Goal: Task Accomplishment & Management: Manage account settings

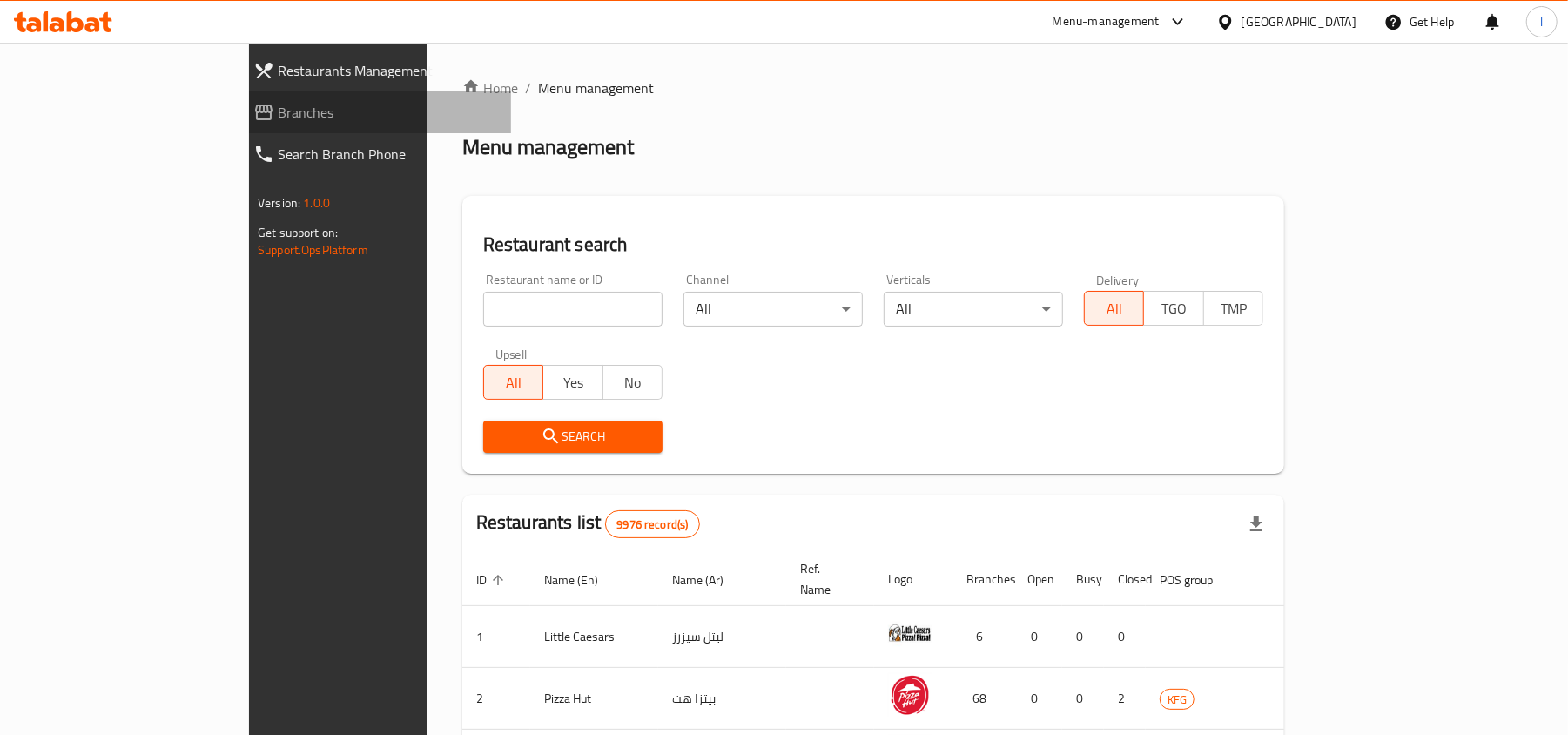
click at [278, 116] on span "Branches" at bounding box center [387, 113] width 219 height 21
click at [278, 115] on span "Branches" at bounding box center [387, 113] width 219 height 21
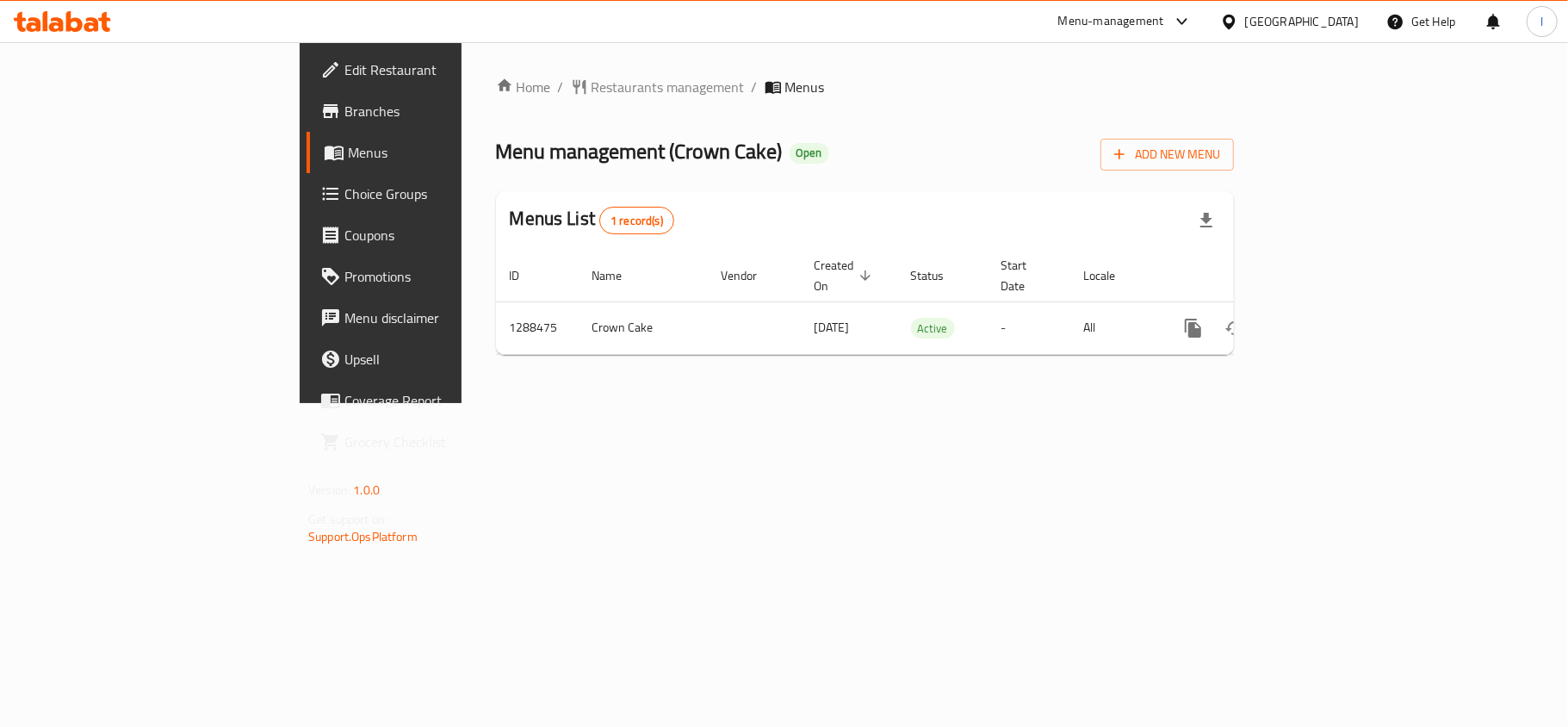
click at [306, 207] on link "Choice Groups" at bounding box center [433, 193] width 255 height 41
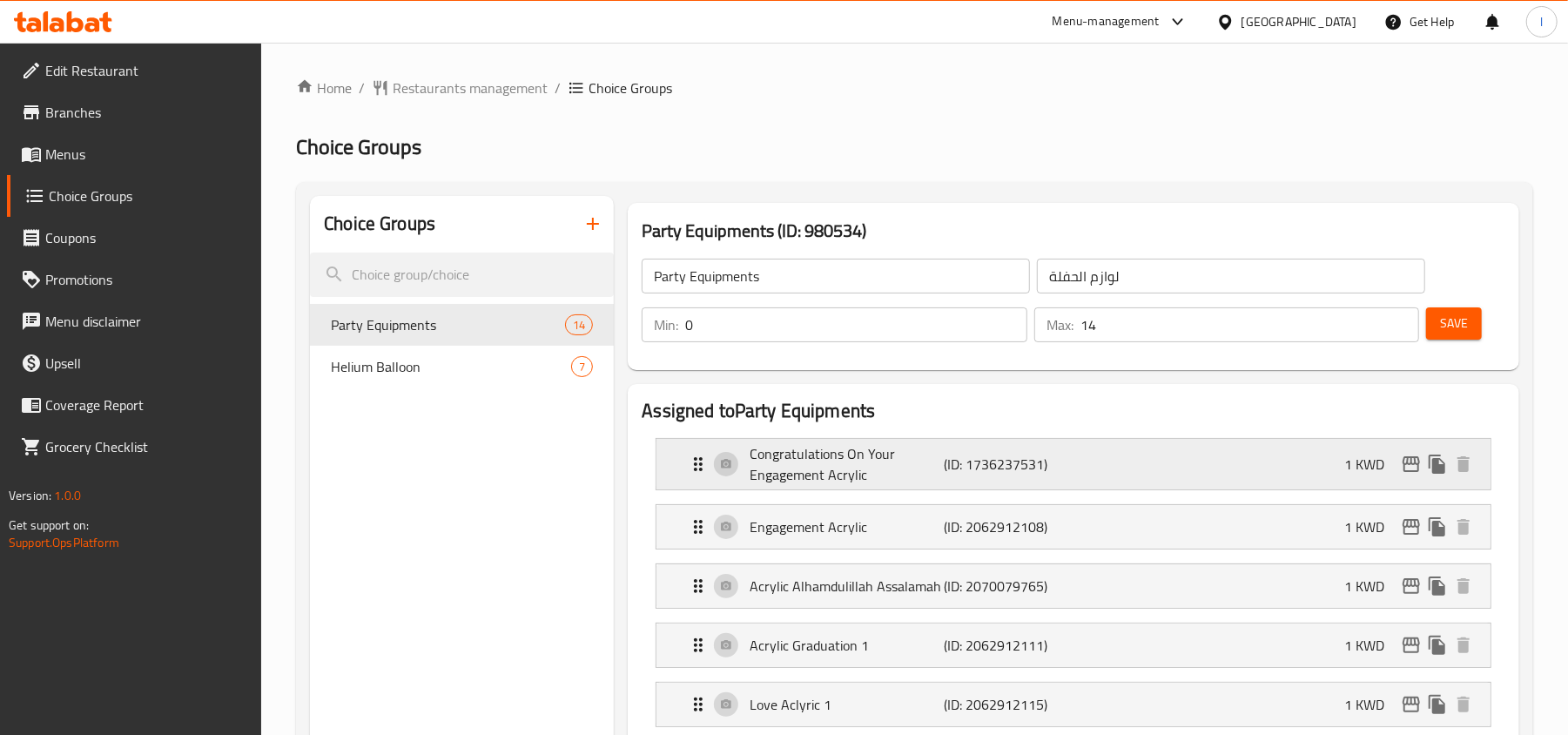
click at [799, 447] on p "Congratulations On Your Engagement Acrylic" at bounding box center [846, 463] width 194 height 41
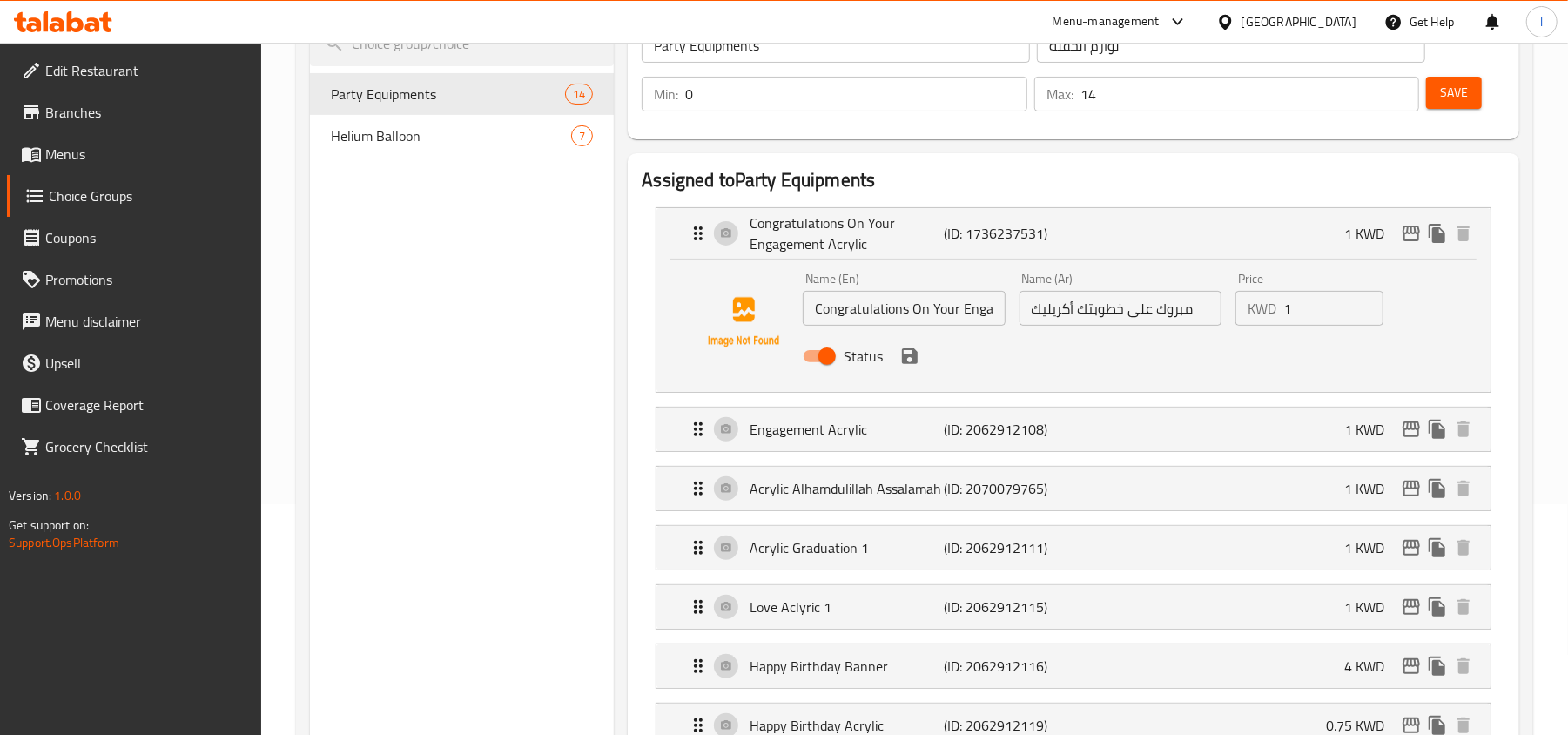
scroll to position [231, 0]
drag, startPoint x: 1031, startPoint y: 311, endPoint x: 1091, endPoint y: 363, distance: 79.4
click at [1179, 328] on div "Name (Ar) مبروك على خطوبتك أكريليك Name (Ar)" at bounding box center [1121, 297] width 216 height 67
click at [1071, 379] on div "Name (En) Congratulations On Your Engagement Acrylic Name (En) Name (Ar) مبروك …" at bounding box center [1073, 321] width 779 height 119
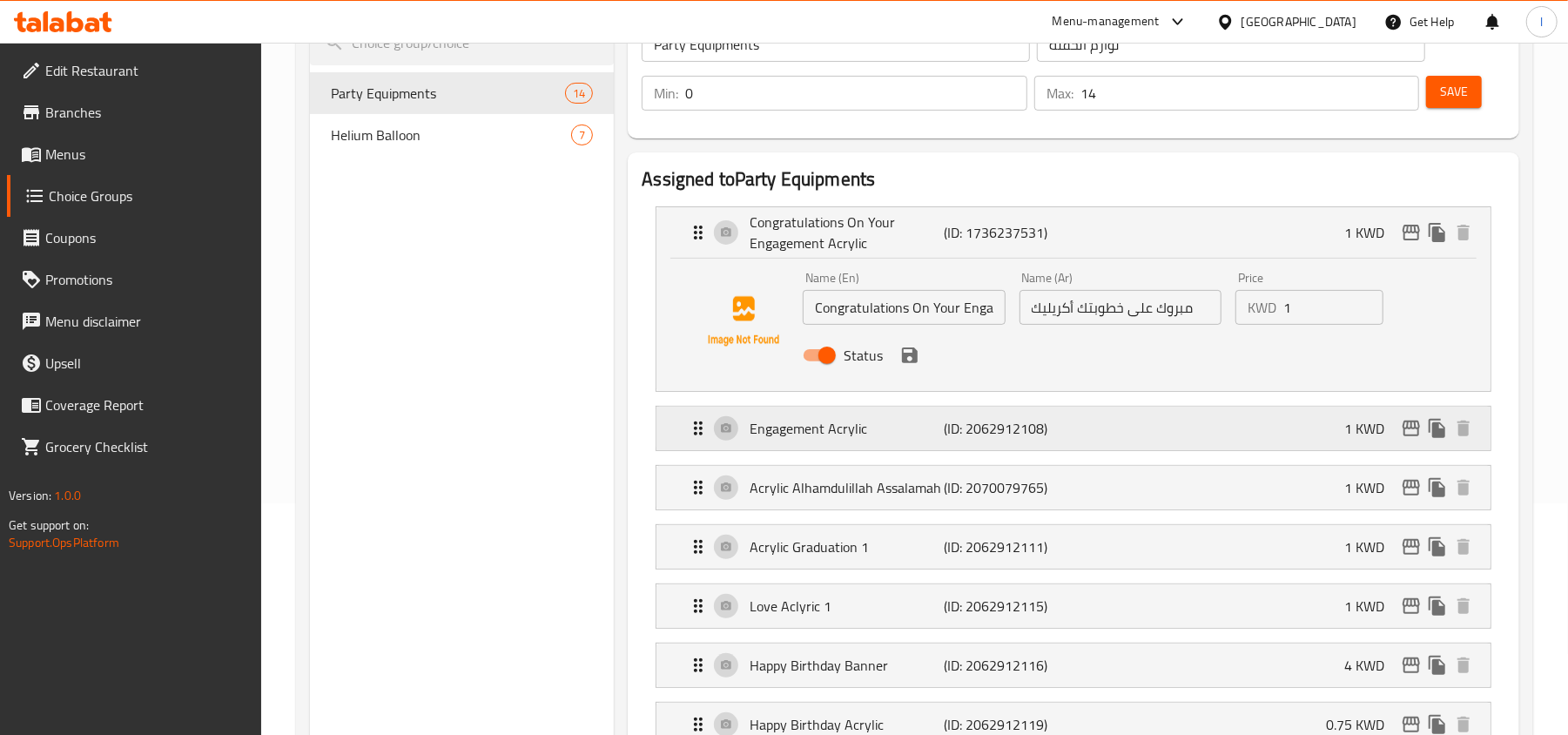
click at [827, 429] on p "Engagement Acrylic" at bounding box center [846, 428] width 194 height 21
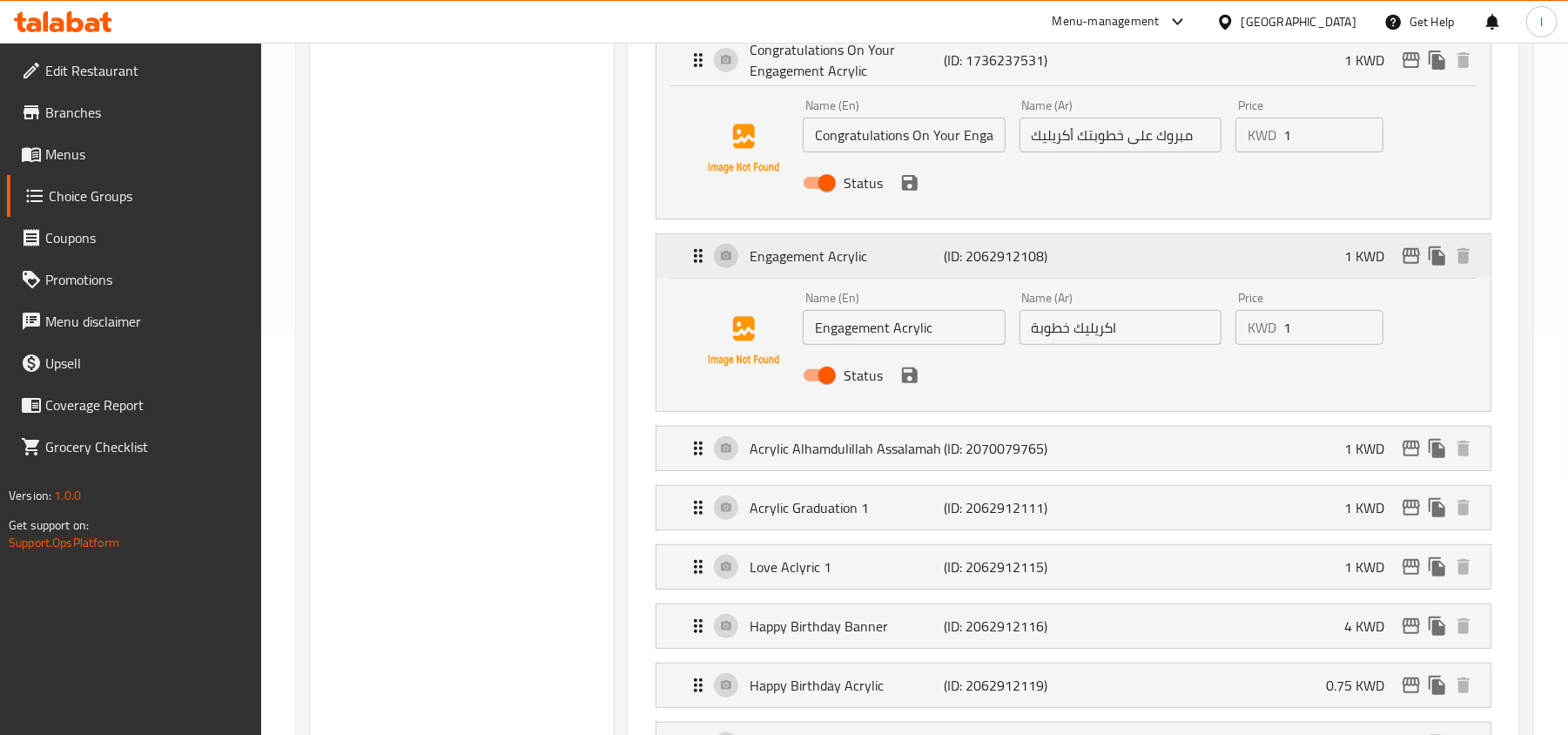
scroll to position [464, 0]
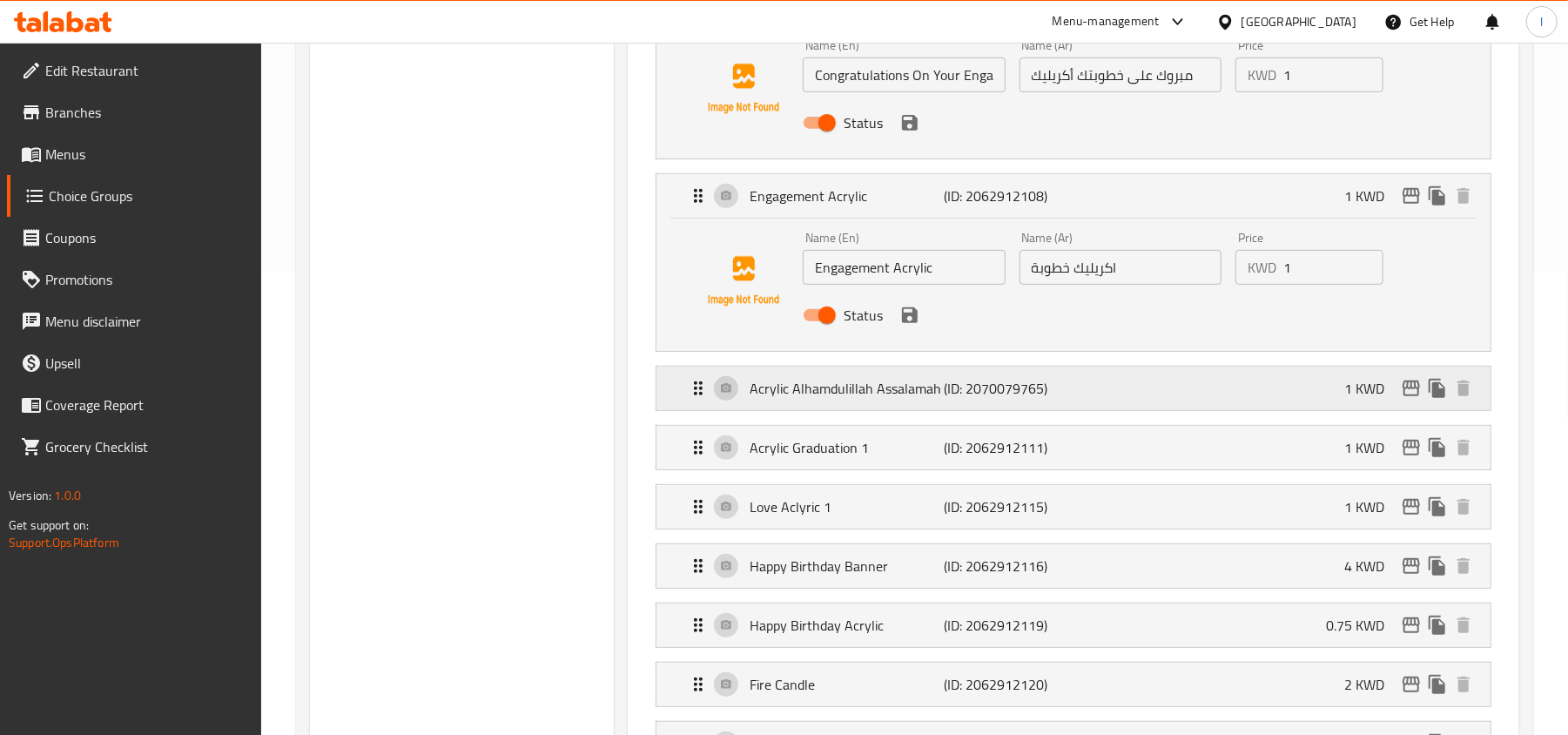
click at [812, 395] on p "Acrylic Alhamdulillah Assalamah" at bounding box center [846, 389] width 194 height 21
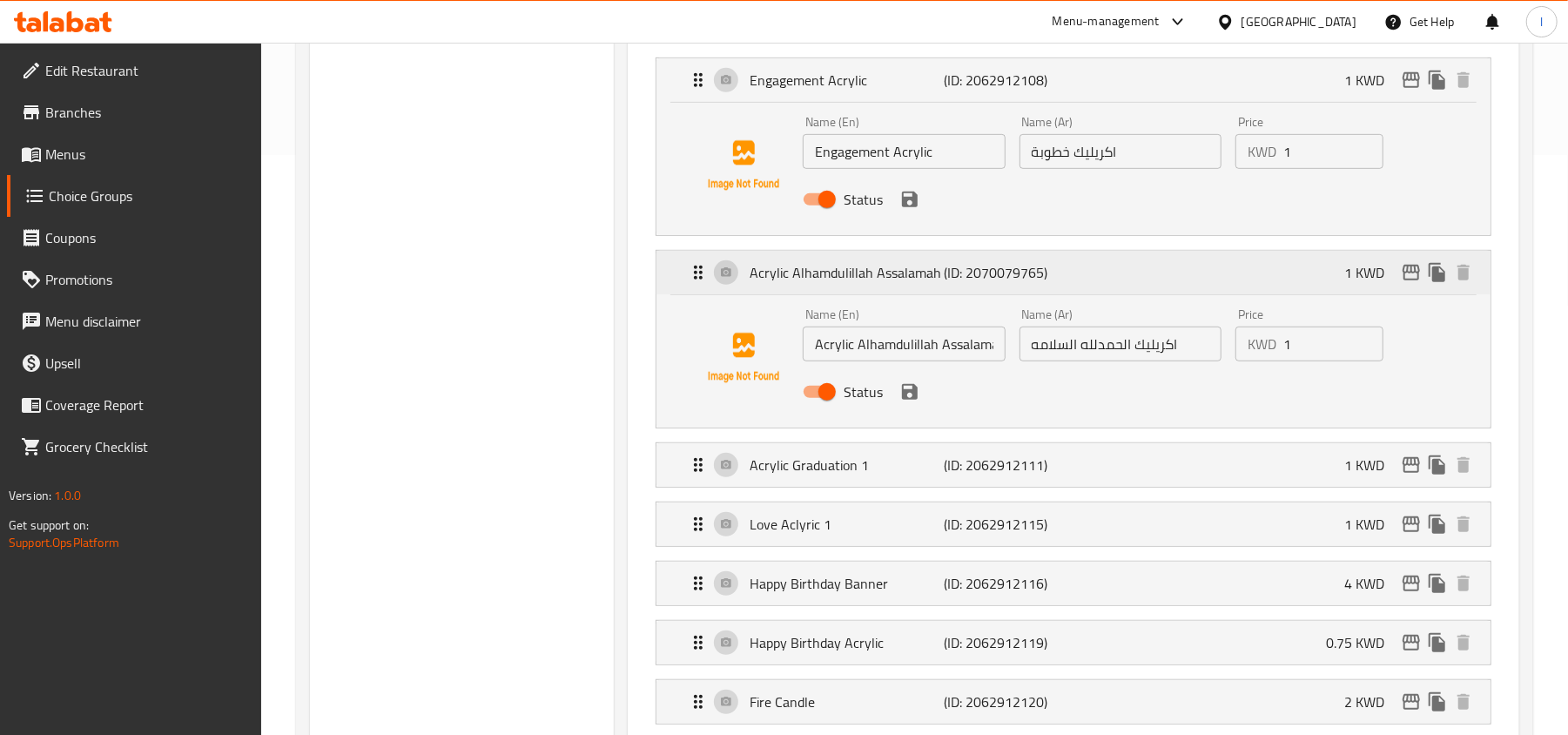
scroll to position [696, 0]
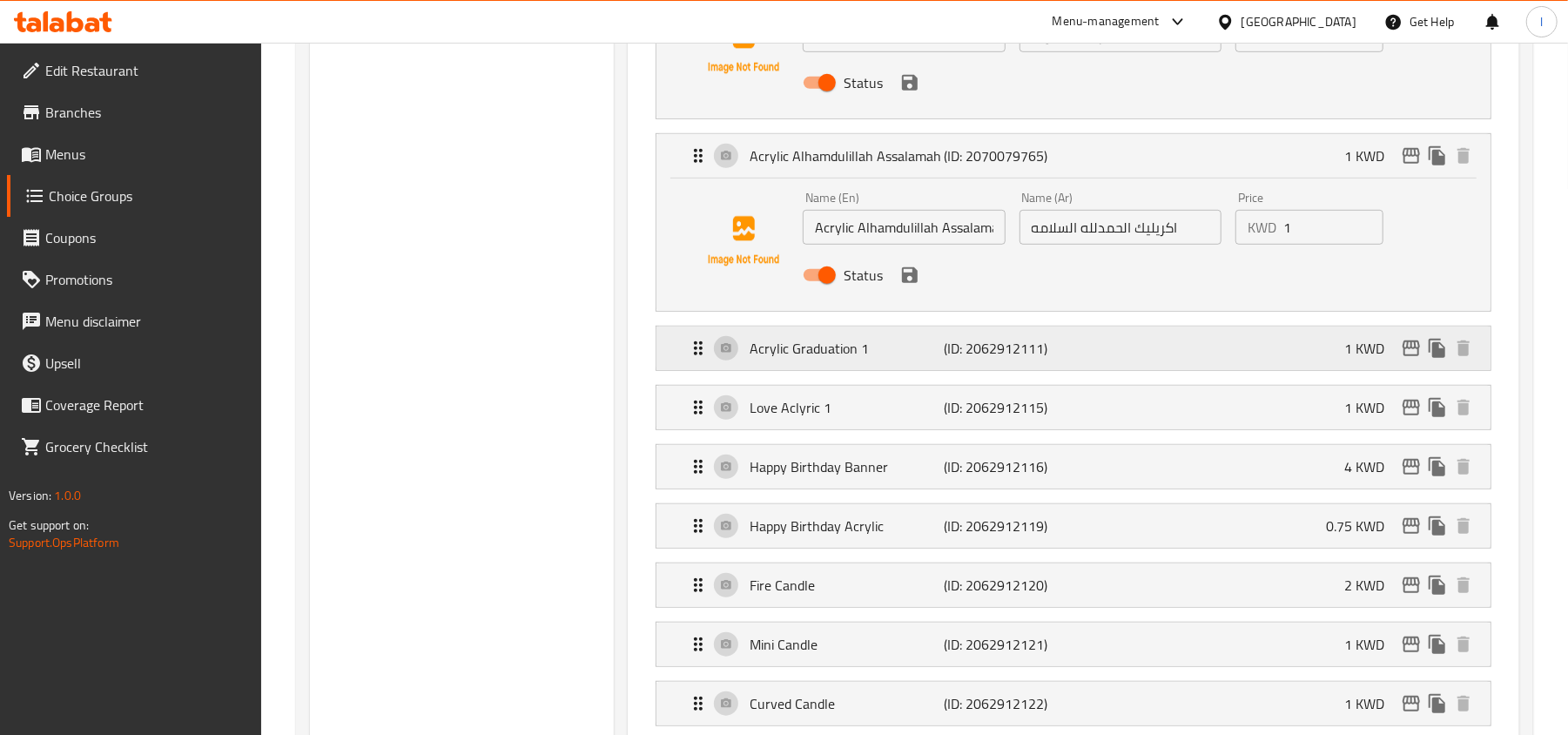
click at [799, 344] on p "Acrylic Graduation 1" at bounding box center [846, 348] width 194 height 21
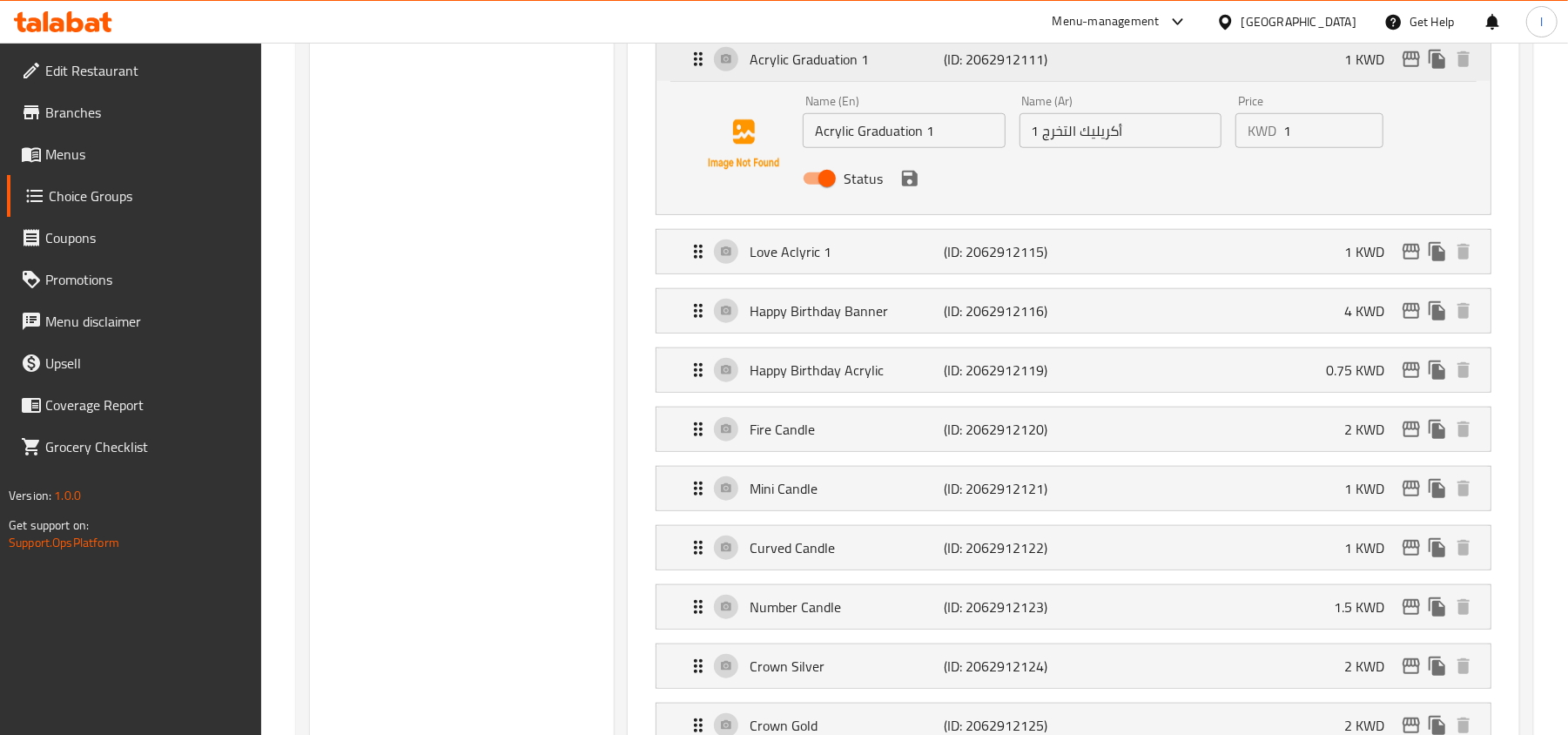
scroll to position [1045, 0]
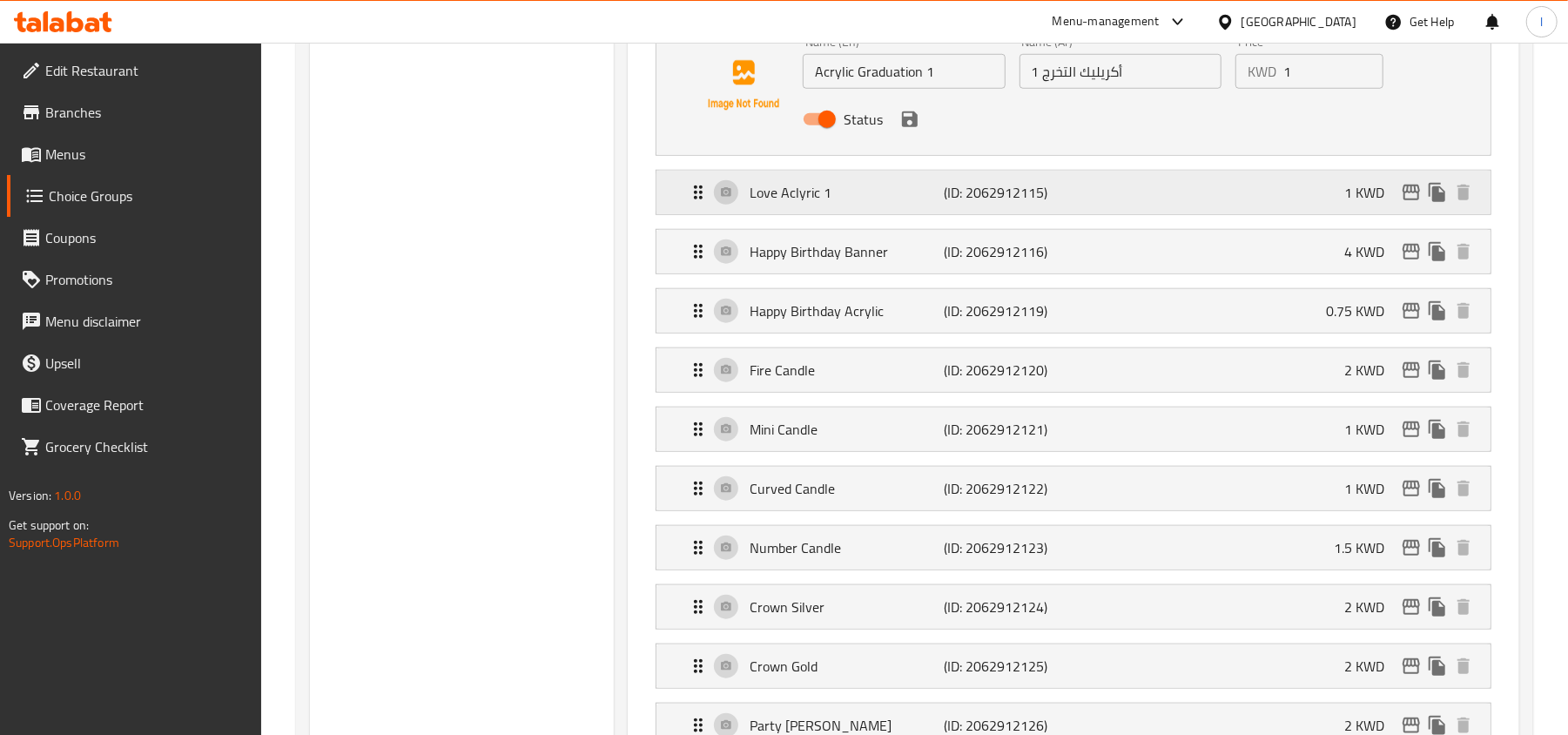
click at [790, 203] on p "Love Aclyric 1" at bounding box center [846, 193] width 194 height 21
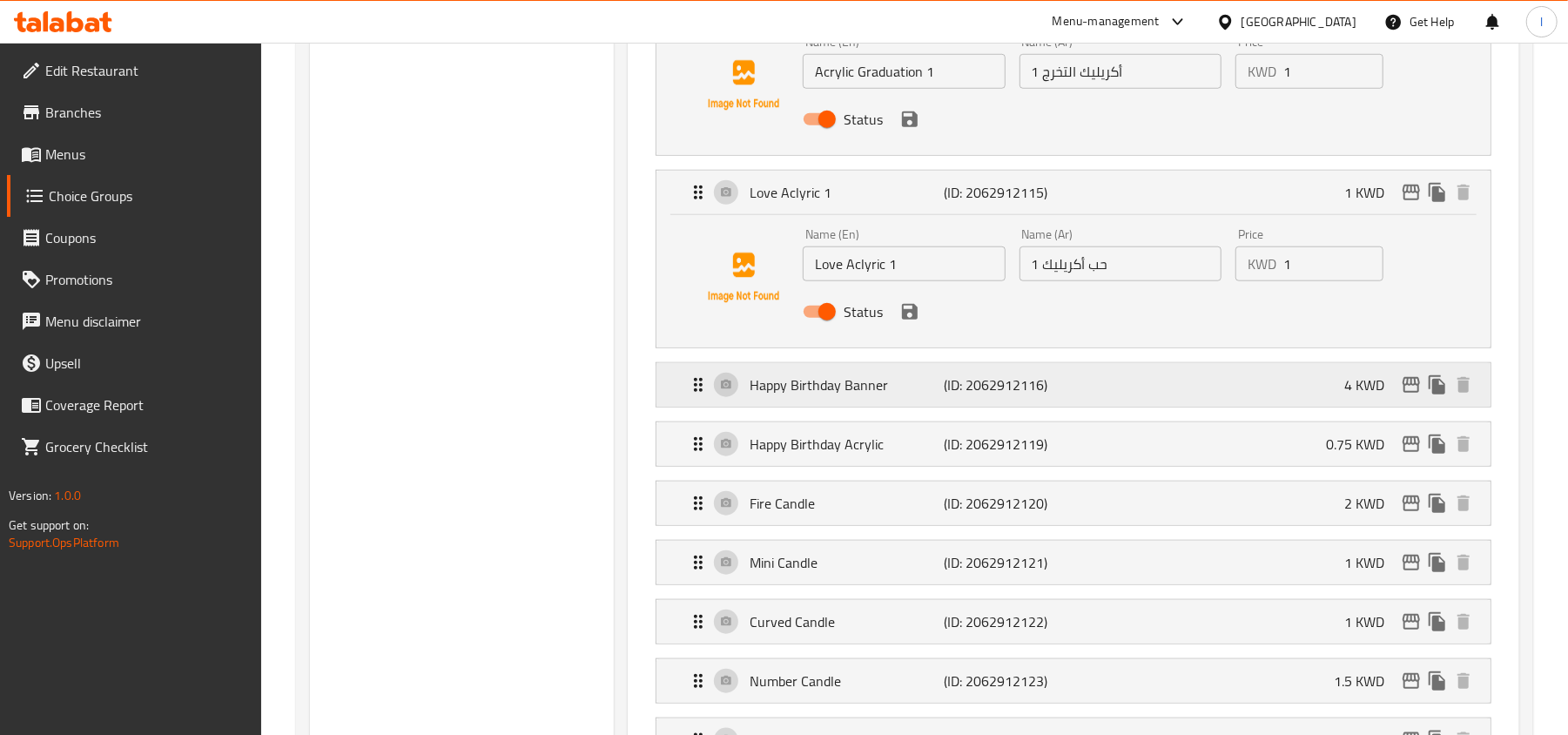
click at [819, 395] on p "Happy Birthday Banner" at bounding box center [846, 385] width 194 height 21
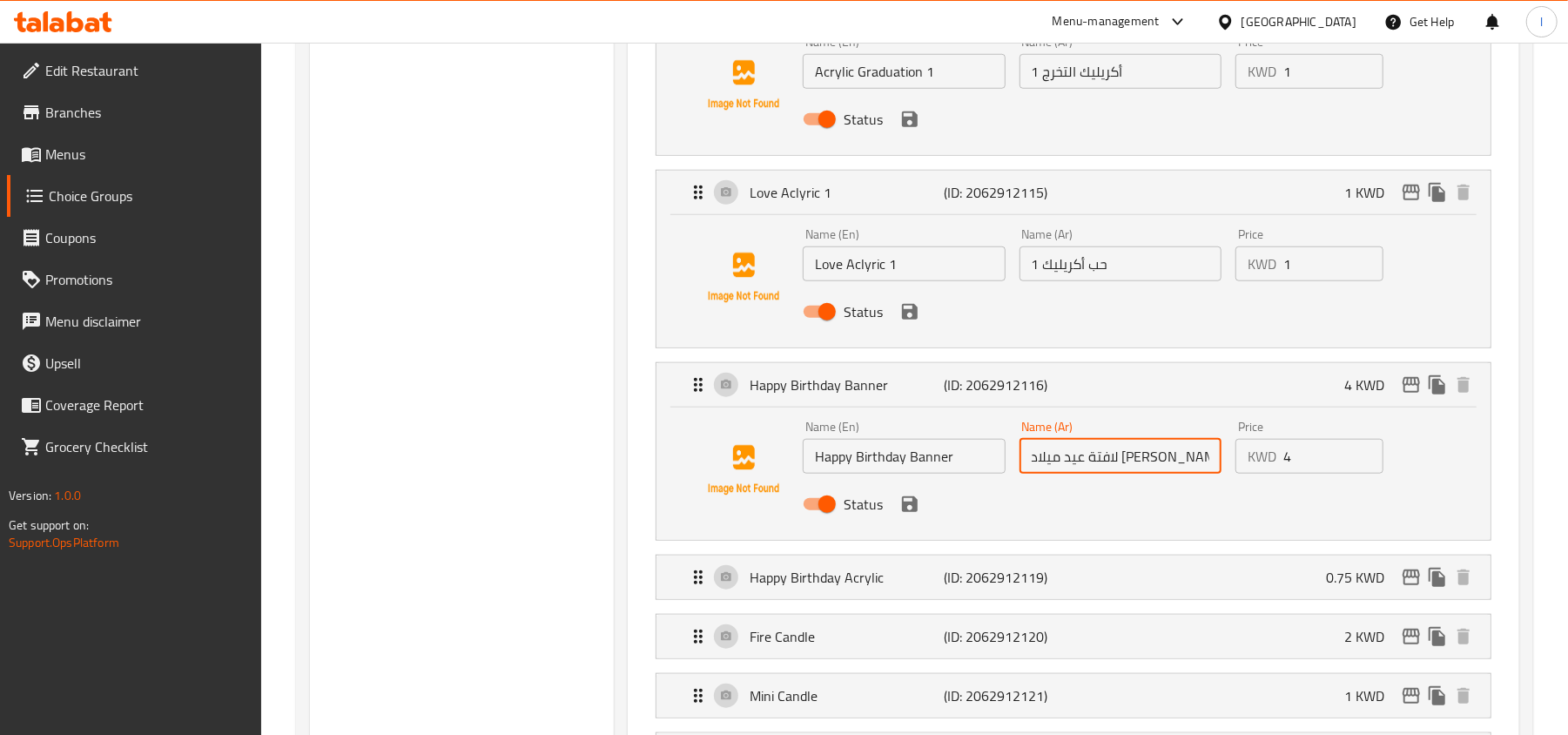
drag, startPoint x: 1158, startPoint y: 463, endPoint x: 1010, endPoint y: 463, distance: 148.0
click at [1010, 463] on div "Name (En) Happy Birthday Banner Name (En) Name (Ar) لافتة عيد ميلاد سعيد Name (…" at bounding box center [1120, 471] width 648 height 114
click at [946, 578] on p "(ID: 2062912119)" at bounding box center [1009, 577] width 129 height 21
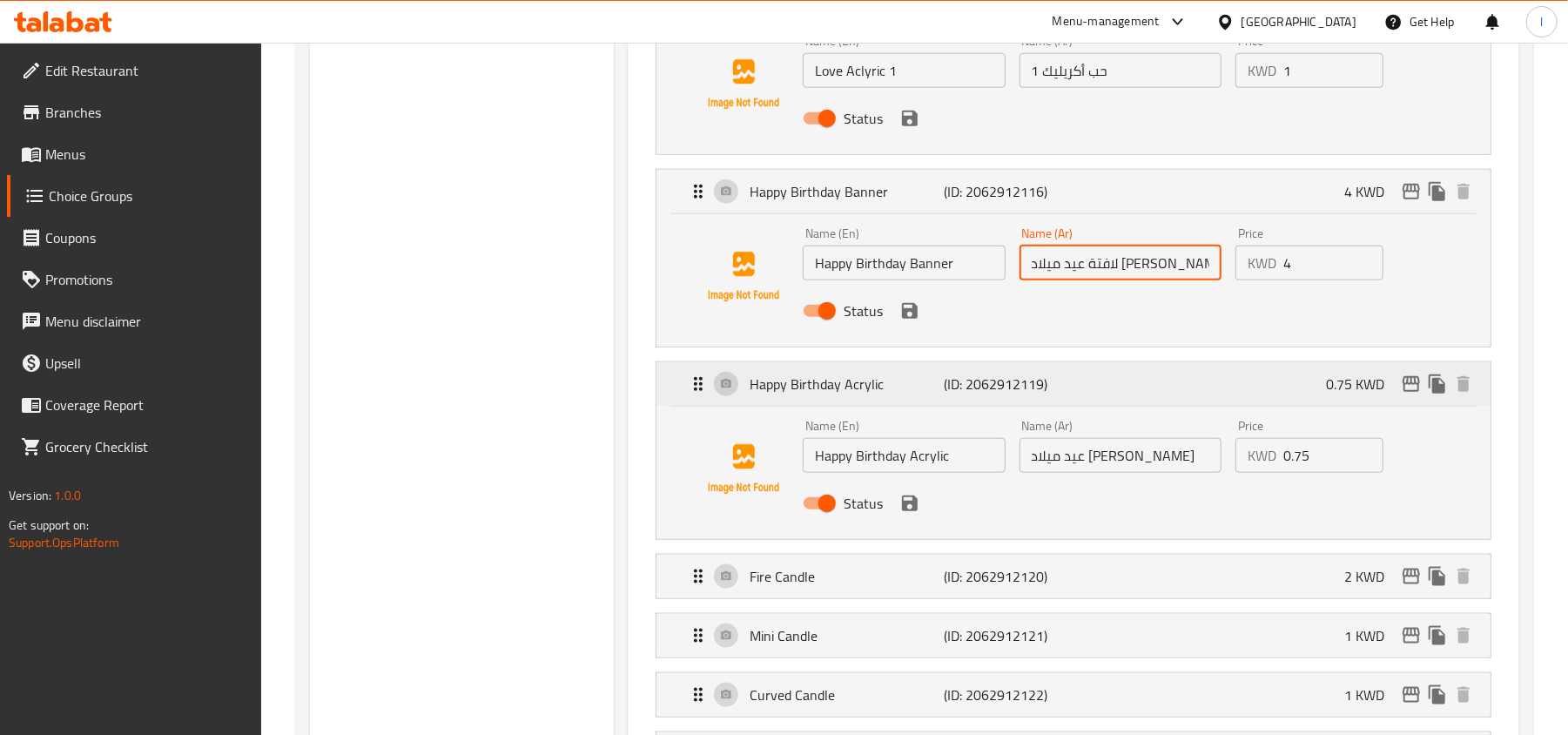
scroll to position [1276, 0]
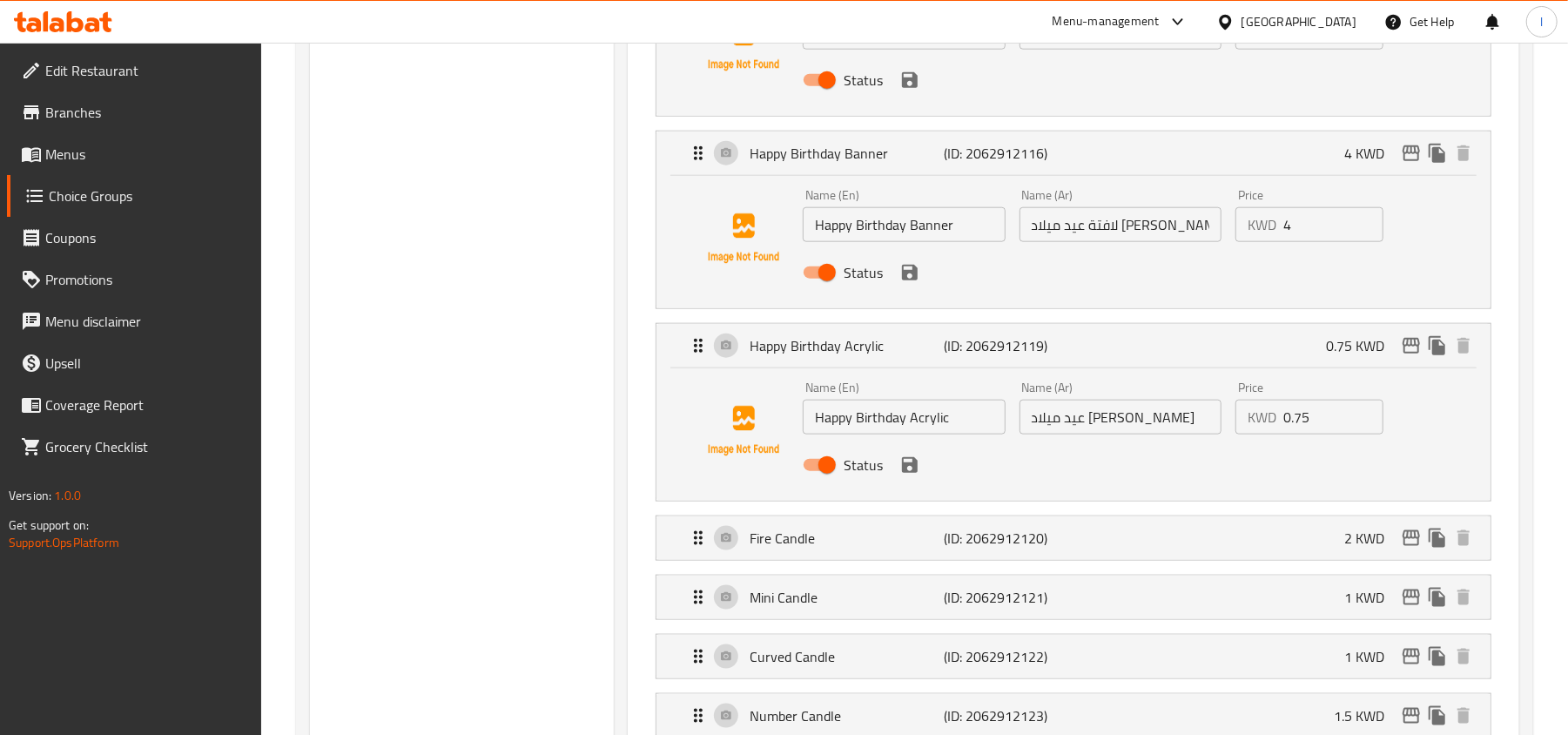
click at [572, 472] on div "Choice Groups Party Equipments 14 Helium Balloon 7" at bounding box center [461, 282] width 304 height 2725
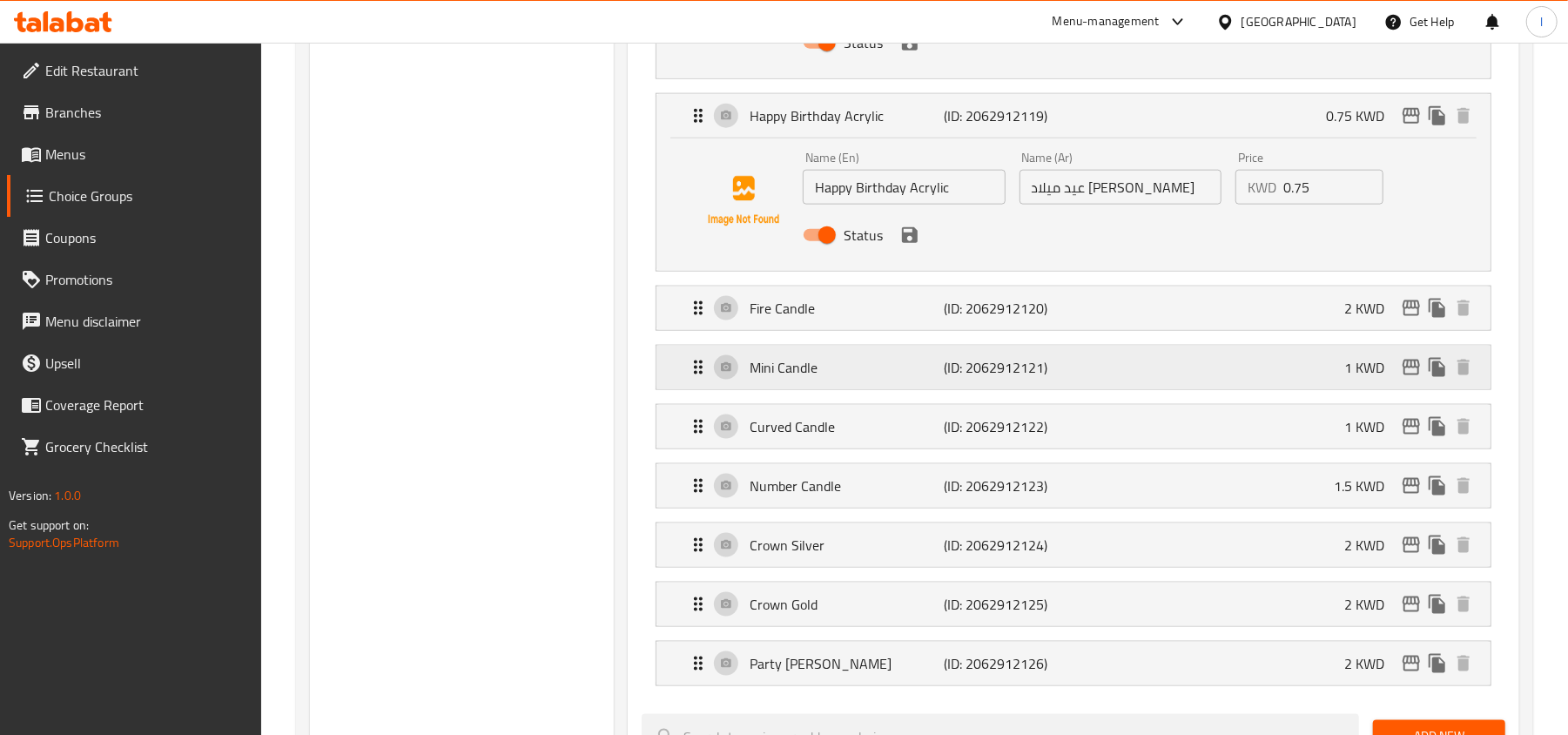
scroll to position [1509, 0]
click at [847, 303] on p "Fire Candle" at bounding box center [846, 306] width 194 height 21
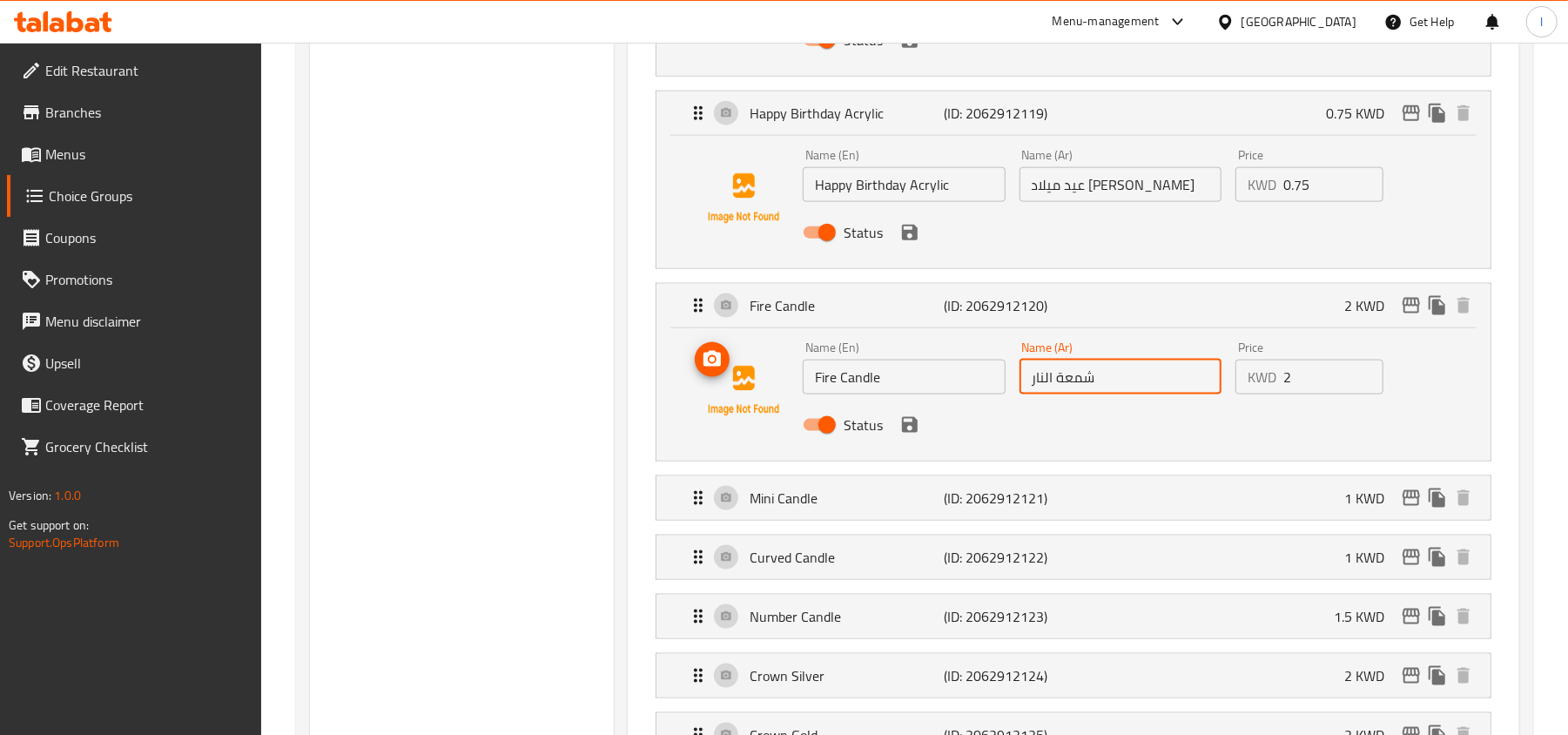
drag, startPoint x: 1158, startPoint y: 392, endPoint x: 774, endPoint y: 392, distance: 384.0
click at [774, 392] on div "Name (En) Fire Candle Name (En) Name (Ar) شمعة النار Name (Ar) Price KWD 2 Pric…" at bounding box center [1073, 391] width 779 height 119
click at [495, 395] on div "Choice Groups Party Equipments 14 Helium Balloon 7" at bounding box center [461, 117] width 304 height 2859
click at [475, 331] on div "Choice Groups Party Equipments 14 Helium Balloon 7" at bounding box center [461, 117] width 304 height 2859
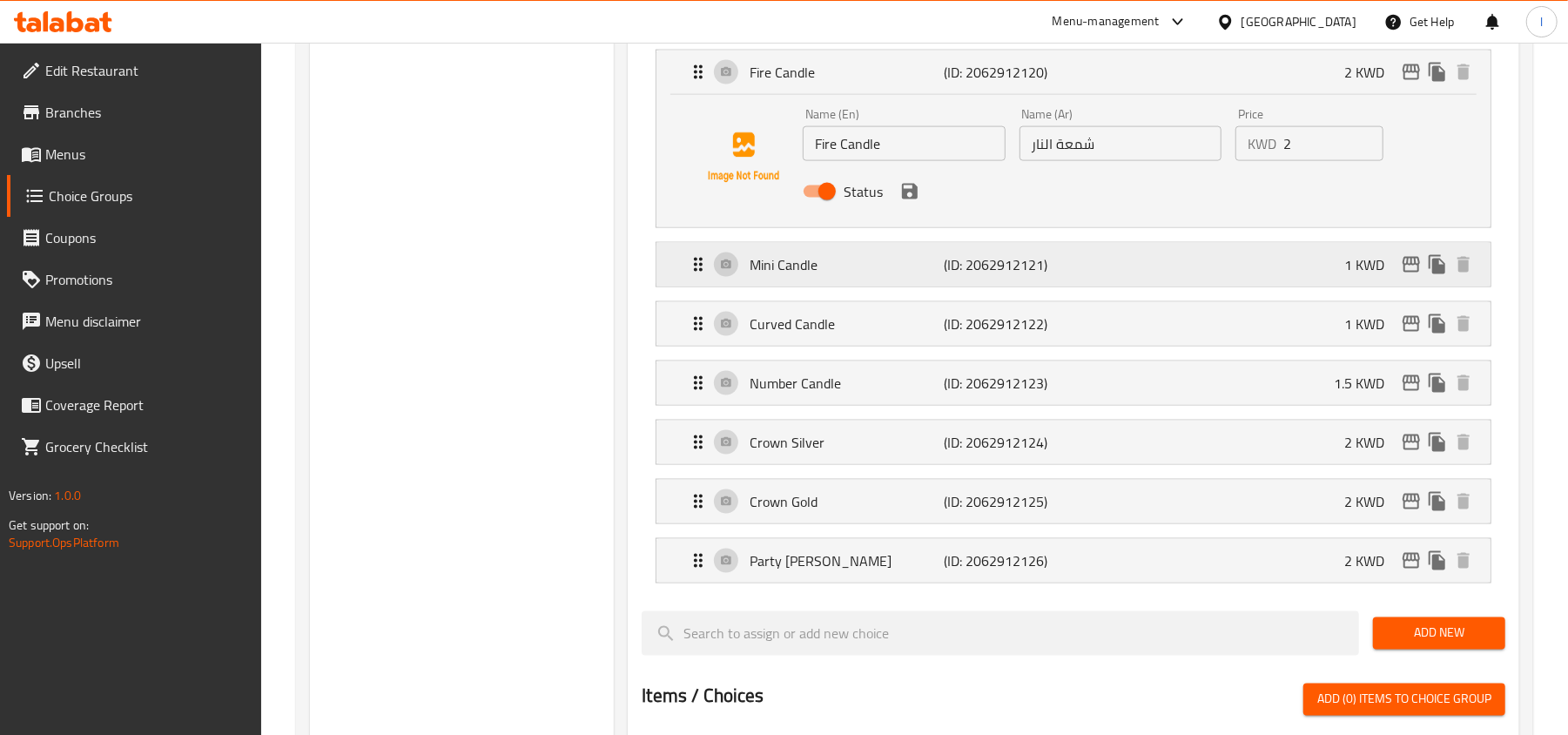
scroll to position [1741, 0]
click at [864, 268] on p "Mini Candle" at bounding box center [846, 265] width 194 height 21
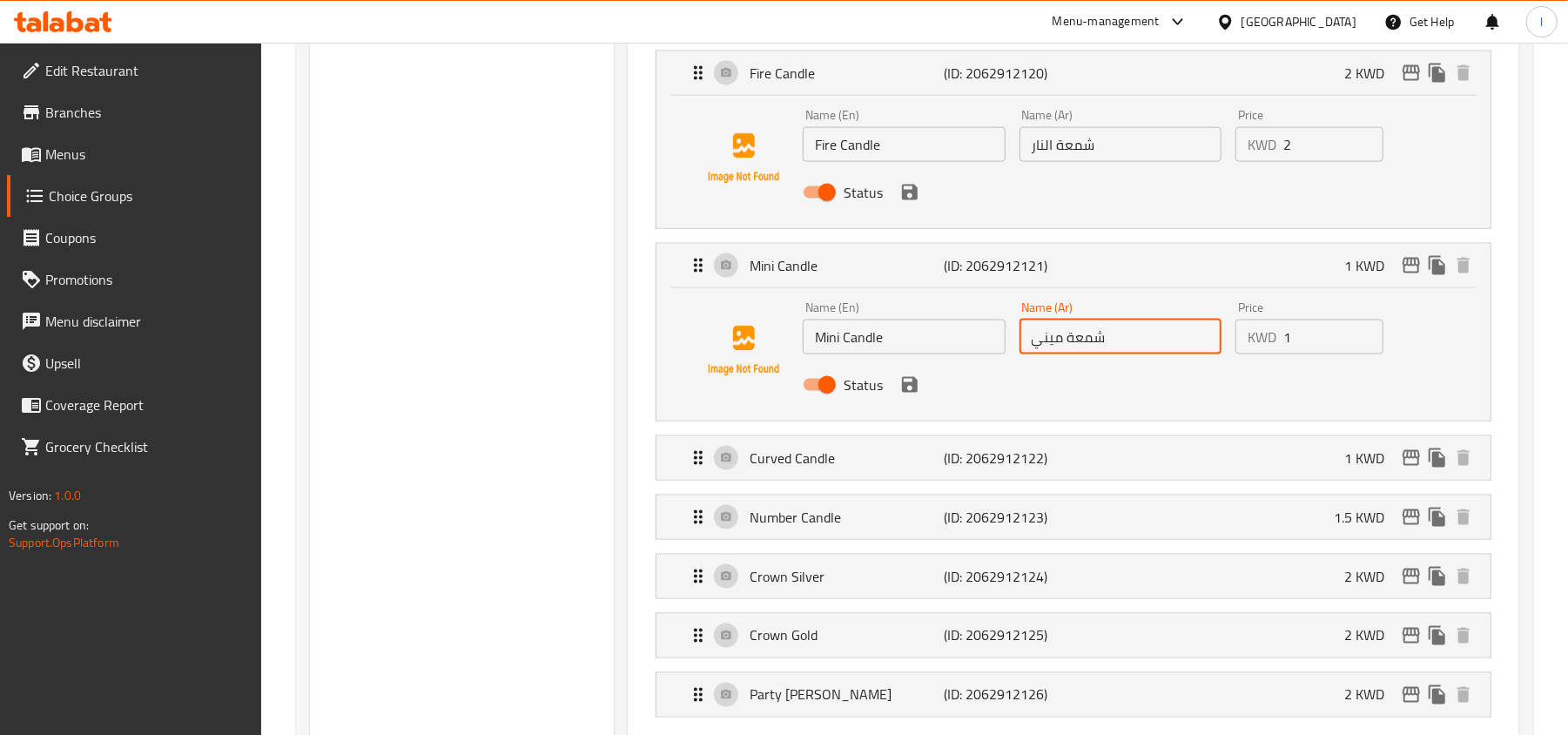
drag, startPoint x: 1121, startPoint y: 346, endPoint x: 980, endPoint y: 355, distance: 141.3
click at [980, 355] on div "Name (En) Mini Candle Name (En) Name (Ar) شمعة ميني Name (Ar) Price KWD 1 Price…" at bounding box center [1120, 351] width 648 height 114
click at [1066, 469] on p "(ID: 2062912122)" at bounding box center [1009, 458] width 129 height 21
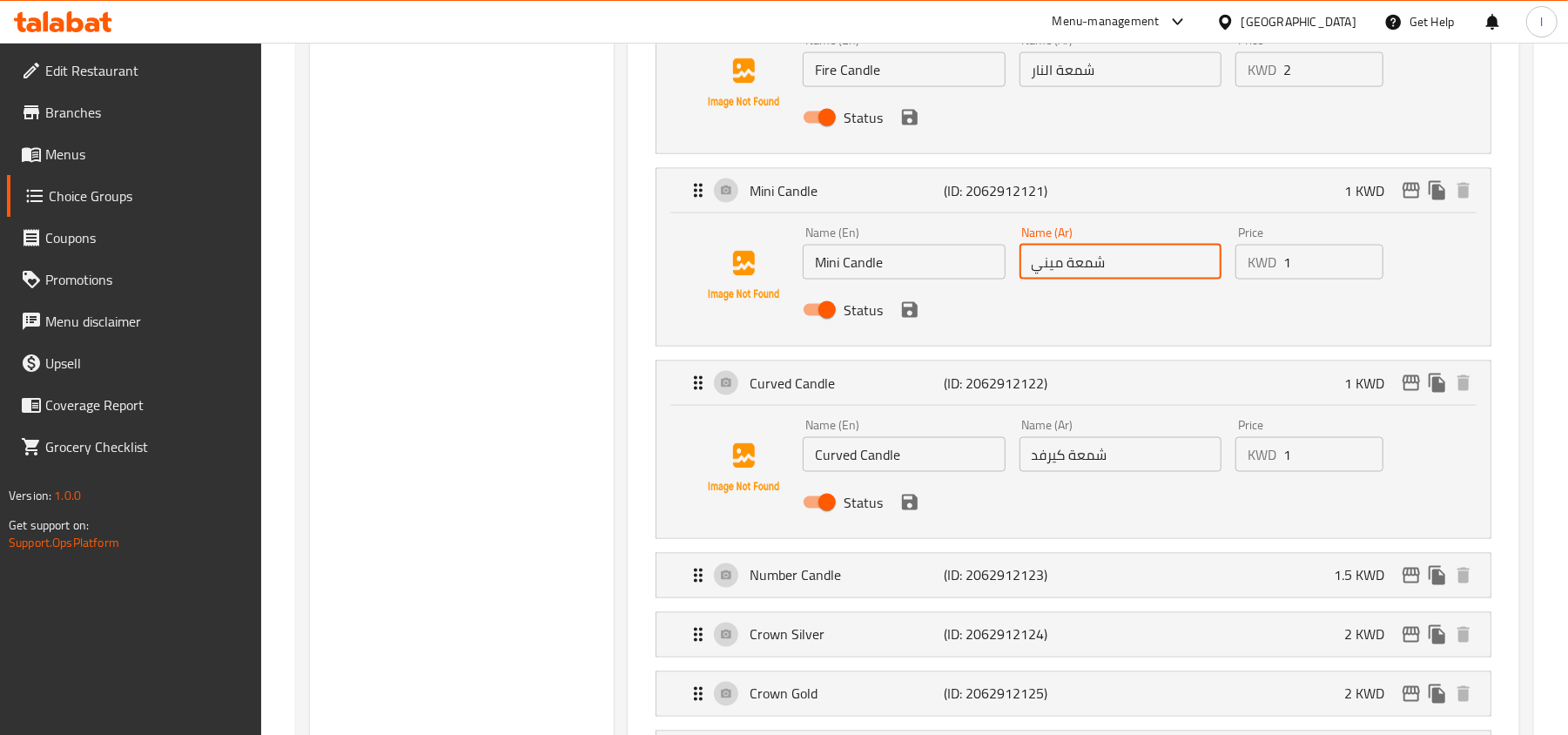
scroll to position [1857, 0]
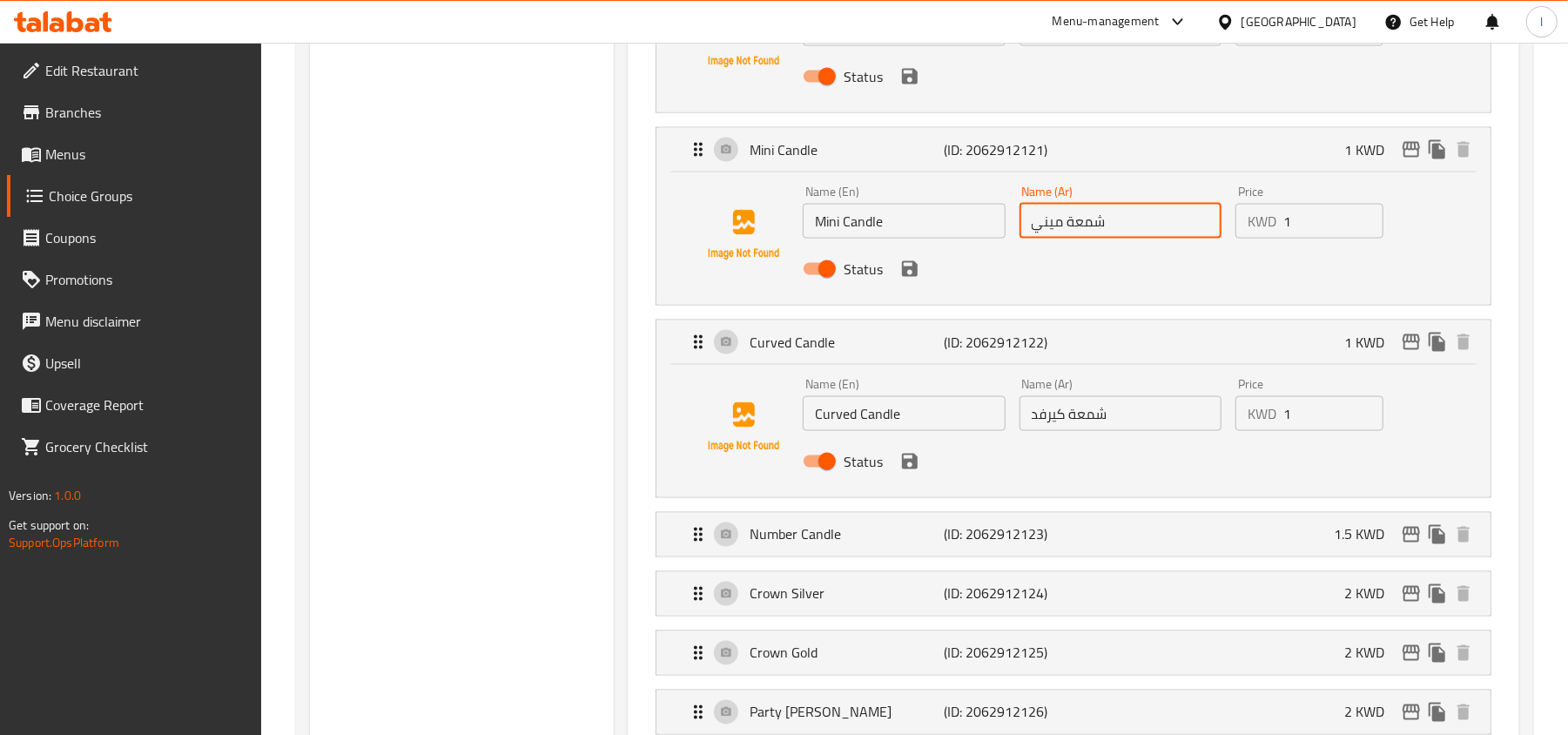
click at [1014, 515] on li "Number Candle (ID: 2062912123) 1.5 KWD Name (En) Number Candle Name (En) Name (…" at bounding box center [1073, 533] width 864 height 59
click at [885, 540] on p "Number Candle" at bounding box center [846, 534] width 194 height 21
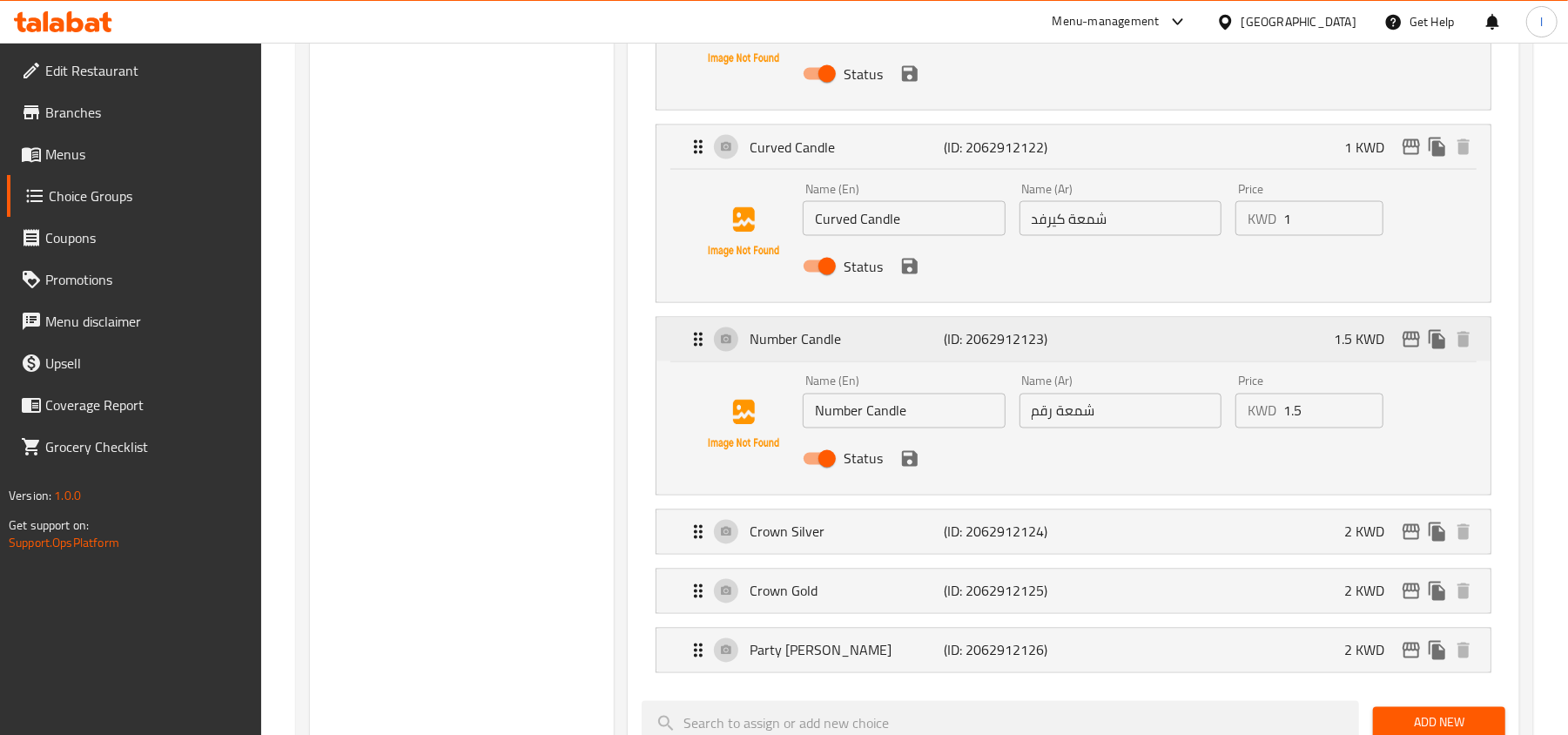
scroll to position [2321, 0]
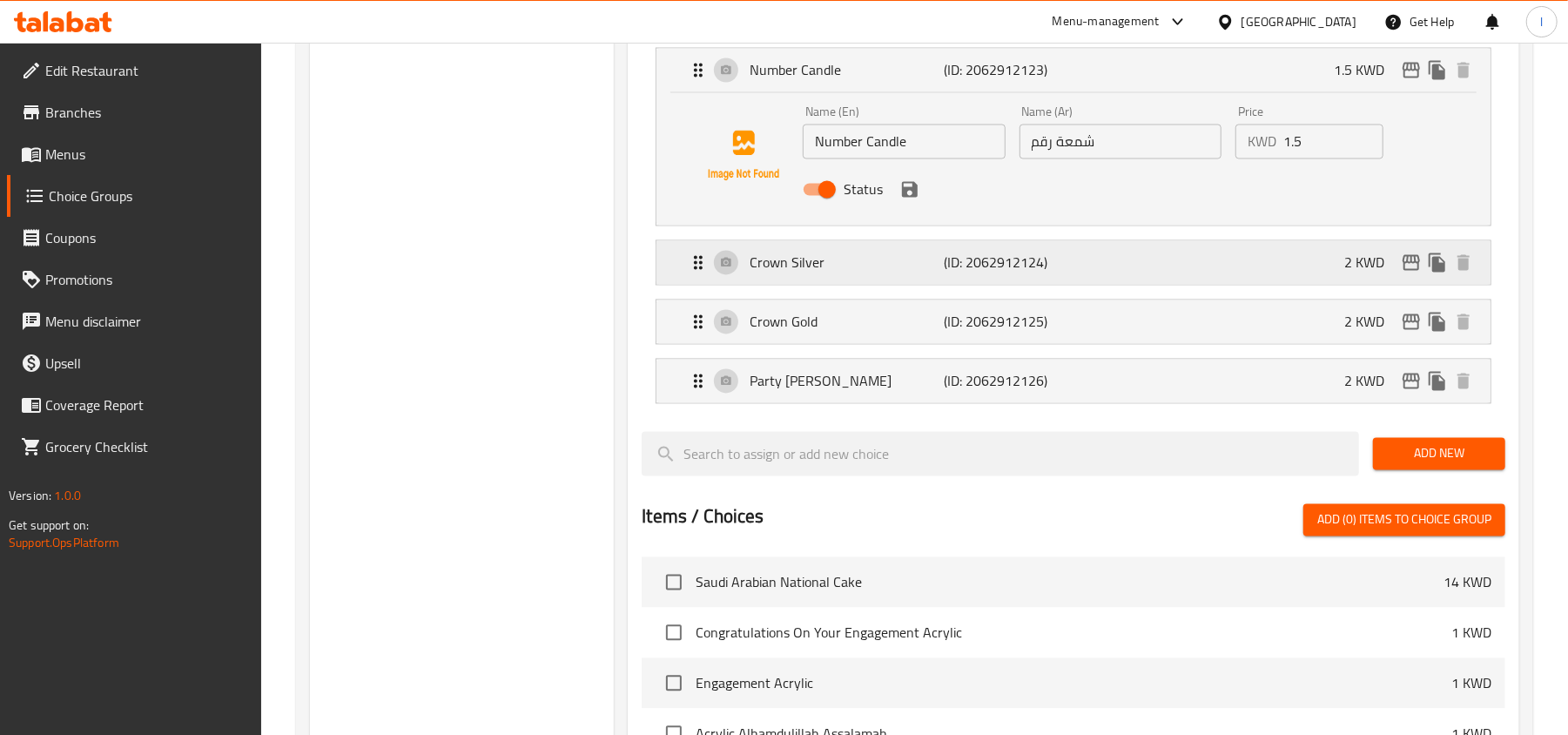
click at [851, 282] on div "Crown Silver (ID: 2062912124) 2 KWD" at bounding box center [1079, 262] width 782 height 43
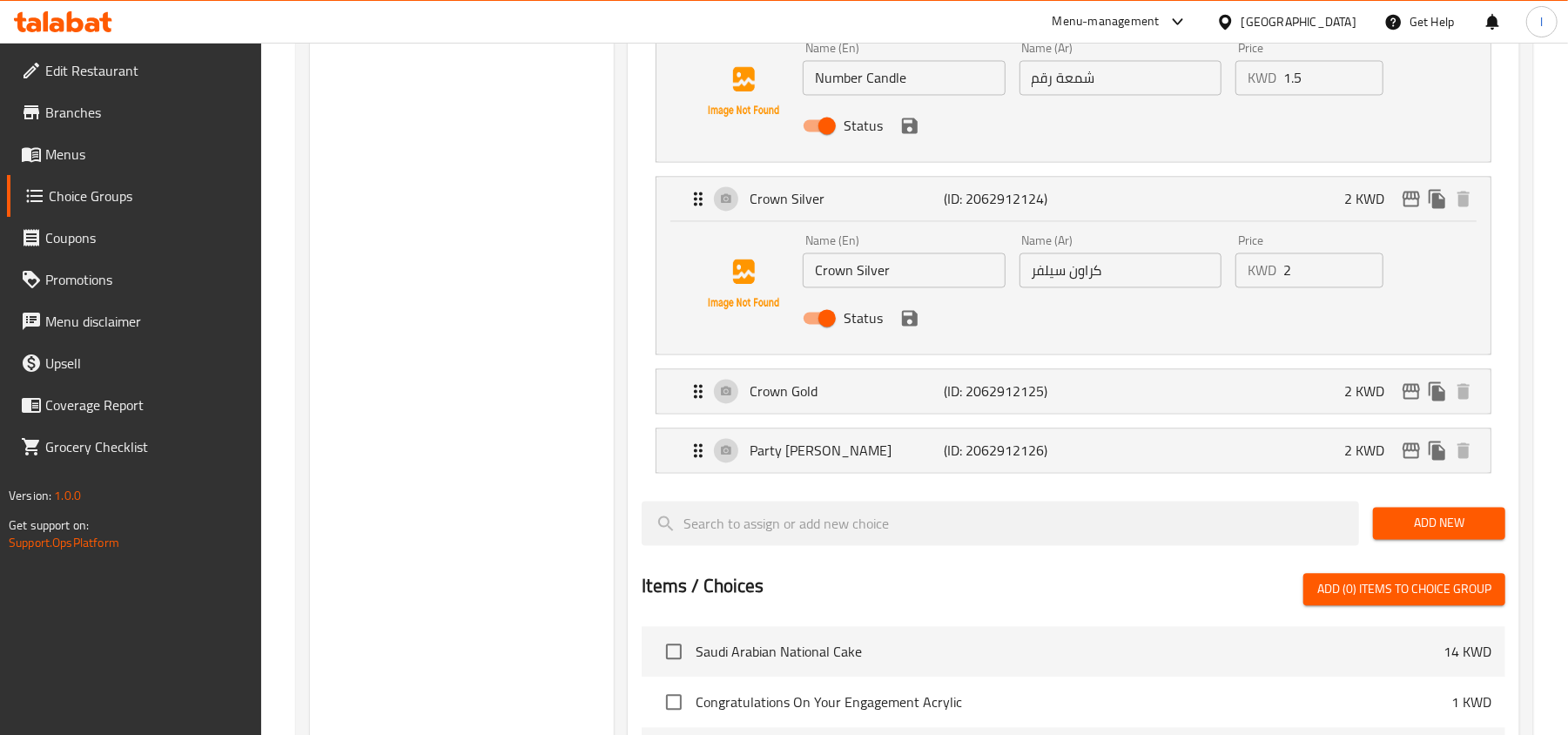
scroll to position [2437, 0]
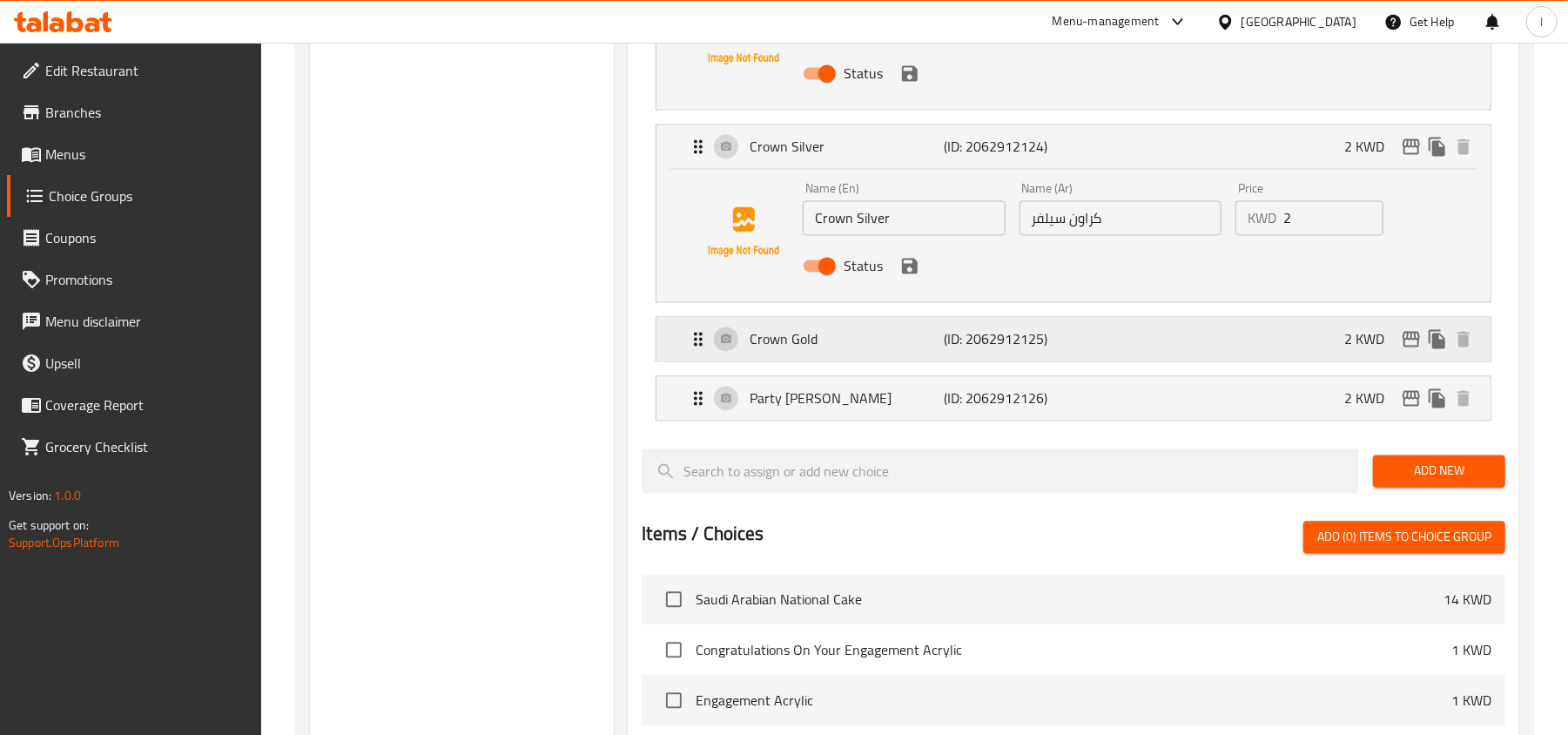
click at [835, 333] on div "Crown Gold (ID: 2062912125) 2 KWD" at bounding box center [1079, 338] width 782 height 43
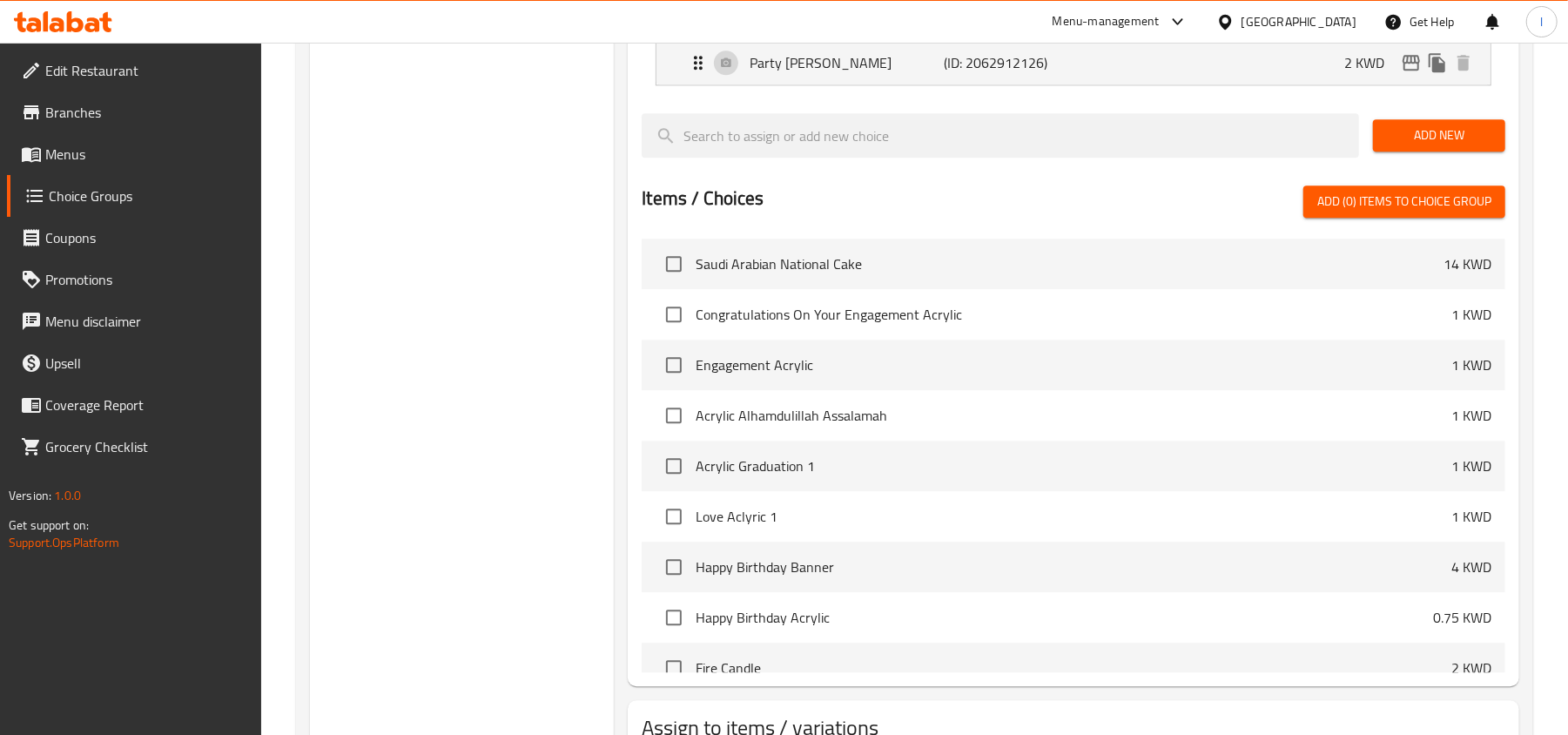
scroll to position [2786, 0]
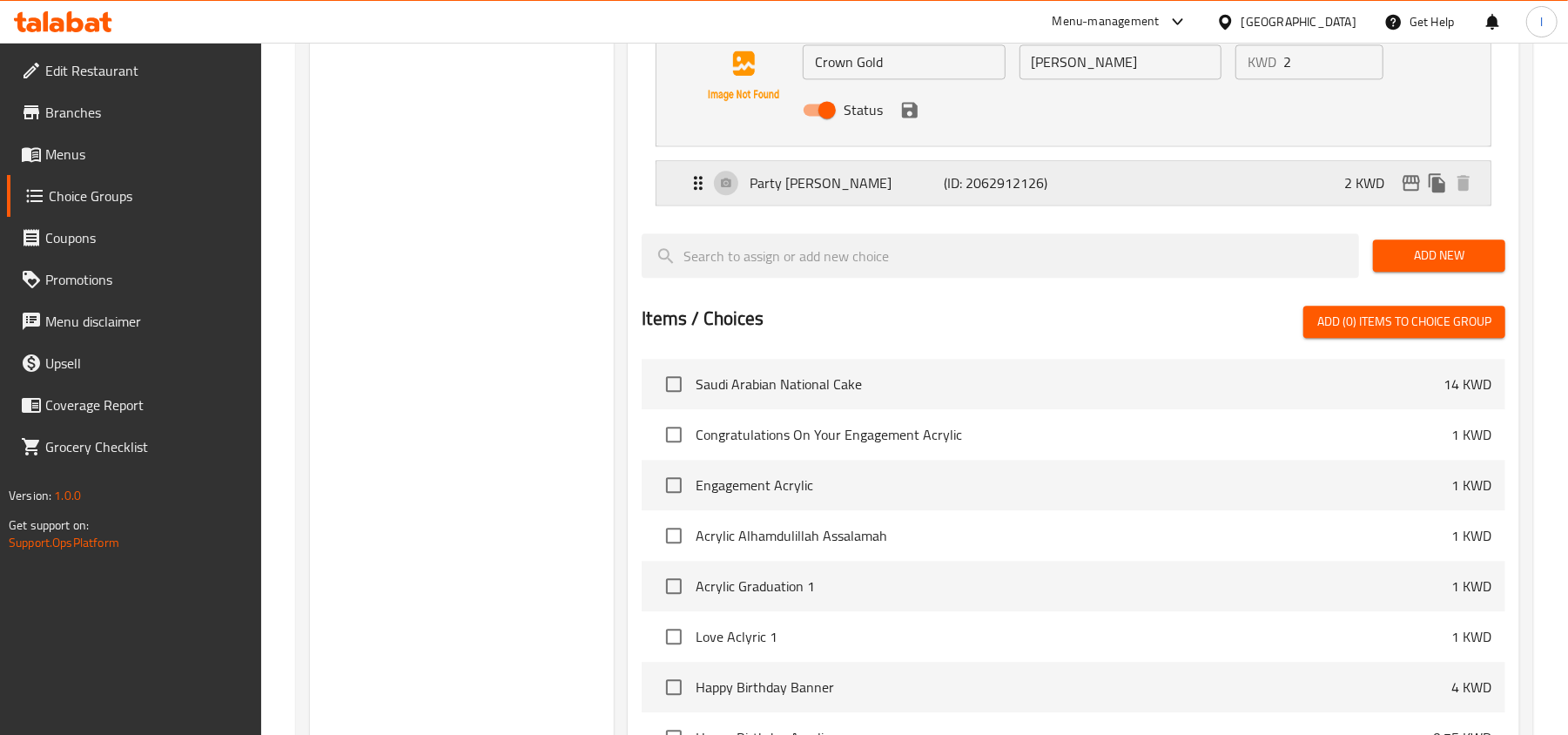
click at [892, 189] on p "Party Cannon" at bounding box center [846, 183] width 194 height 21
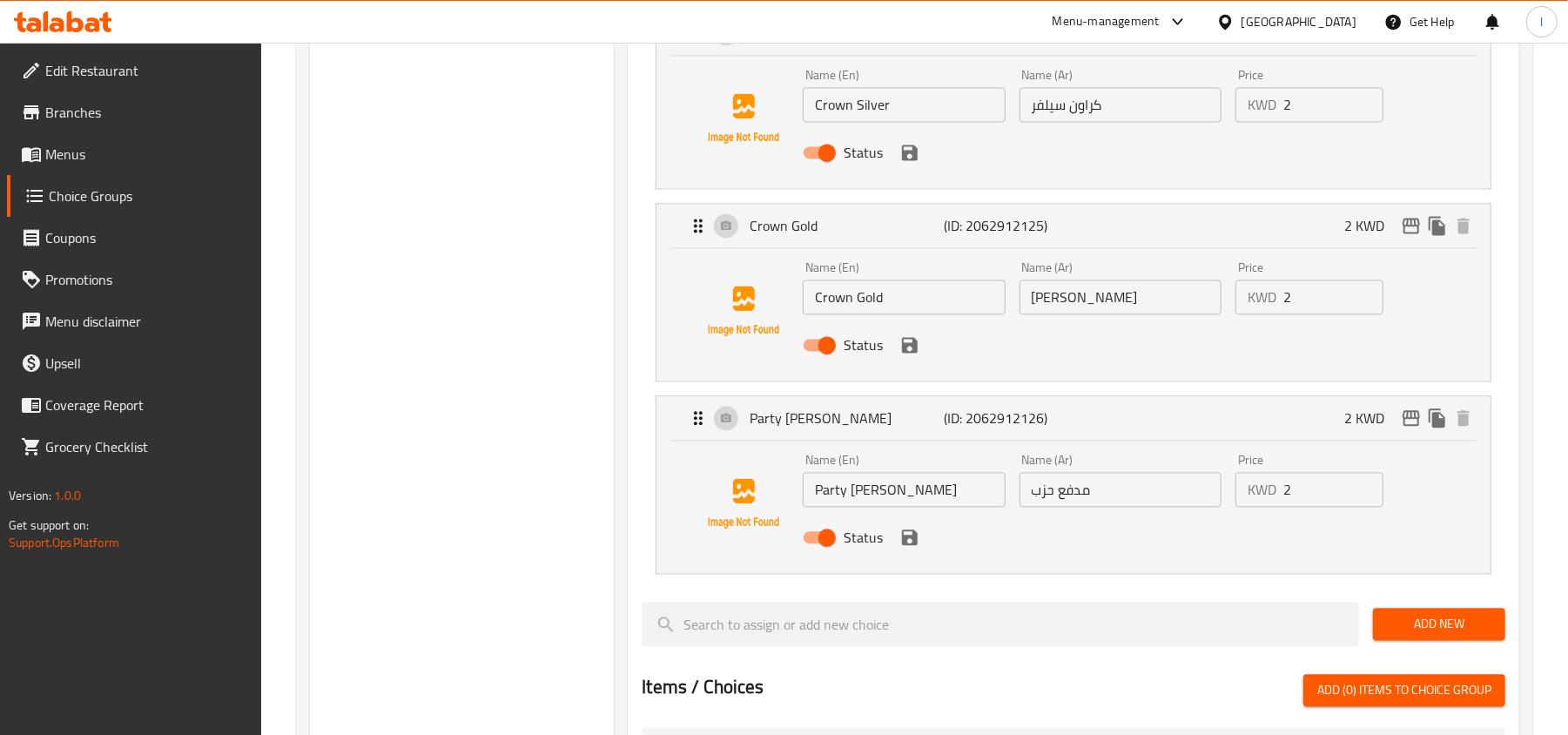
scroll to position [2437, 0]
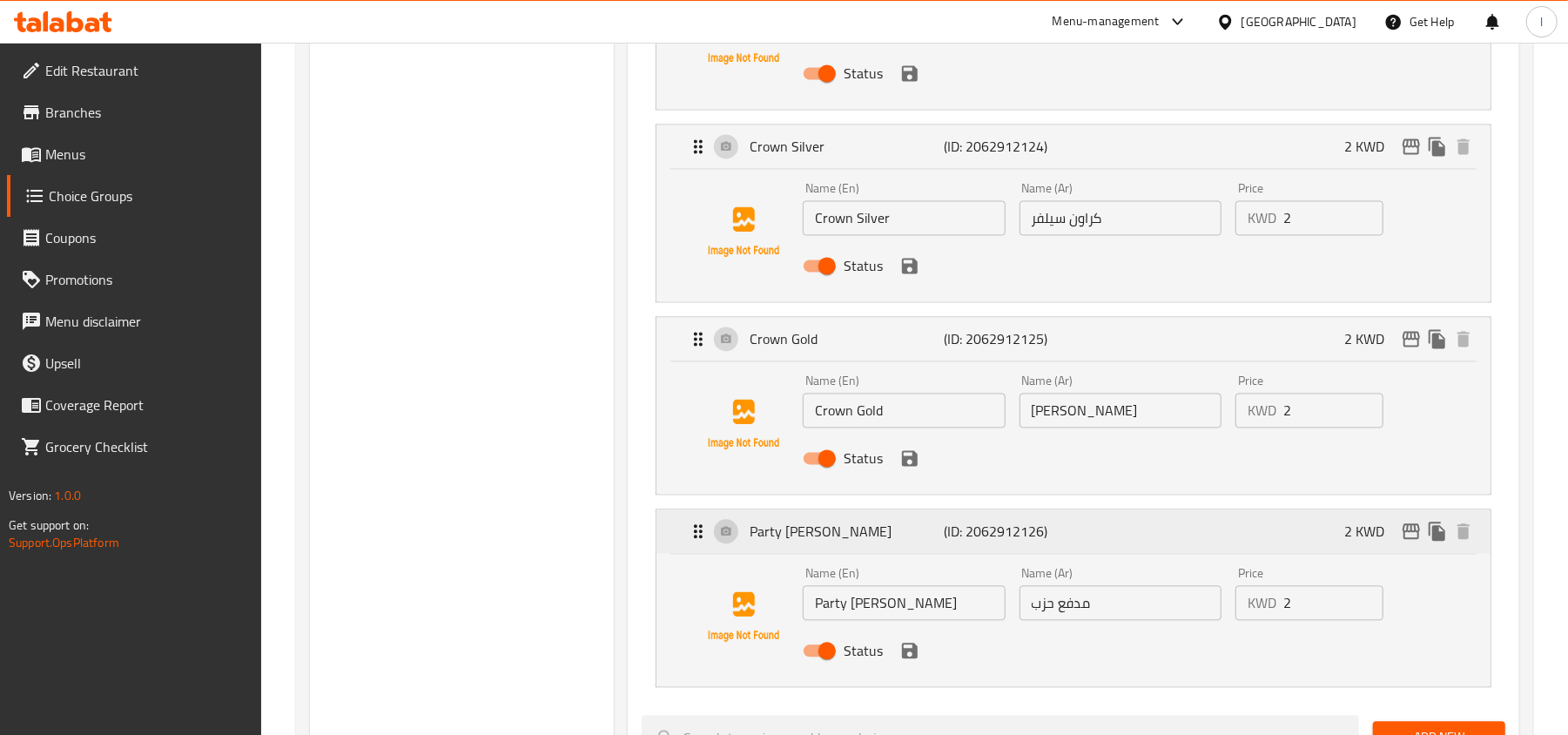
drag, startPoint x: 1105, startPoint y: 506, endPoint x: 1113, endPoint y: 543, distance: 37.9
click at [1105, 502] on li "Crown Gold (ID: 2062912125) 2 KWD Name (En) Crown Gold Name (En) Name (Ar) كراو…" at bounding box center [1073, 404] width 864 height 192
drag, startPoint x: 1123, startPoint y: 618, endPoint x: 629, endPoint y: 630, distance: 494.1
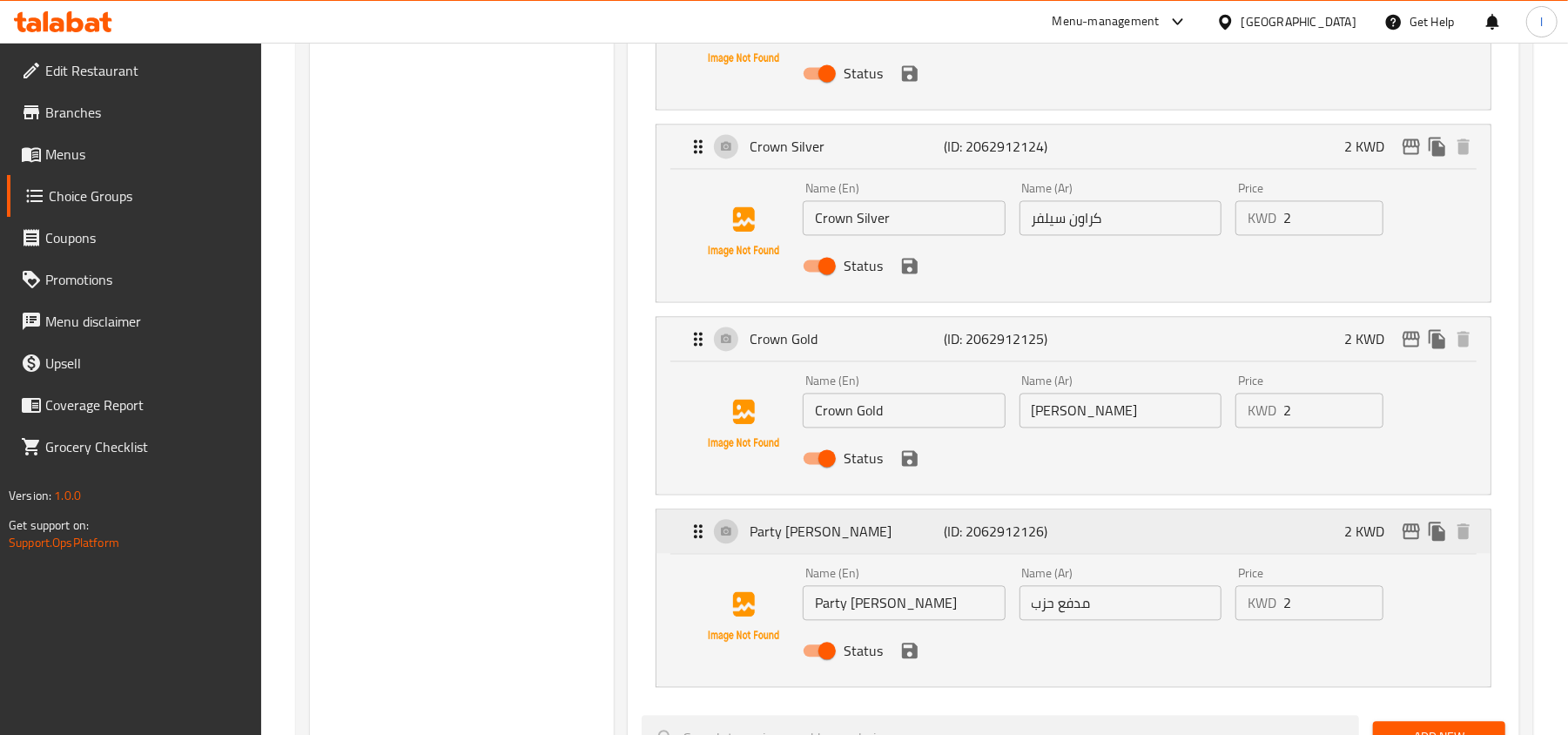
click at [825, 540] on p "Party Cannon" at bounding box center [846, 531] width 194 height 21
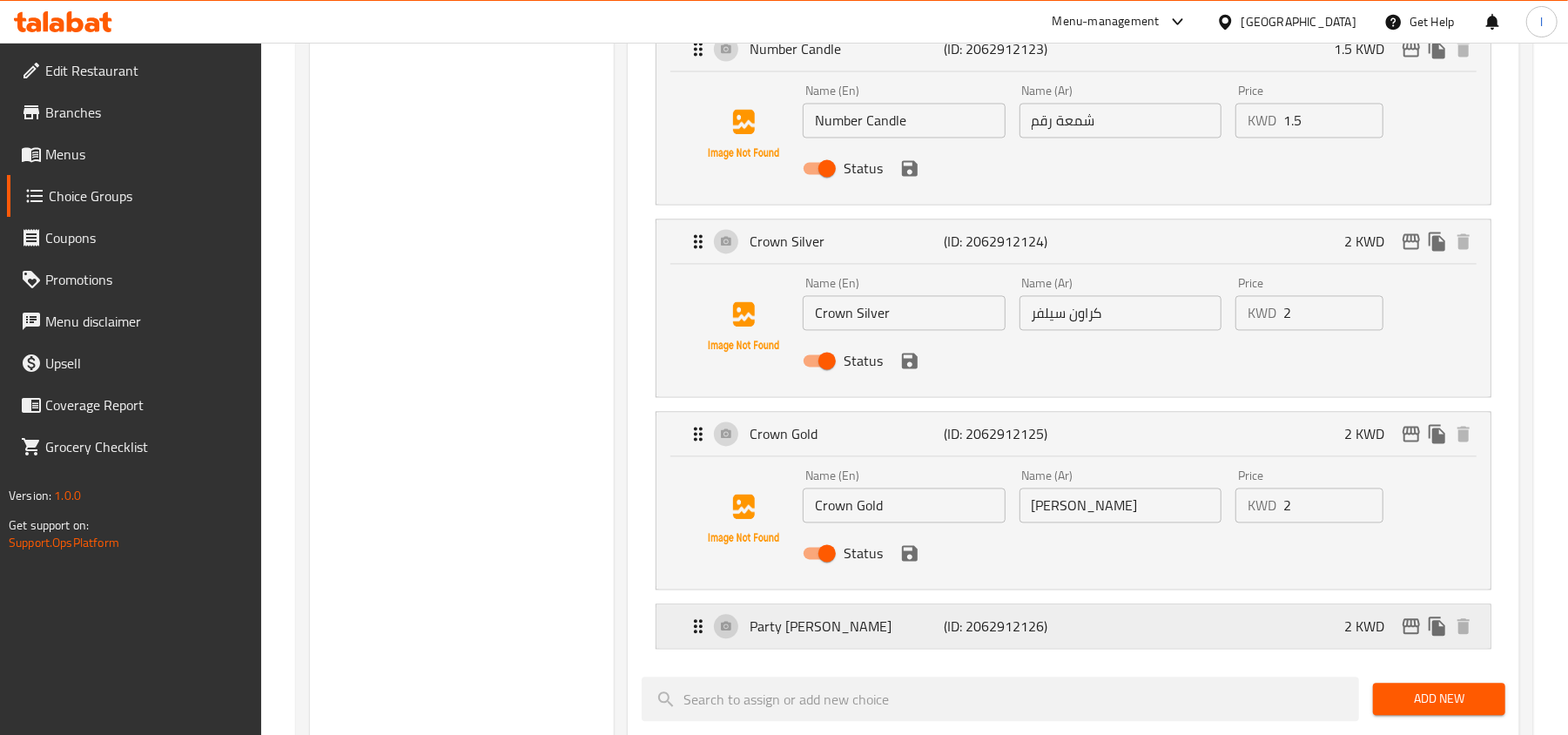
scroll to position [2205, 0]
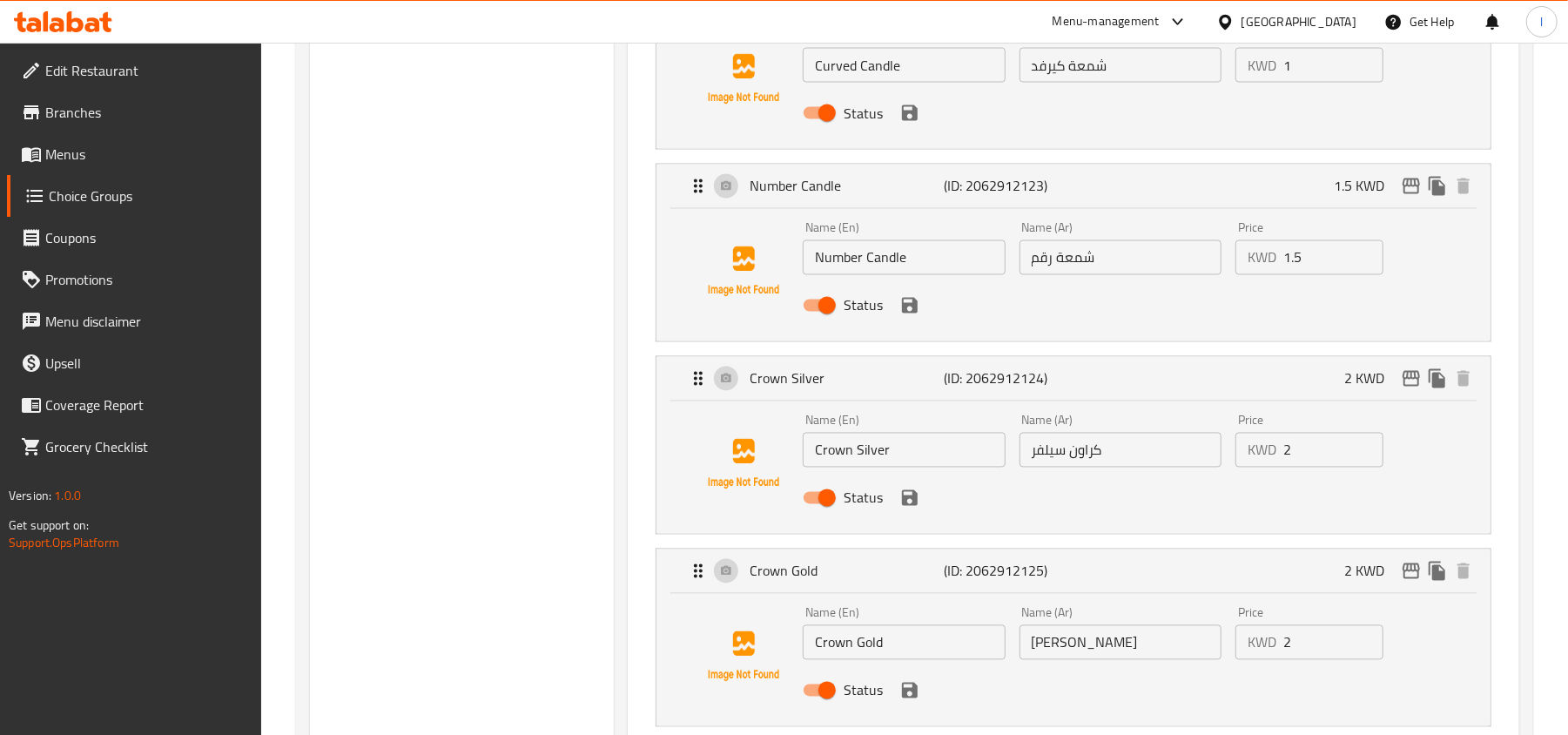
click at [829, 554] on li "Crown Gold (ID: 2062912125) 2 KWD Name (En) Crown Gold Name (En) Name (Ar) كراو…" at bounding box center [1073, 637] width 864 height 192
click at [829, 571] on p "Crown Gold" at bounding box center [846, 571] width 194 height 21
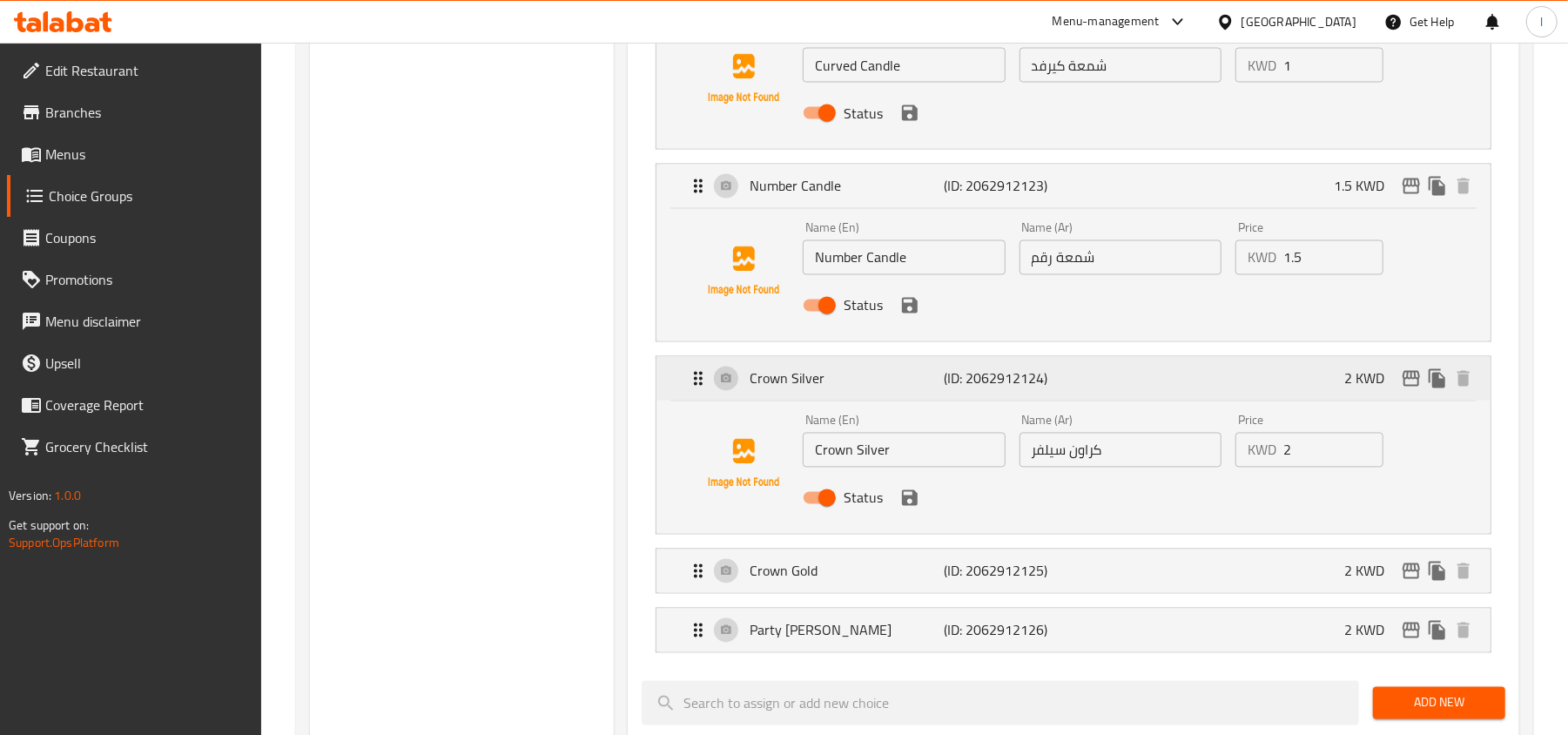
click at [806, 389] on p "Crown Silver" at bounding box center [846, 379] width 194 height 21
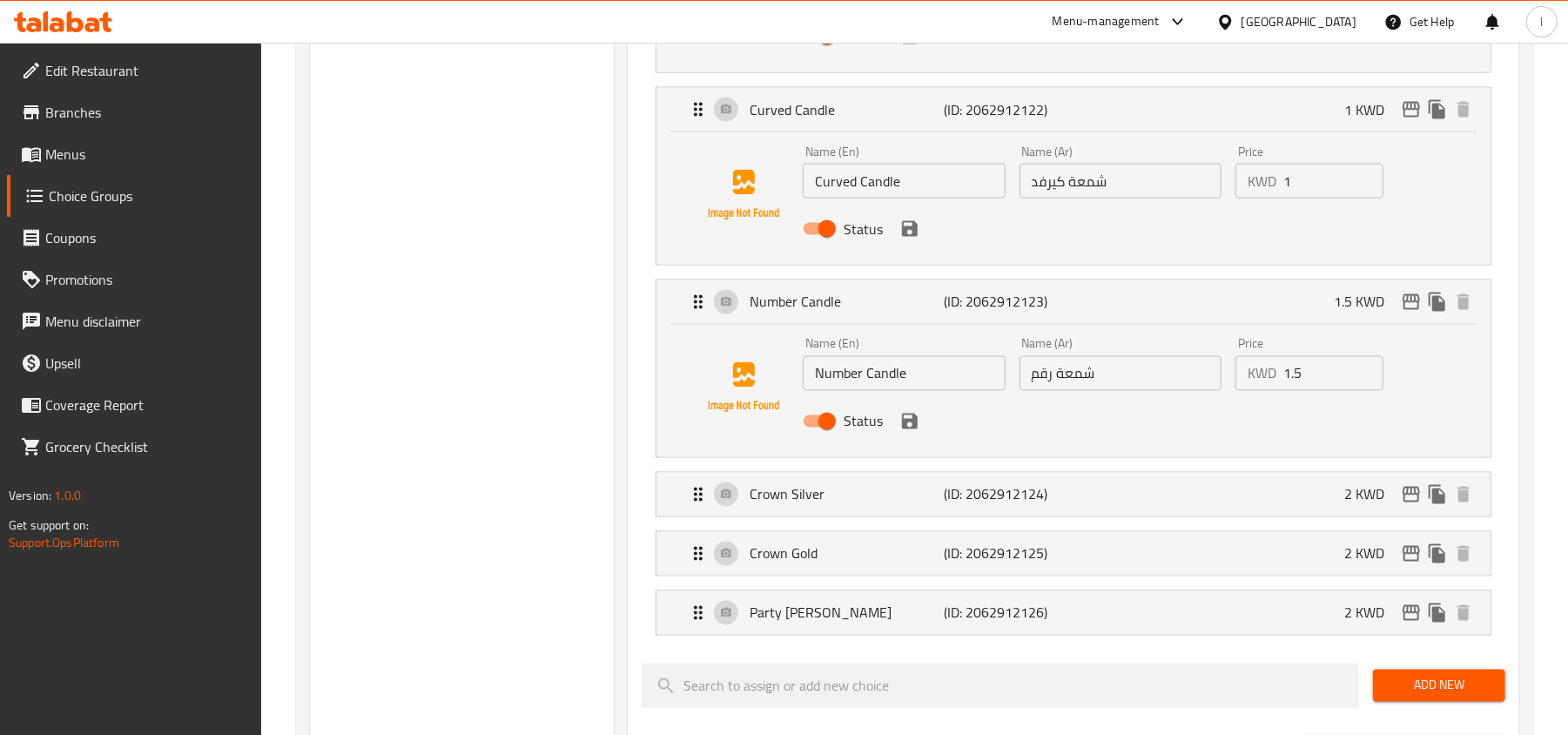
drag, startPoint x: 816, startPoint y: 321, endPoint x: 816, endPoint y: 359, distance: 38.0
click at [815, 321] on div "Number Candle (ID: 2062912123) 1.5 KWD" at bounding box center [1079, 302] width 782 height 43
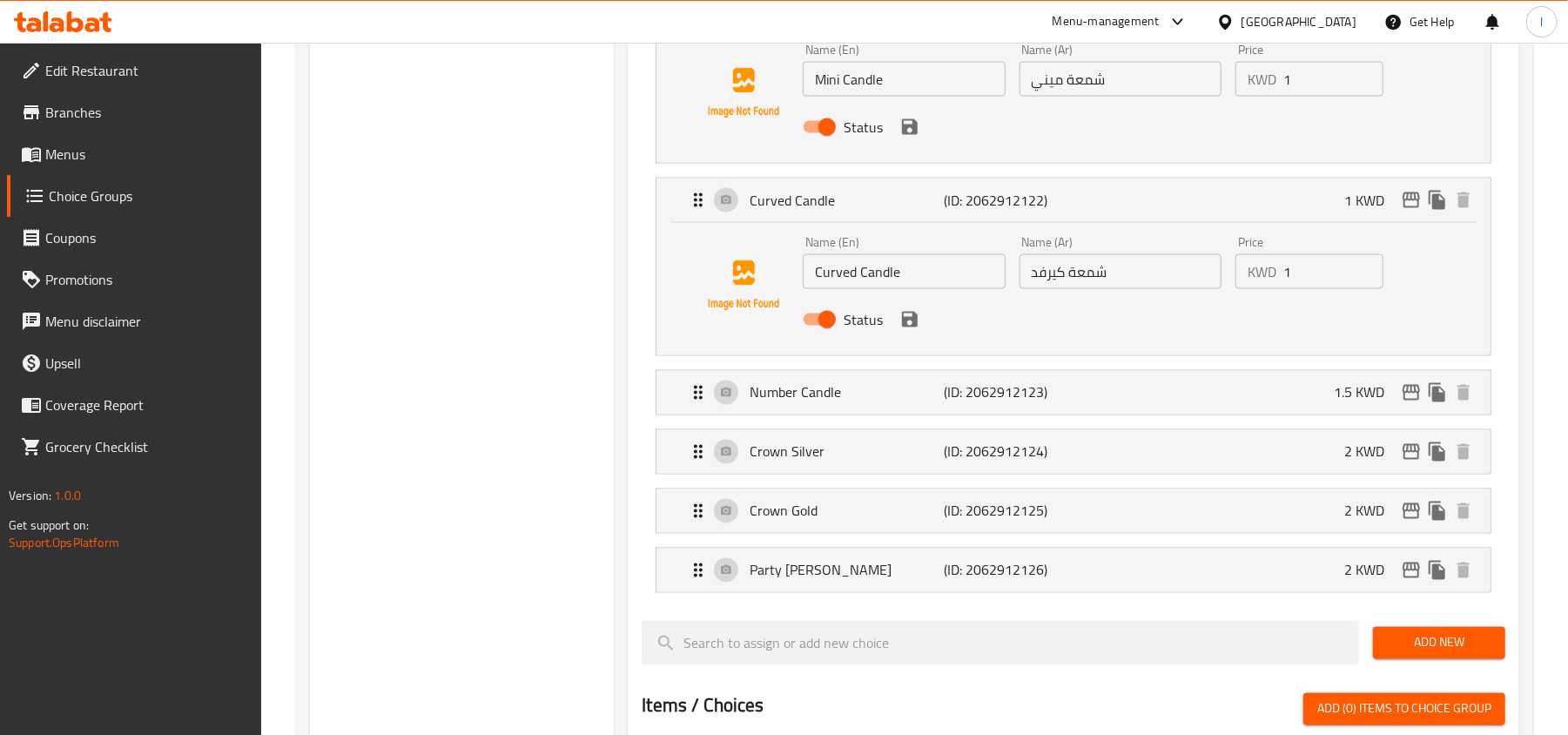
scroll to position [1857, 0]
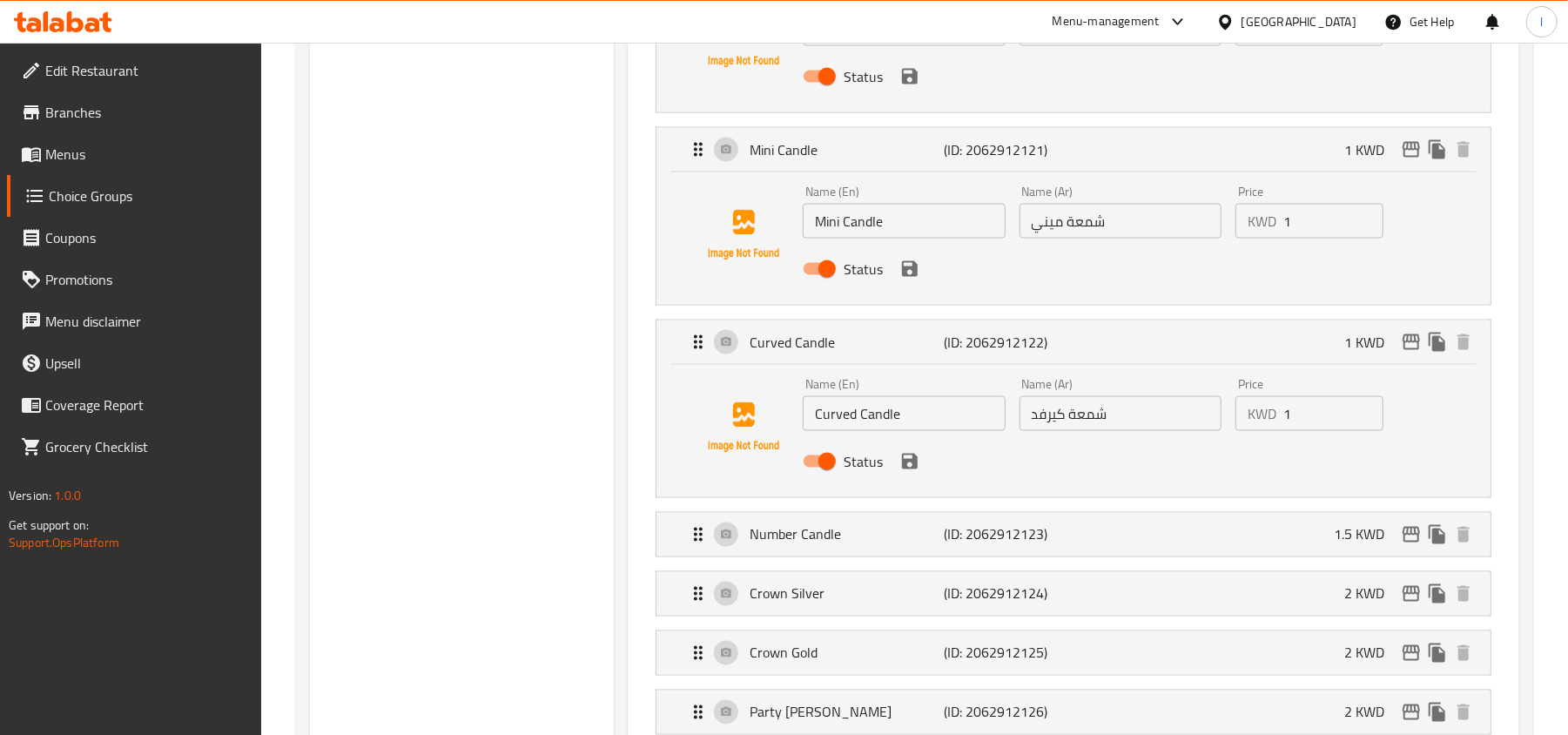
click at [816, 376] on div "Name (En) Curved Candle Name (En)" at bounding box center [904, 403] width 216 height 67
click at [835, 346] on p "Curved Candle" at bounding box center [846, 342] width 194 height 21
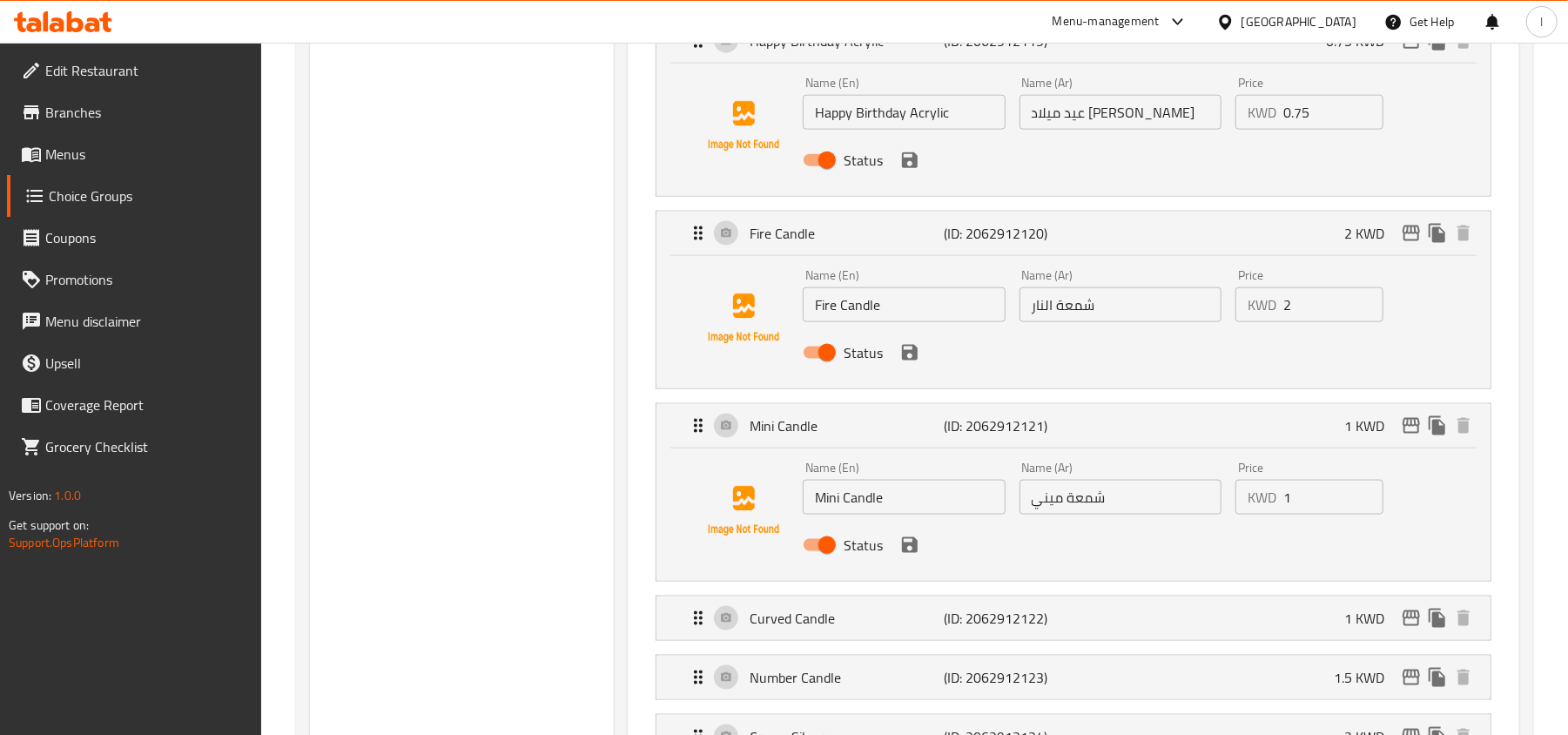
scroll to position [1509, 0]
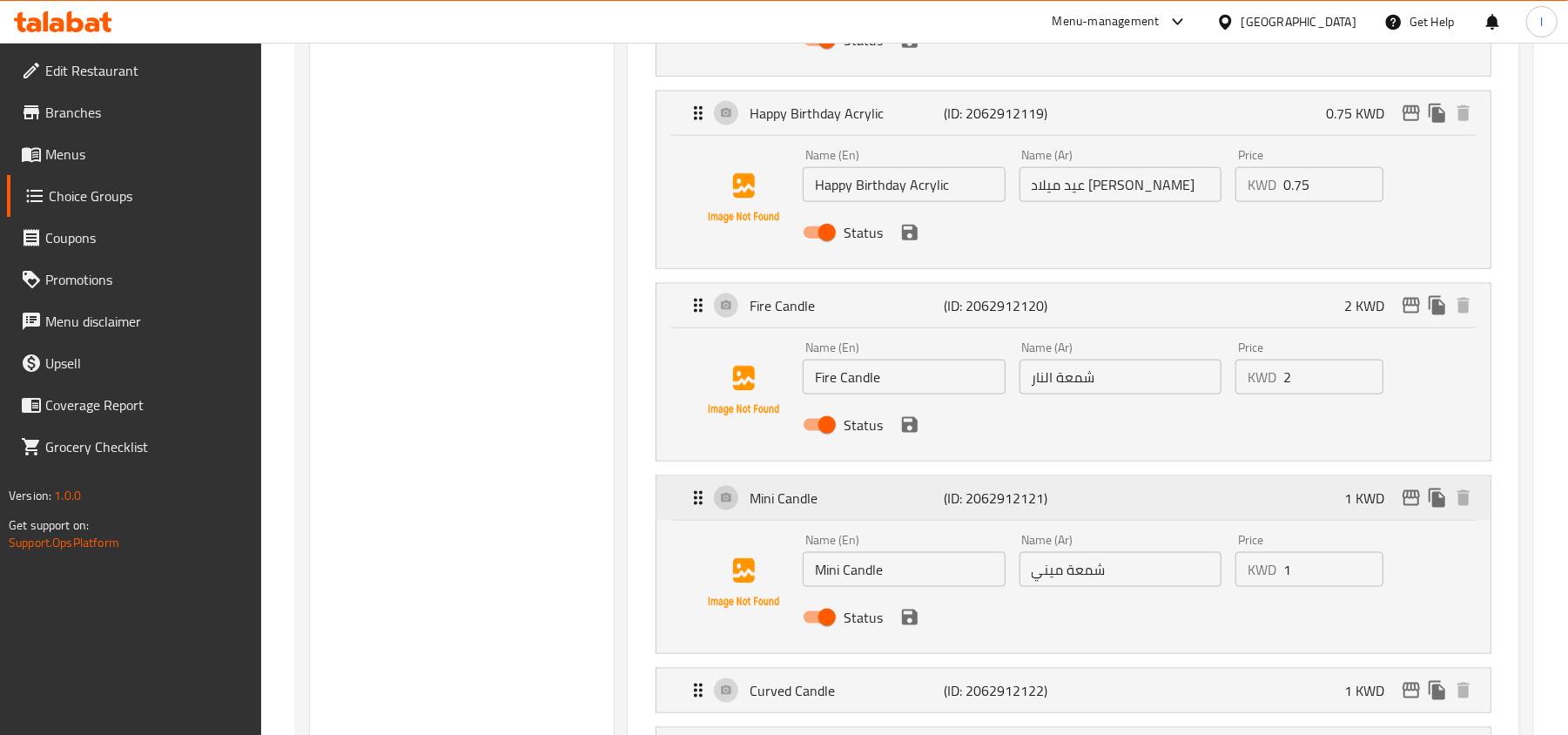
click at [824, 504] on p "Mini Candle" at bounding box center [846, 498] width 194 height 21
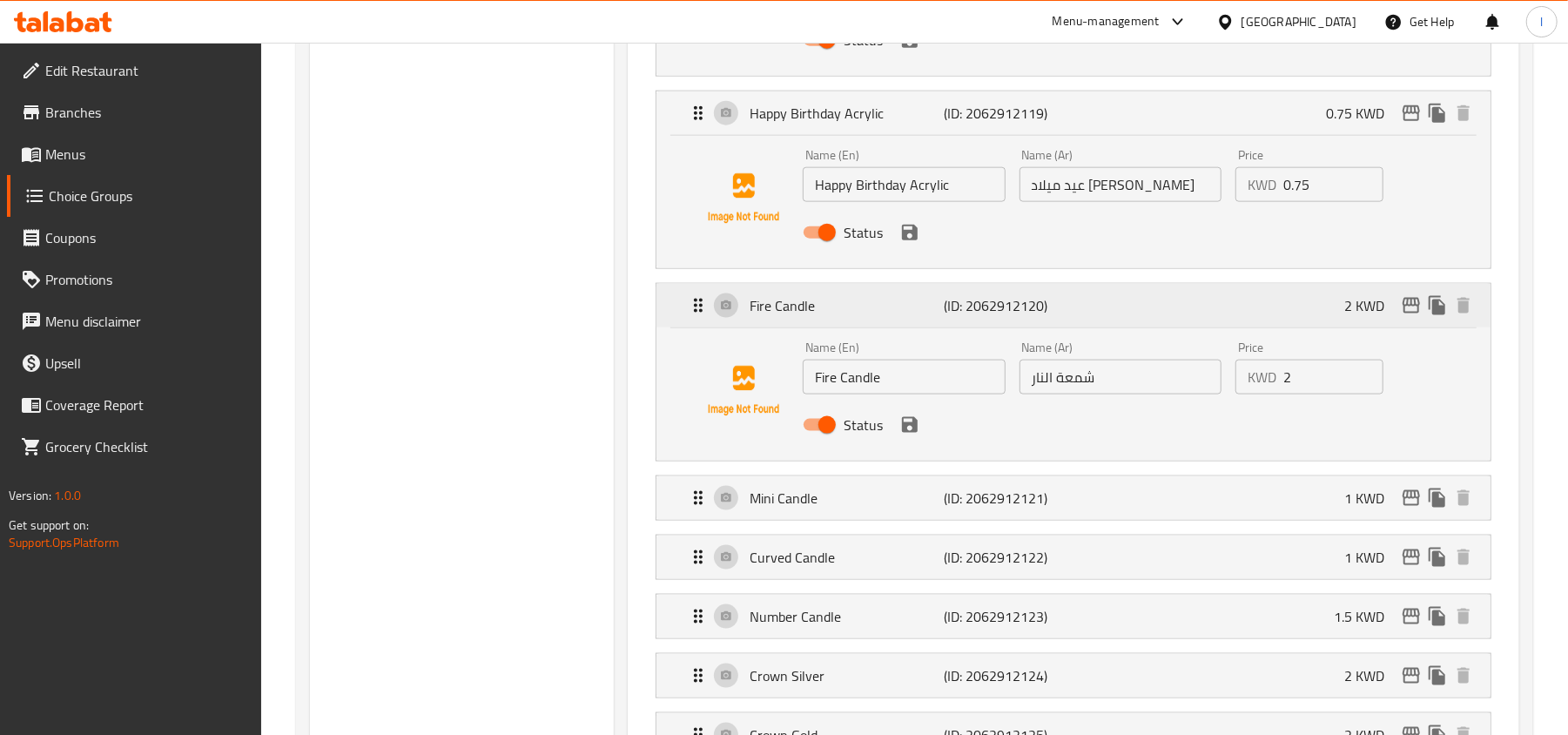
click at [839, 314] on p "Fire Candle" at bounding box center [846, 306] width 194 height 21
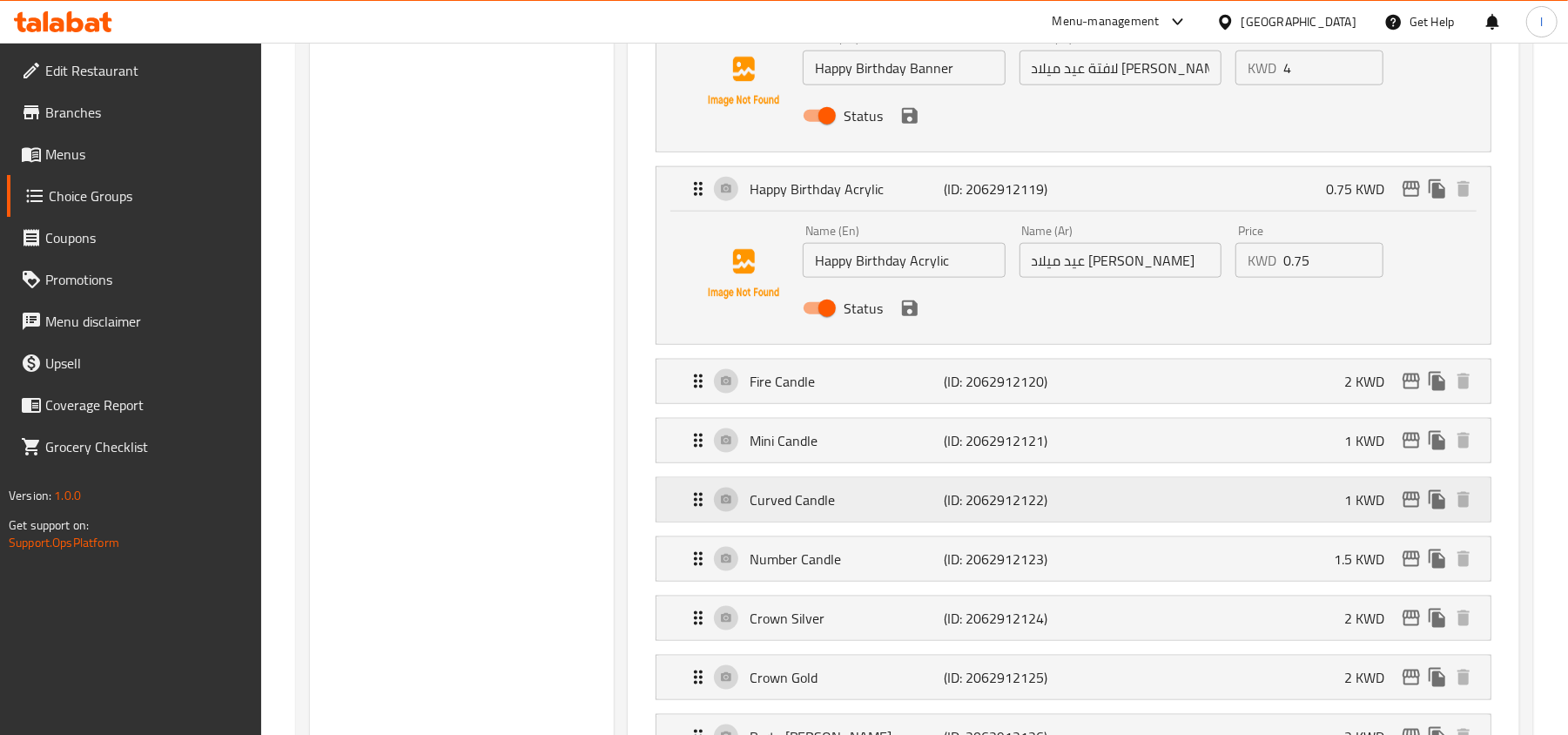
scroll to position [1393, 0]
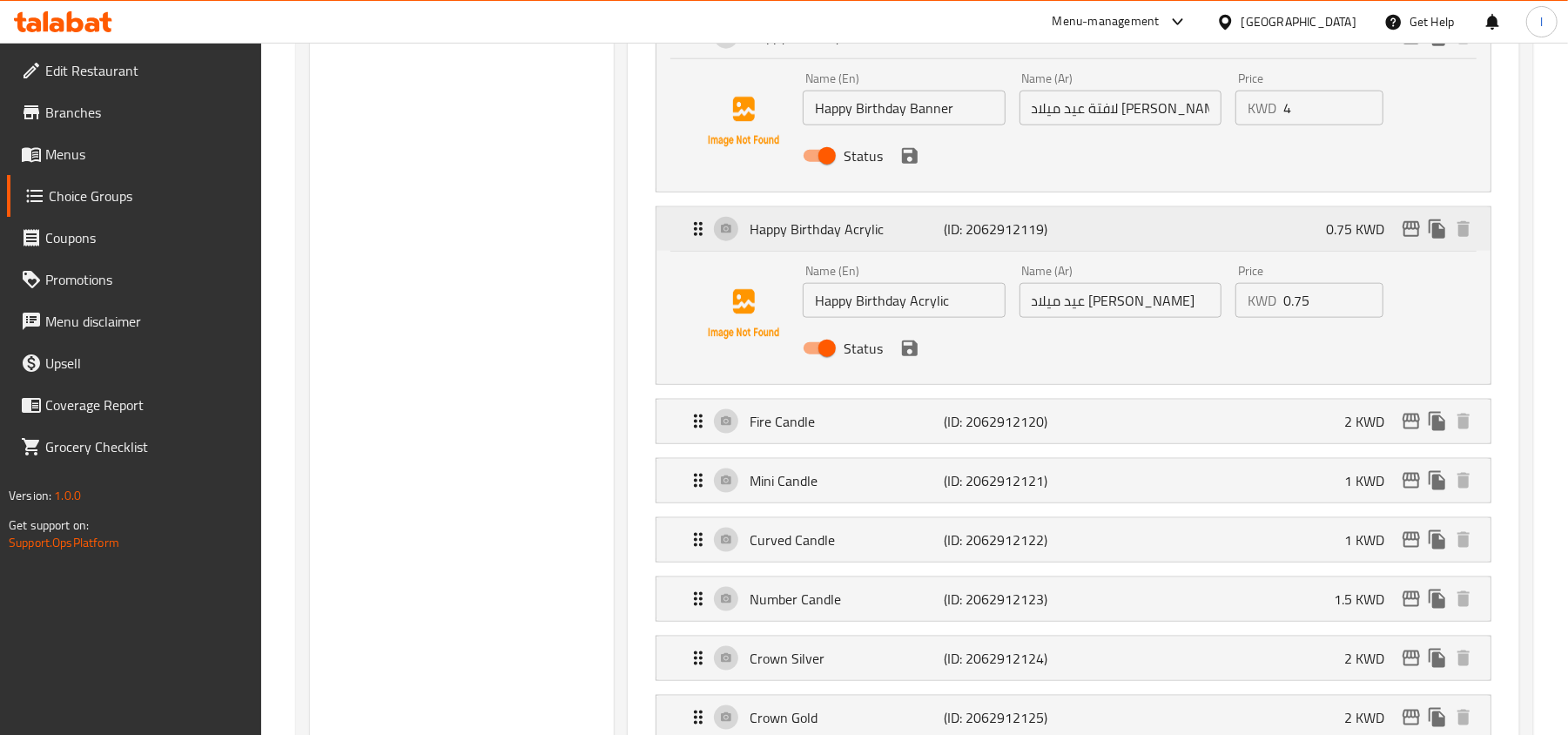
click at [823, 249] on div "Happy Birthday Acrylic (ID: 2062912119) 0.75 KWD" at bounding box center [1079, 229] width 782 height 43
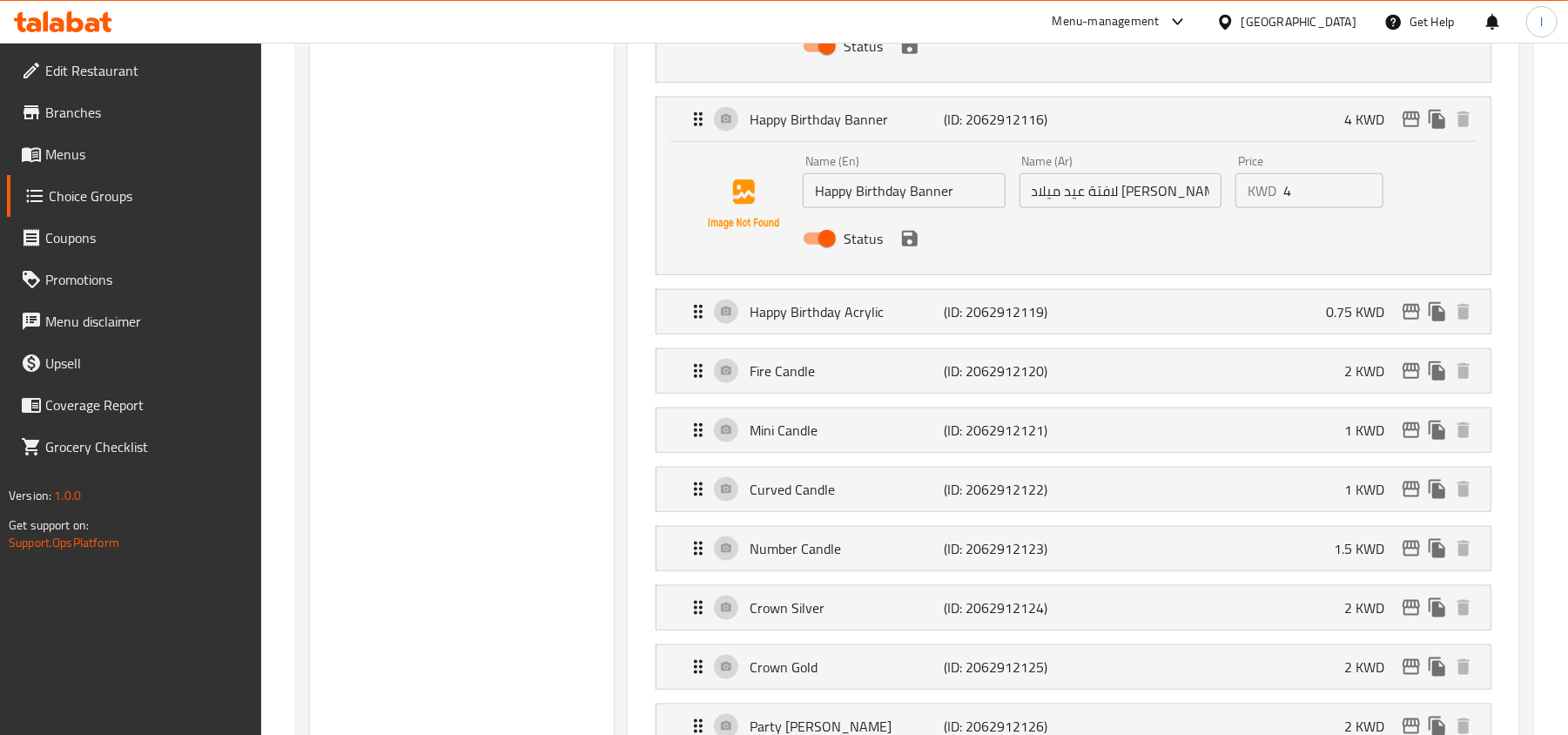
scroll to position [1276, 0]
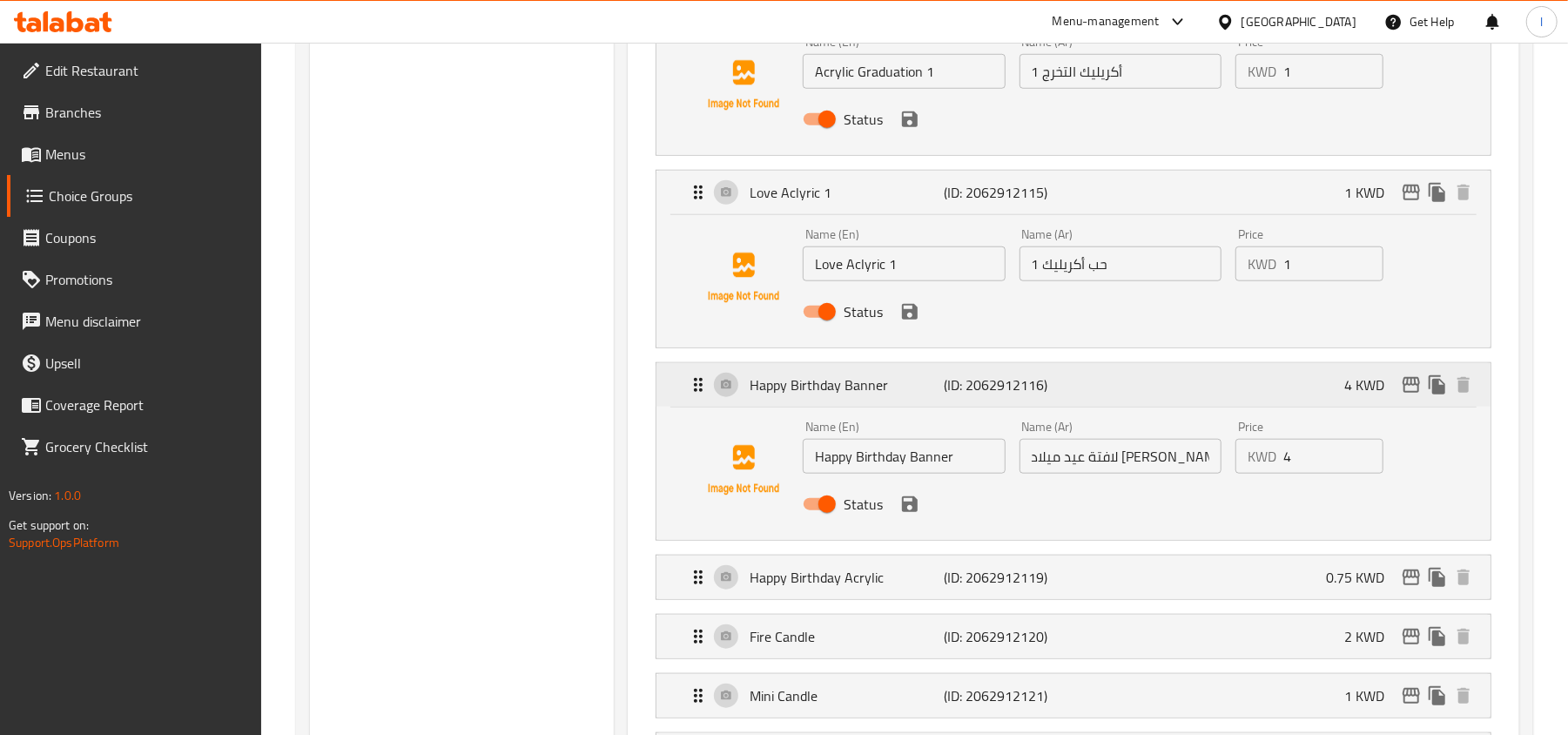
click at [861, 395] on p "Happy Birthday Banner" at bounding box center [846, 385] width 194 height 21
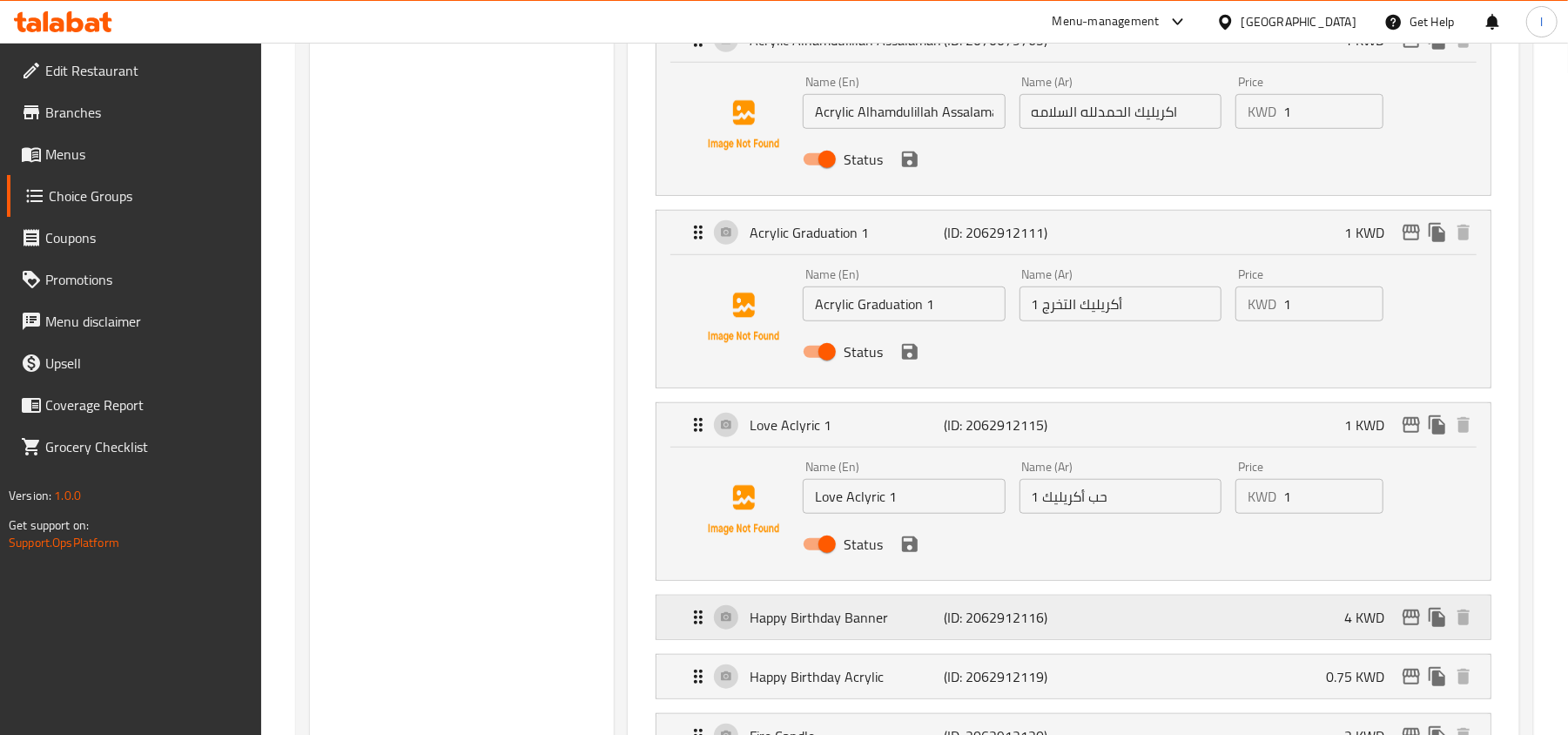
click at [861, 407] on div "Love Aclyric 1 (ID: 2062912115) 1 KWD" at bounding box center [1079, 424] width 782 height 43
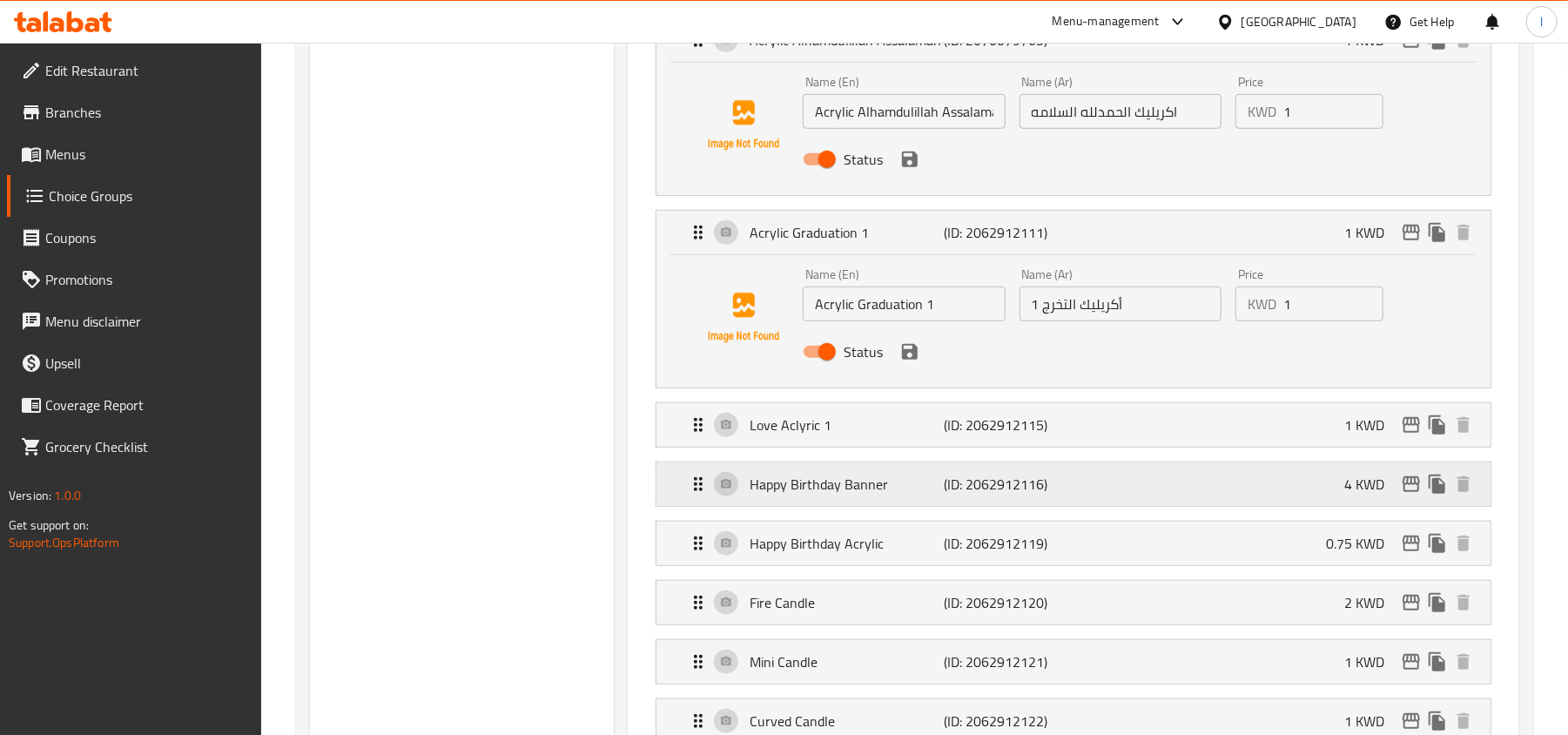
scroll to position [696, 0]
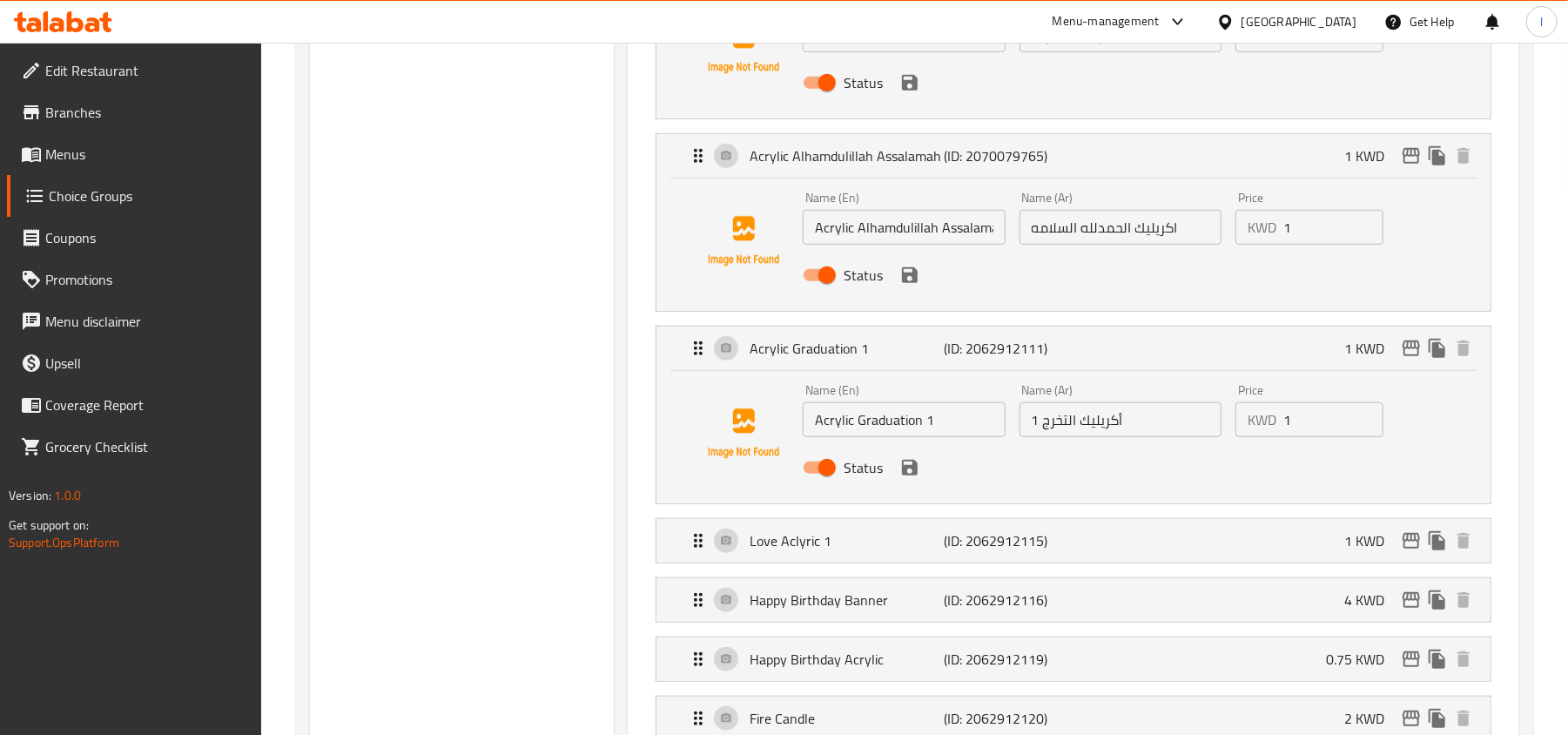
click at [881, 373] on div "Name (En) Acrylic Graduation 1 Name (En) Name (Ar) أكريليك التخرج 1 Name (Ar) P…" at bounding box center [1073, 436] width 835 height 132
click at [867, 377] on div "Name (En) Acrylic Graduation 1 Name (En) Name (Ar) أكريليك التخرج 1 Name (Ar) P…" at bounding box center [1073, 433] width 779 height 119
click at [865, 363] on div "Acrylic Graduation 1 (ID: 2062912111) 1 KWD" at bounding box center [1079, 347] width 782 height 43
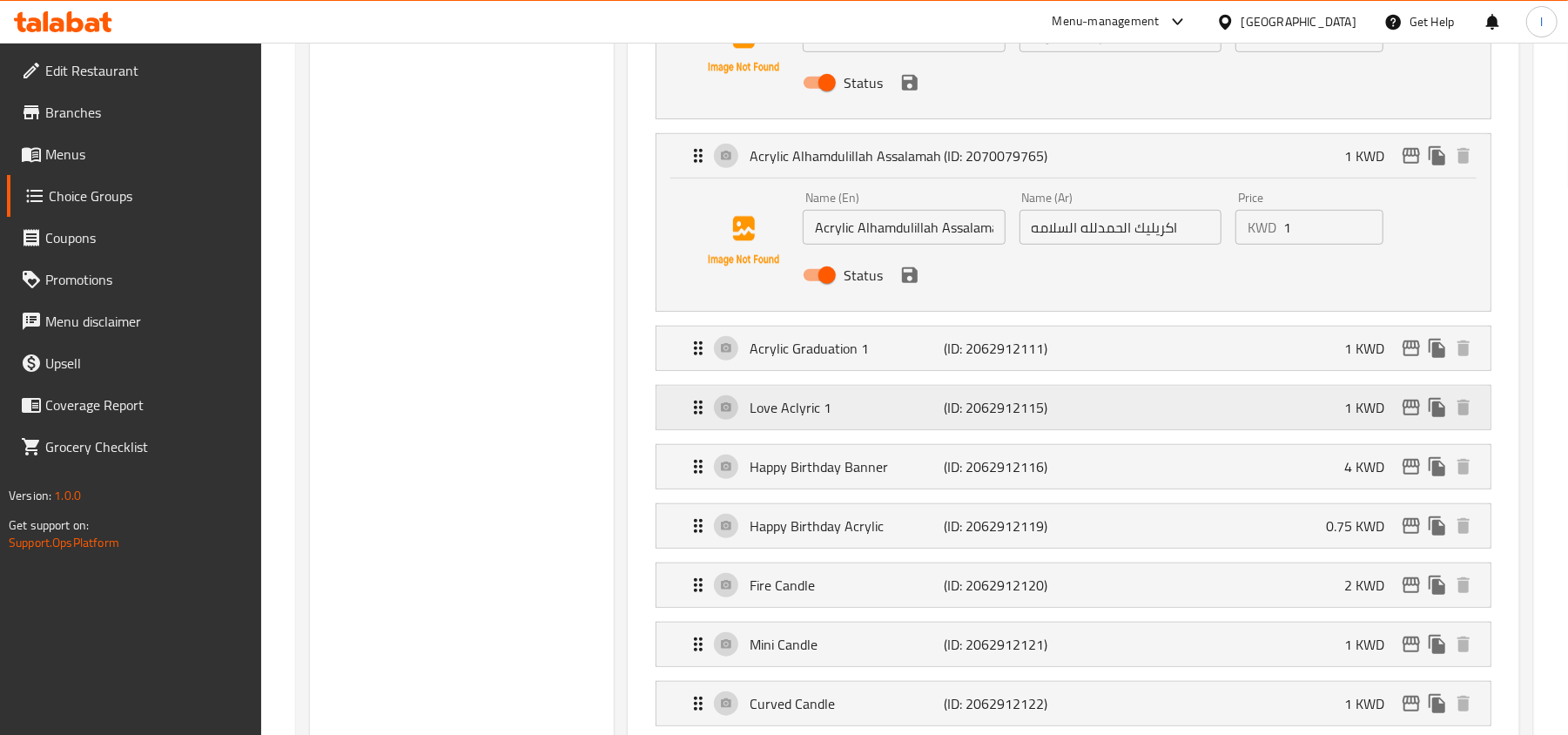
scroll to position [464, 0]
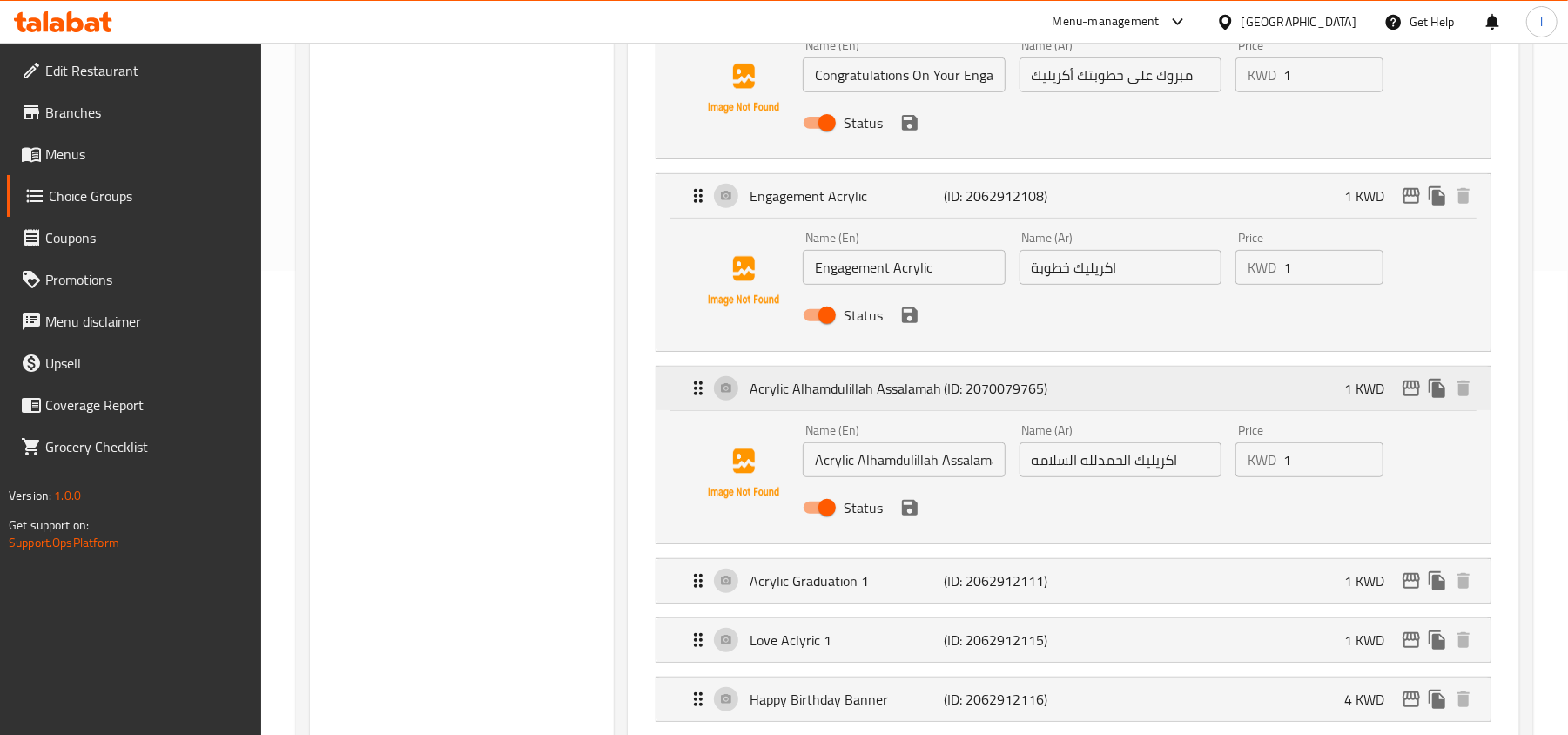
click at [848, 378] on p "Acrylic Alhamdulillah Assalamah" at bounding box center [846, 389] width 194 height 21
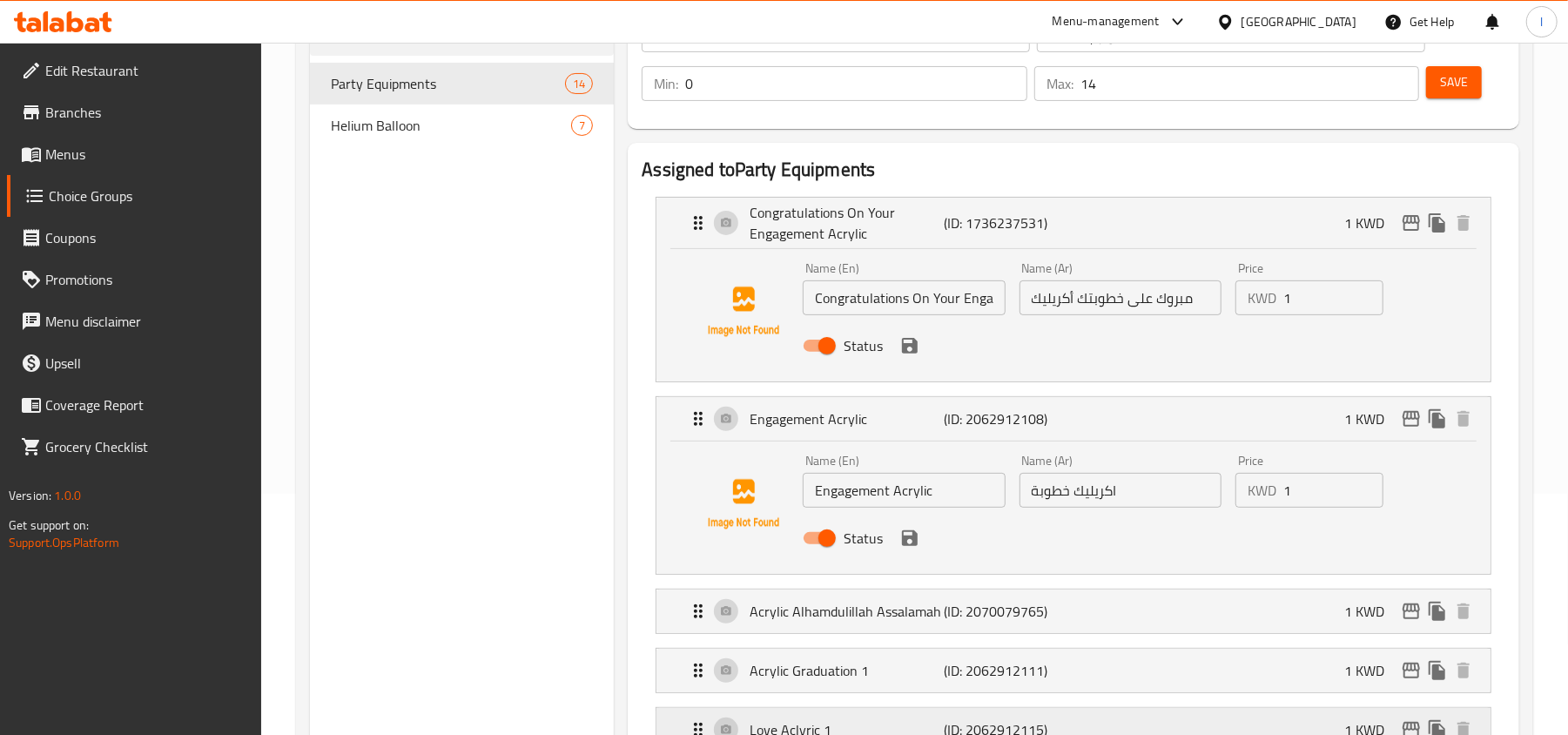
scroll to position [231, 0]
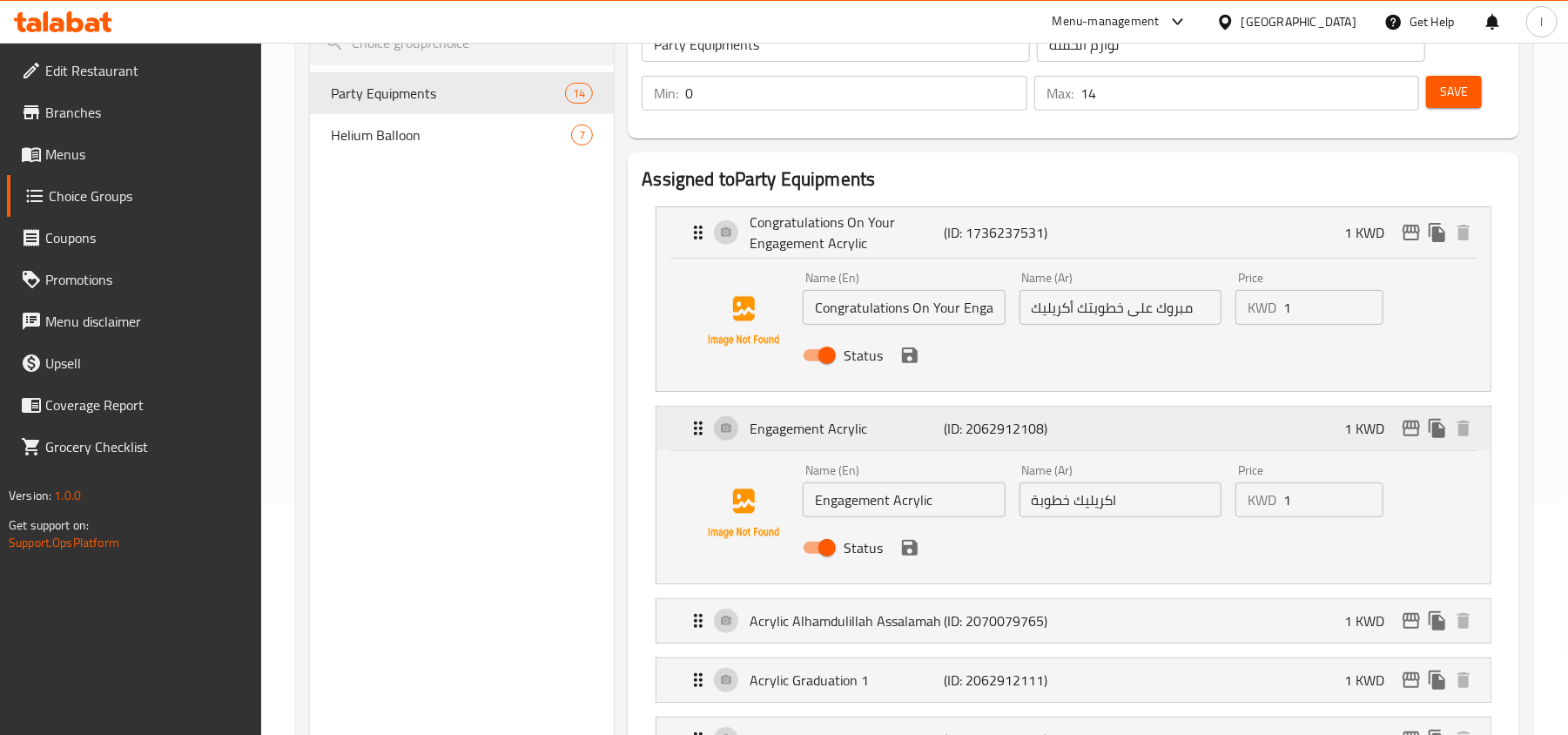
click at [836, 407] on div "Engagement Acrylic (ID: 2062912108) 1 KWD" at bounding box center [1079, 427] width 782 height 43
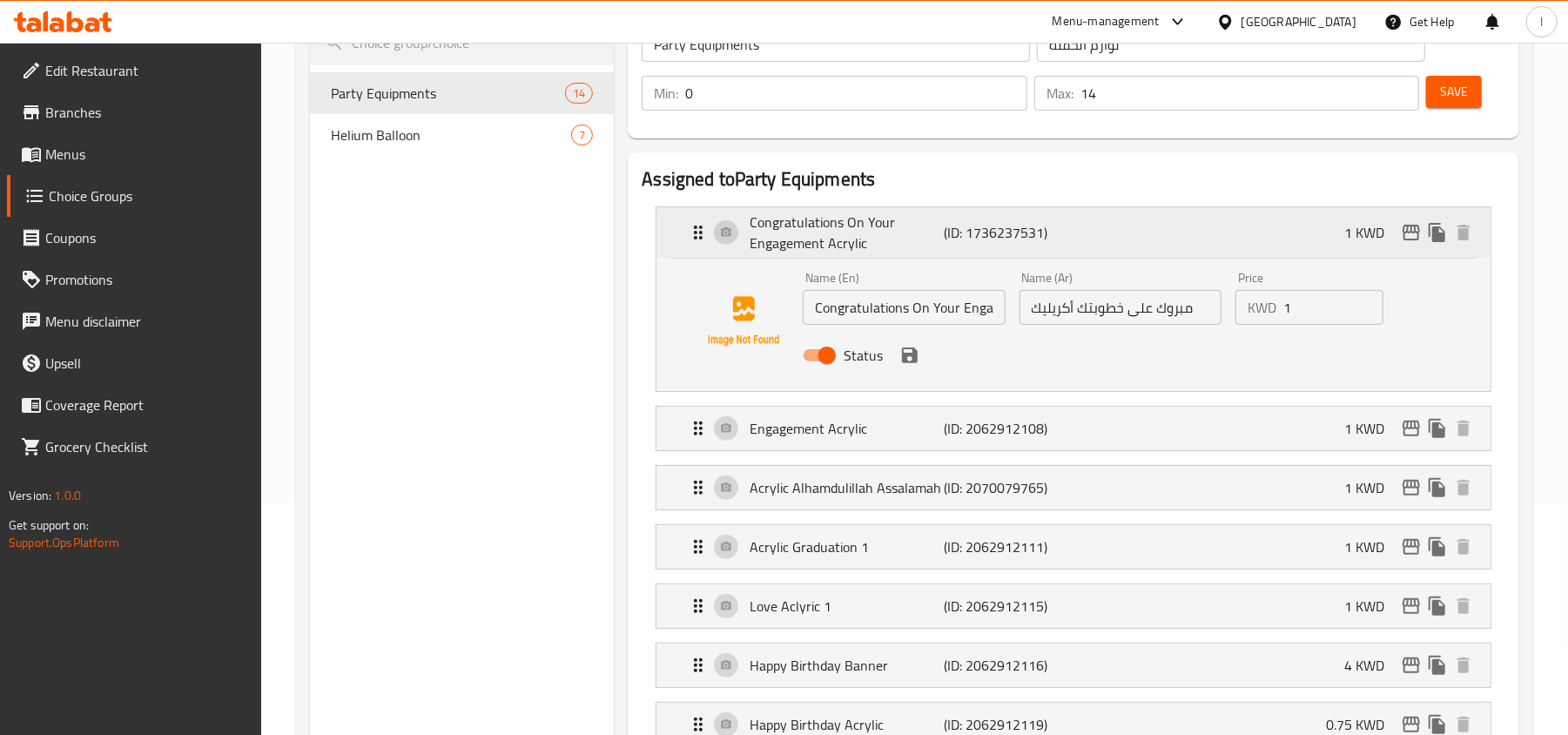
click at [838, 253] on p "Congratulations On Your Engagement Acrylic" at bounding box center [846, 231] width 194 height 41
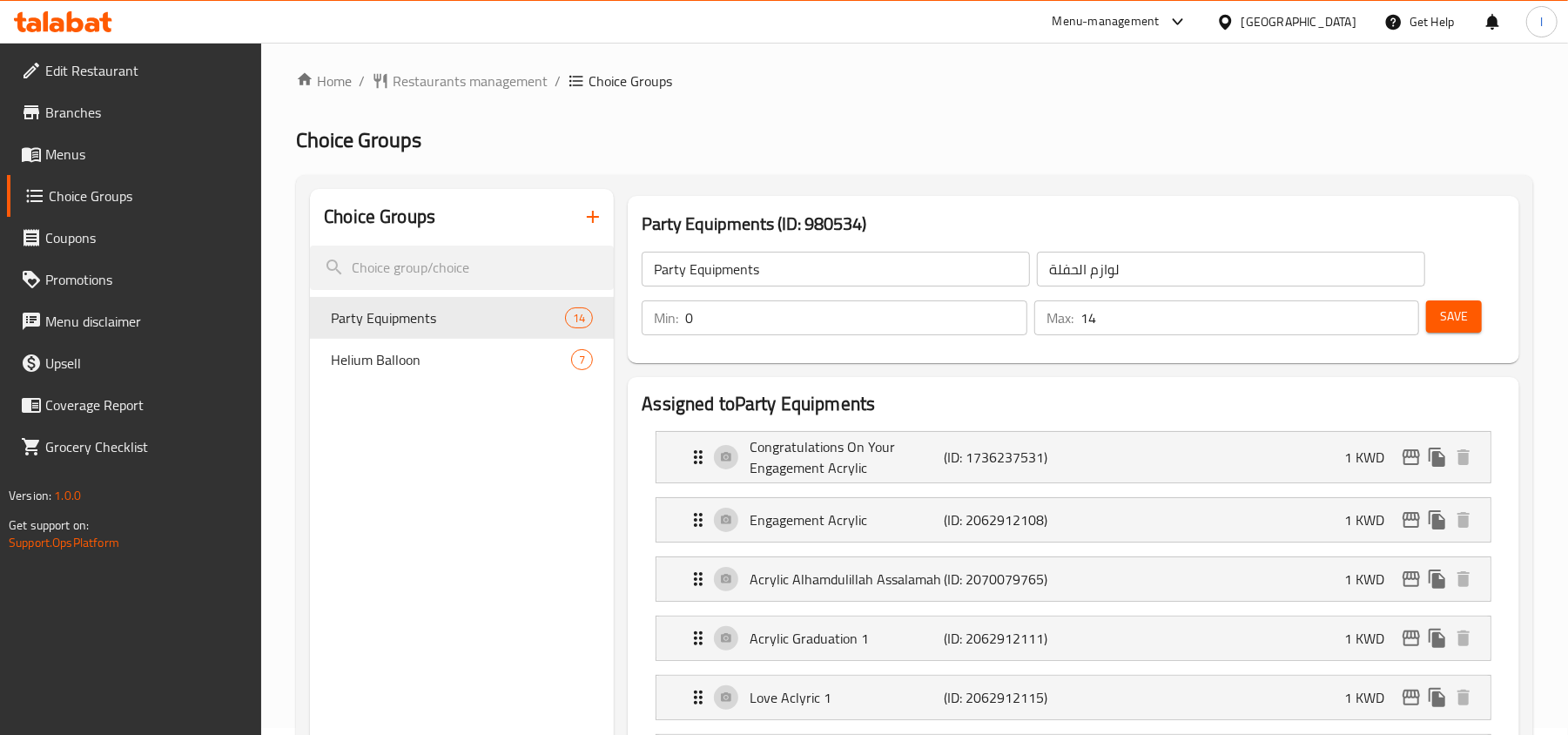
scroll to position [0, 0]
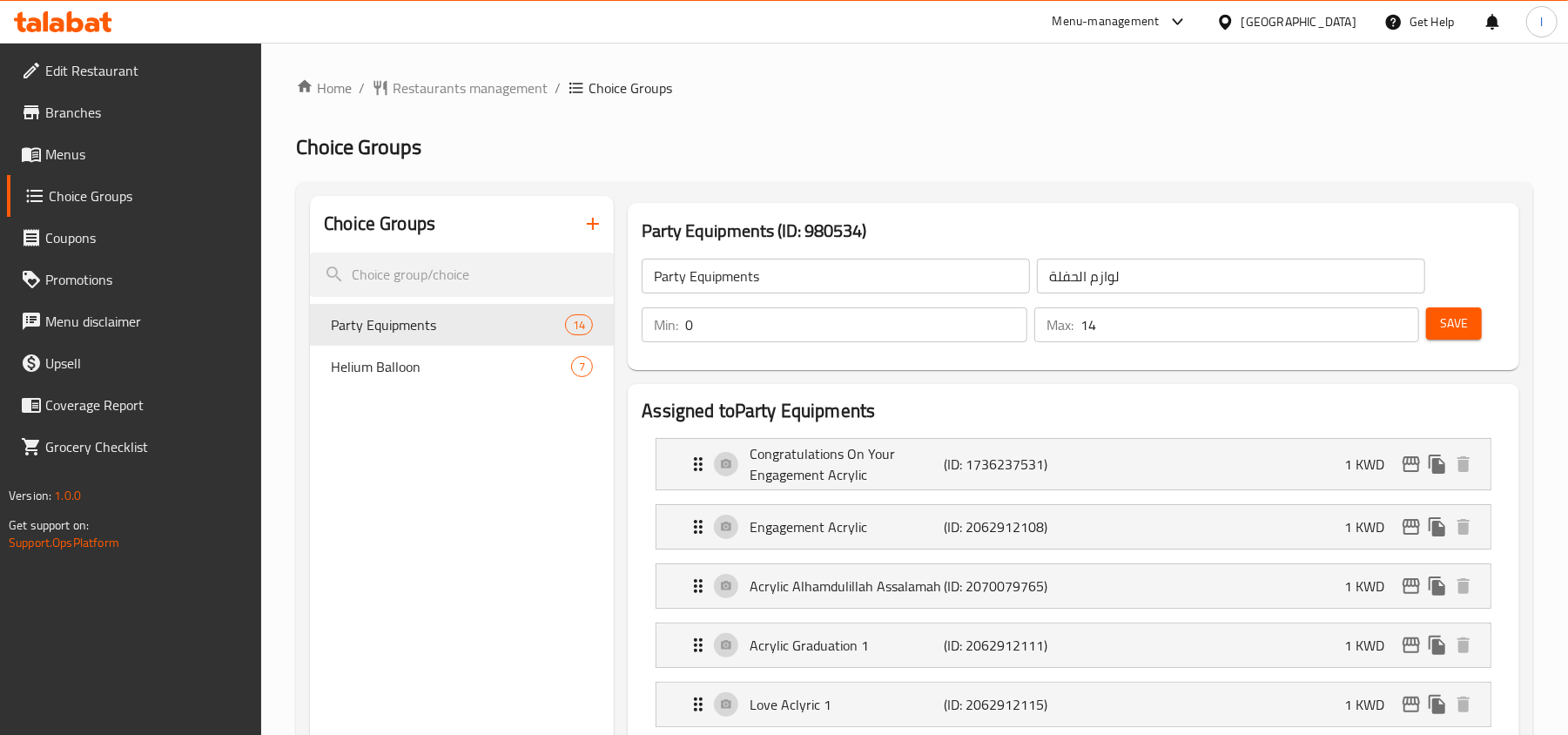
click at [416, 346] on div "Helium Balloon 7" at bounding box center [461, 366] width 304 height 41
type input "Helium Balloon"
type input "بالون هيليوم"
type input "7"
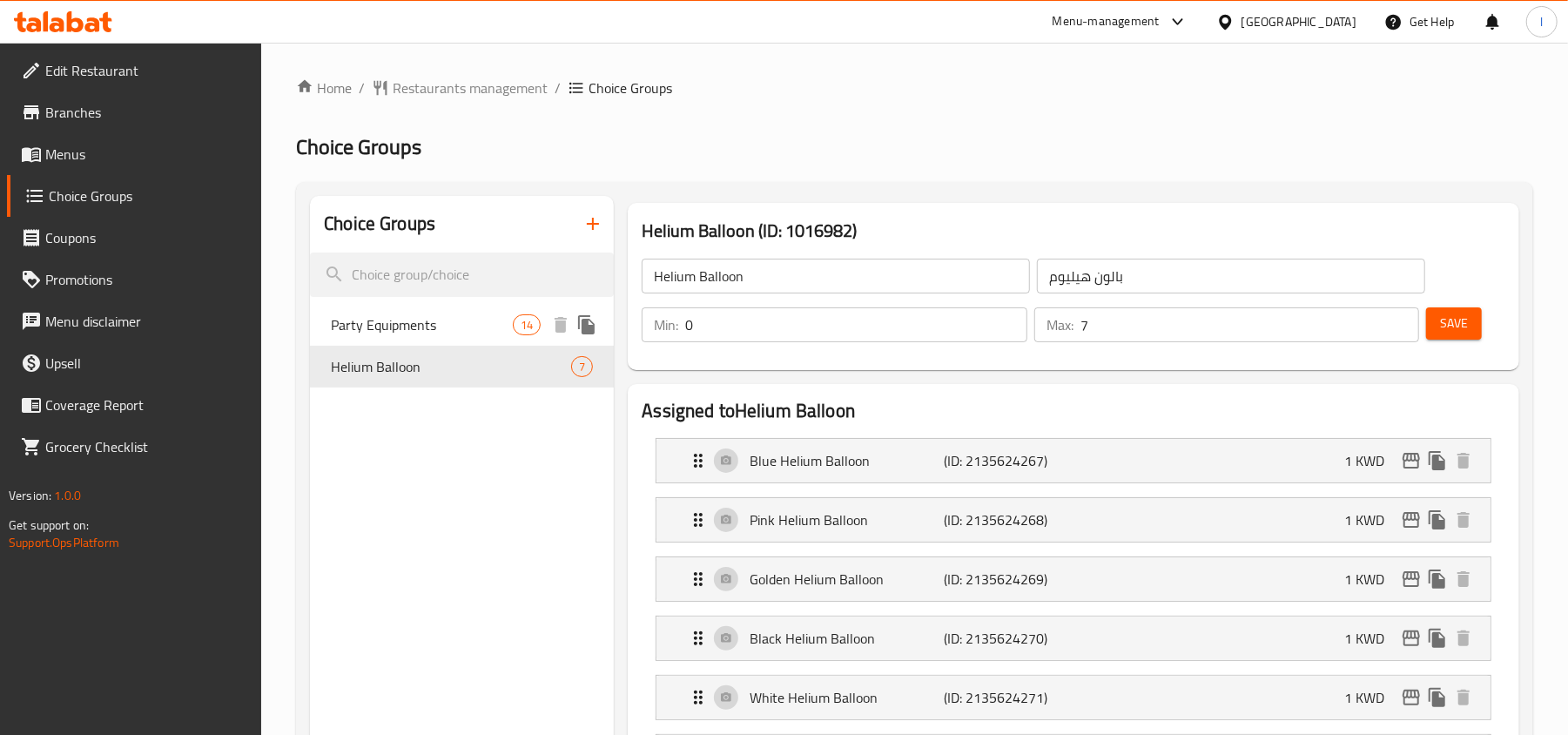
click at [443, 314] on span "Party Equipments" at bounding box center [422, 325] width 182 height 21
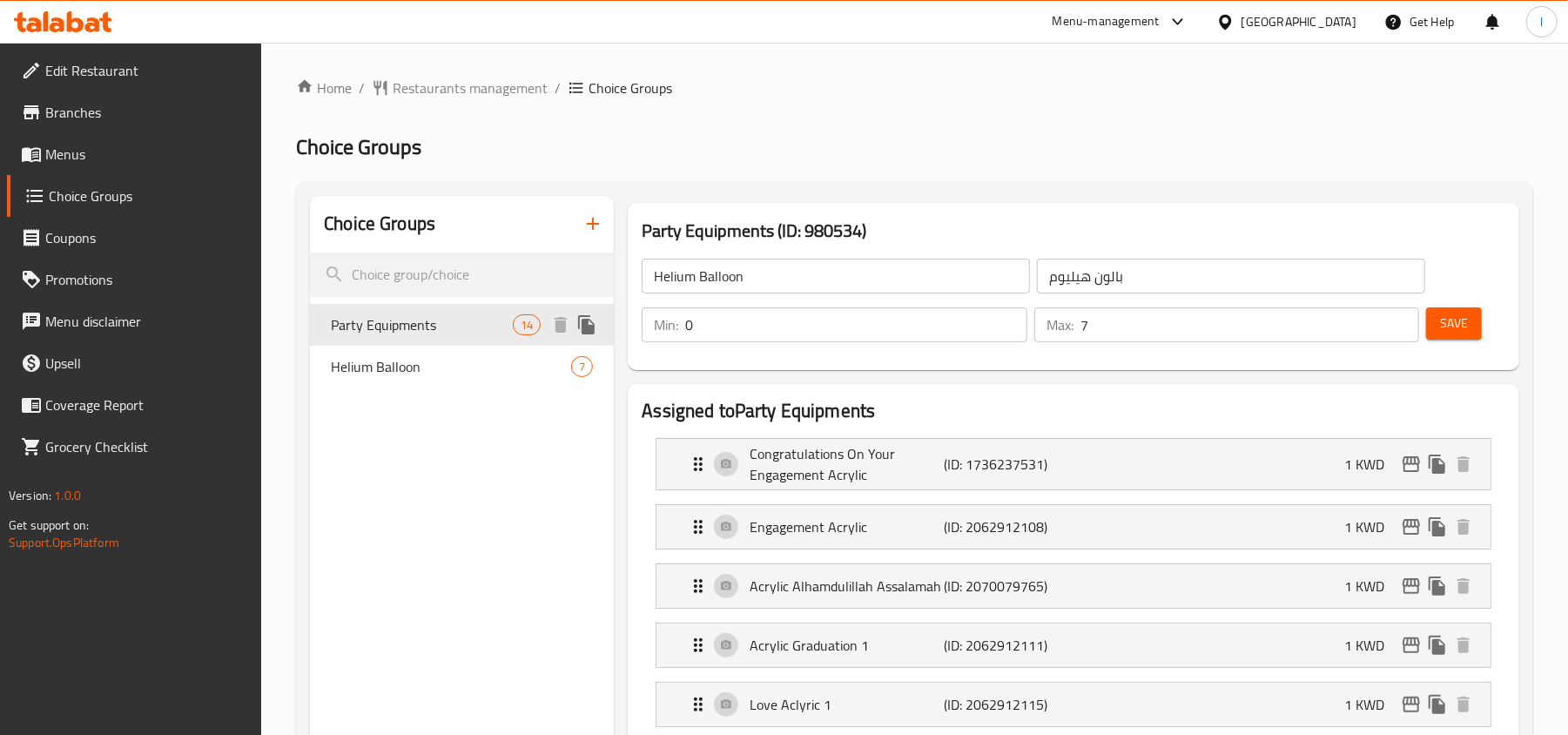
type input "Party Equipments"
type input "لوازم الحفلة"
type input "14"
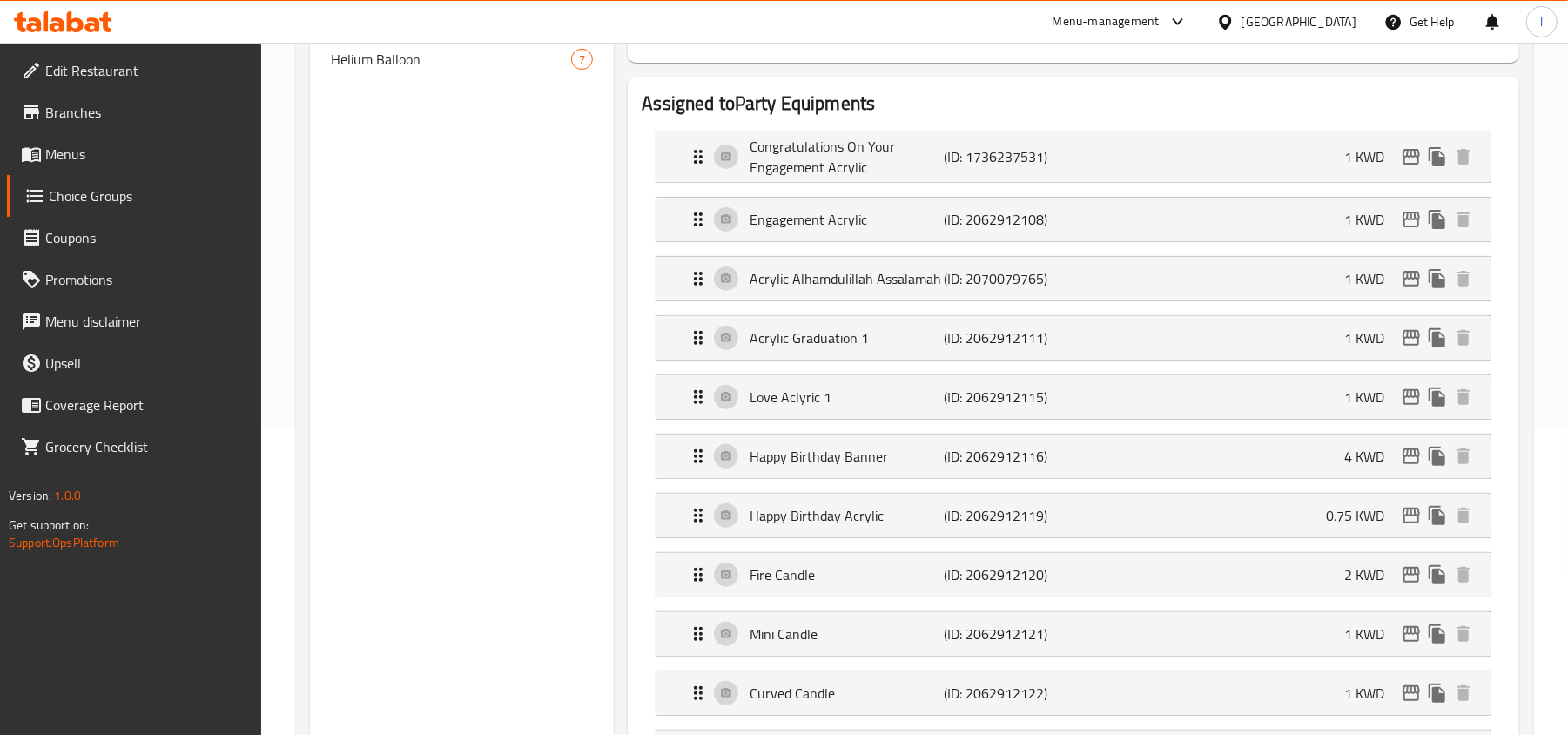
scroll to position [348, 0]
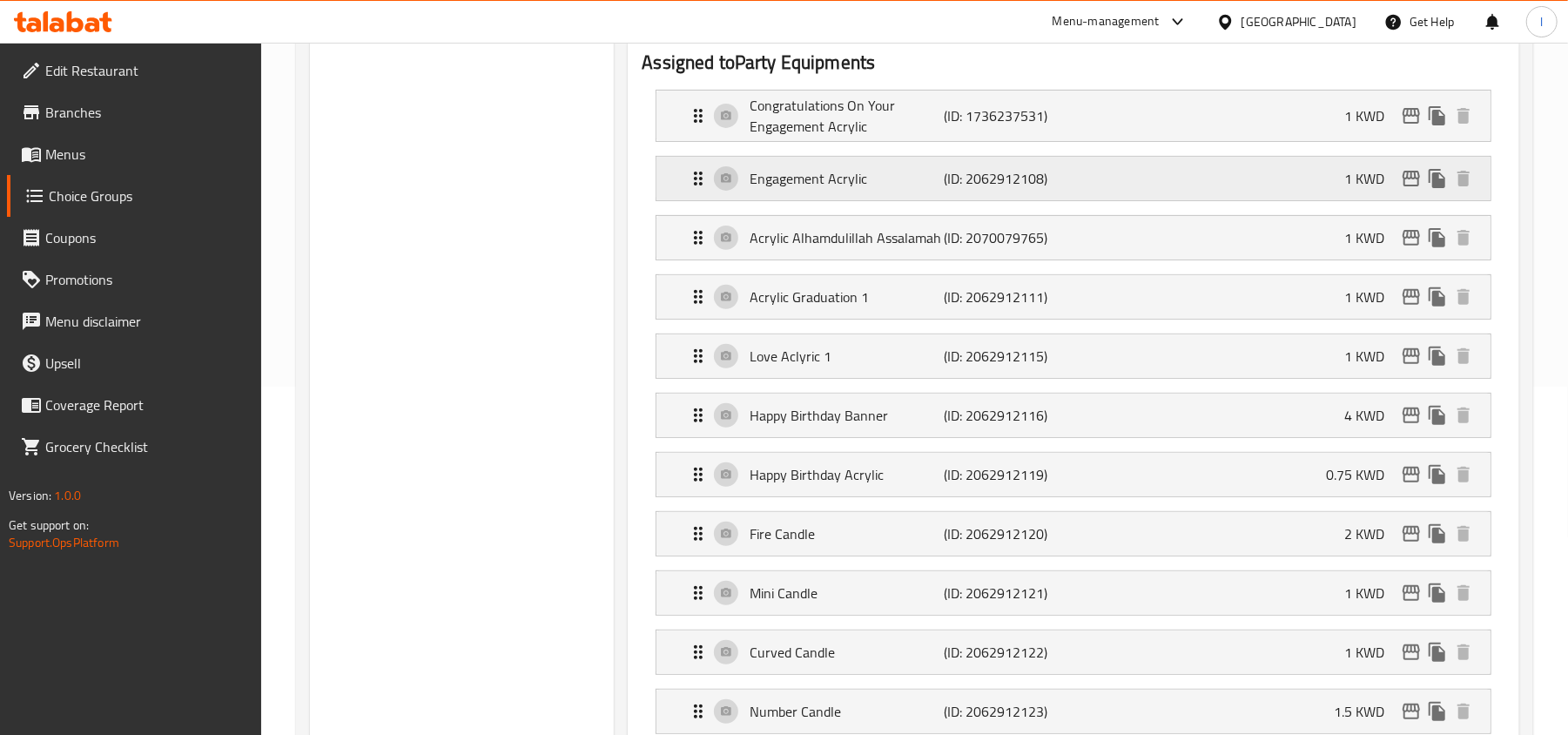
click at [838, 176] on p "Engagement Acrylic" at bounding box center [846, 178] width 194 height 21
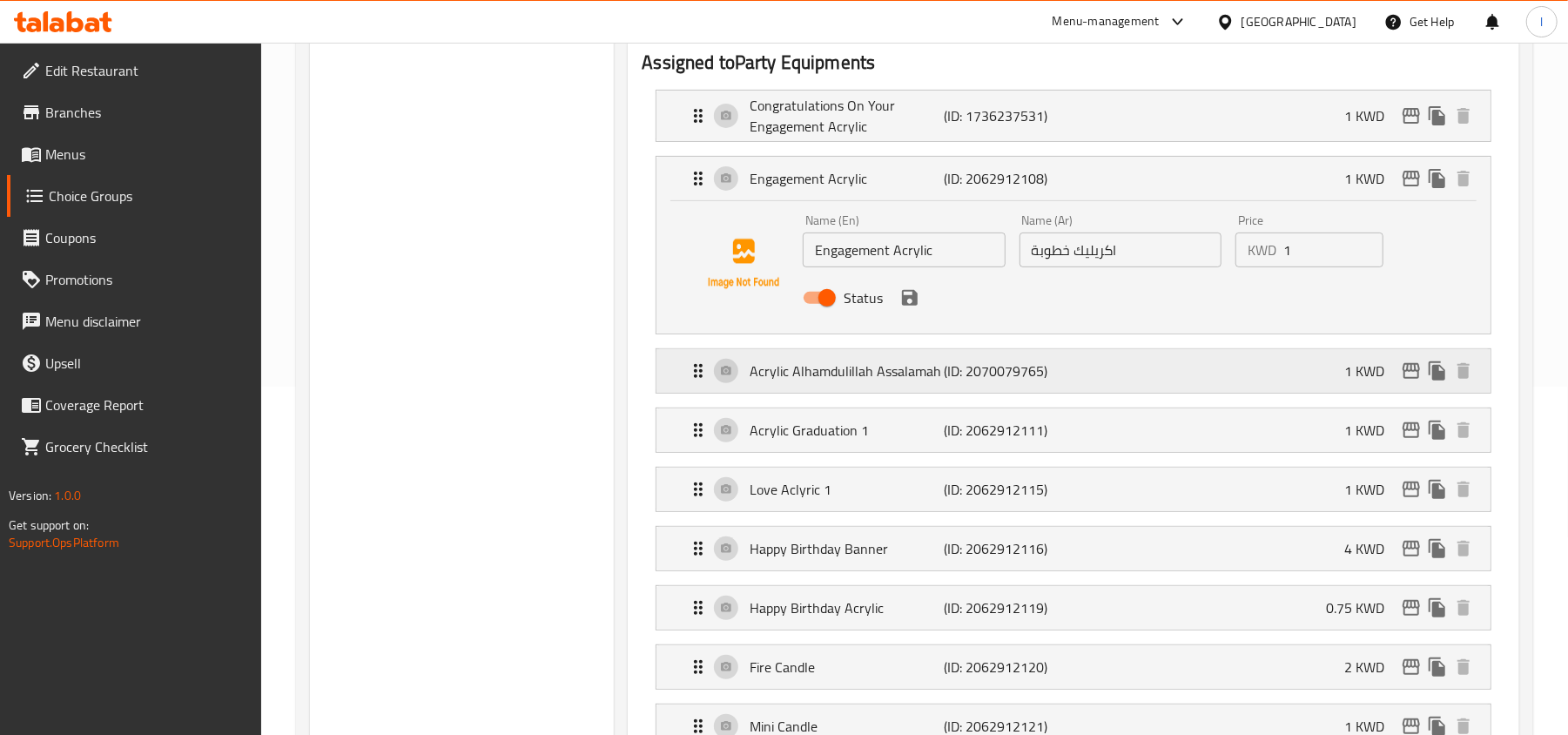
click at [770, 388] on div "Acrylic Alhamdulillah Assalamah (ID: 2070079765) 1 KWD" at bounding box center [1079, 370] width 782 height 43
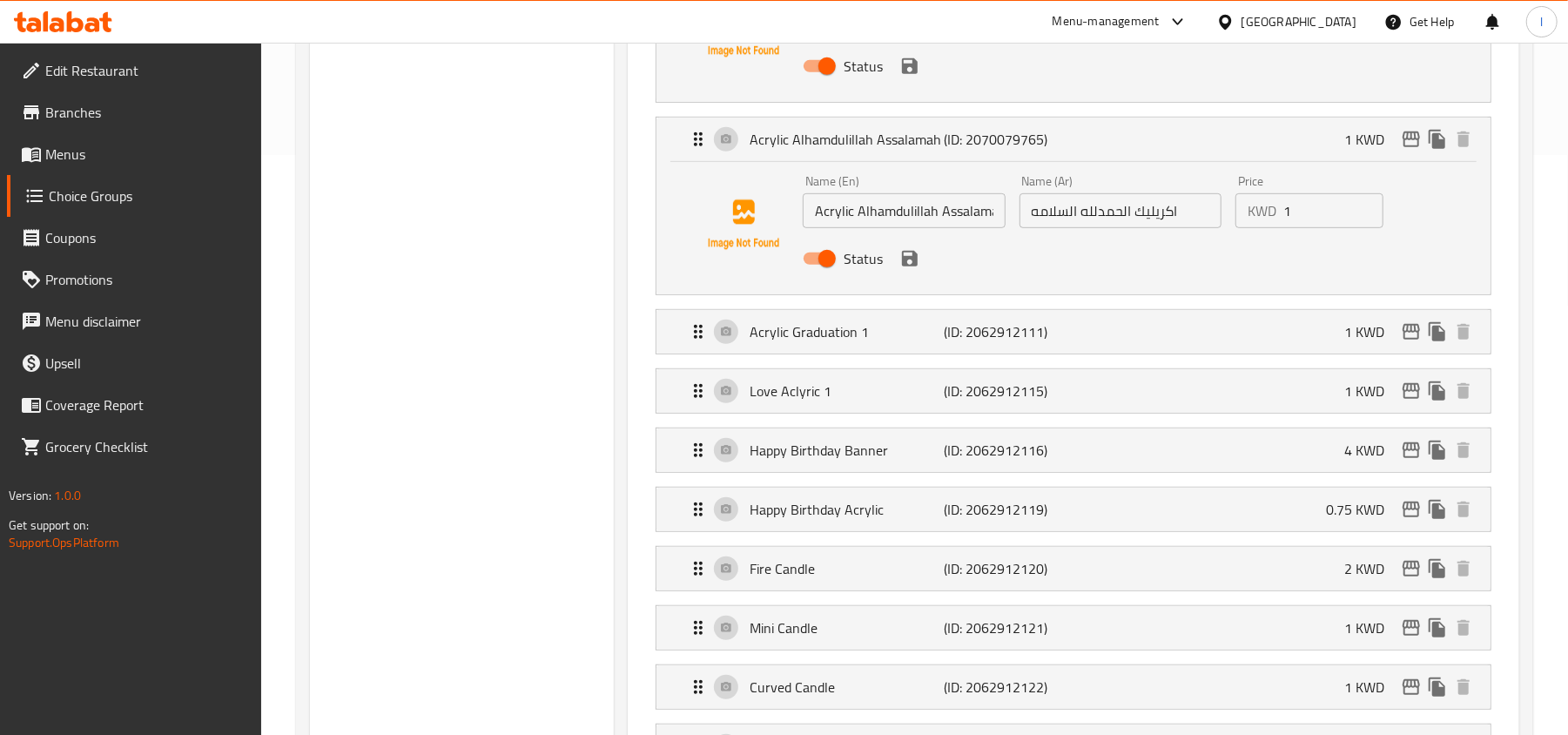
scroll to position [696, 0]
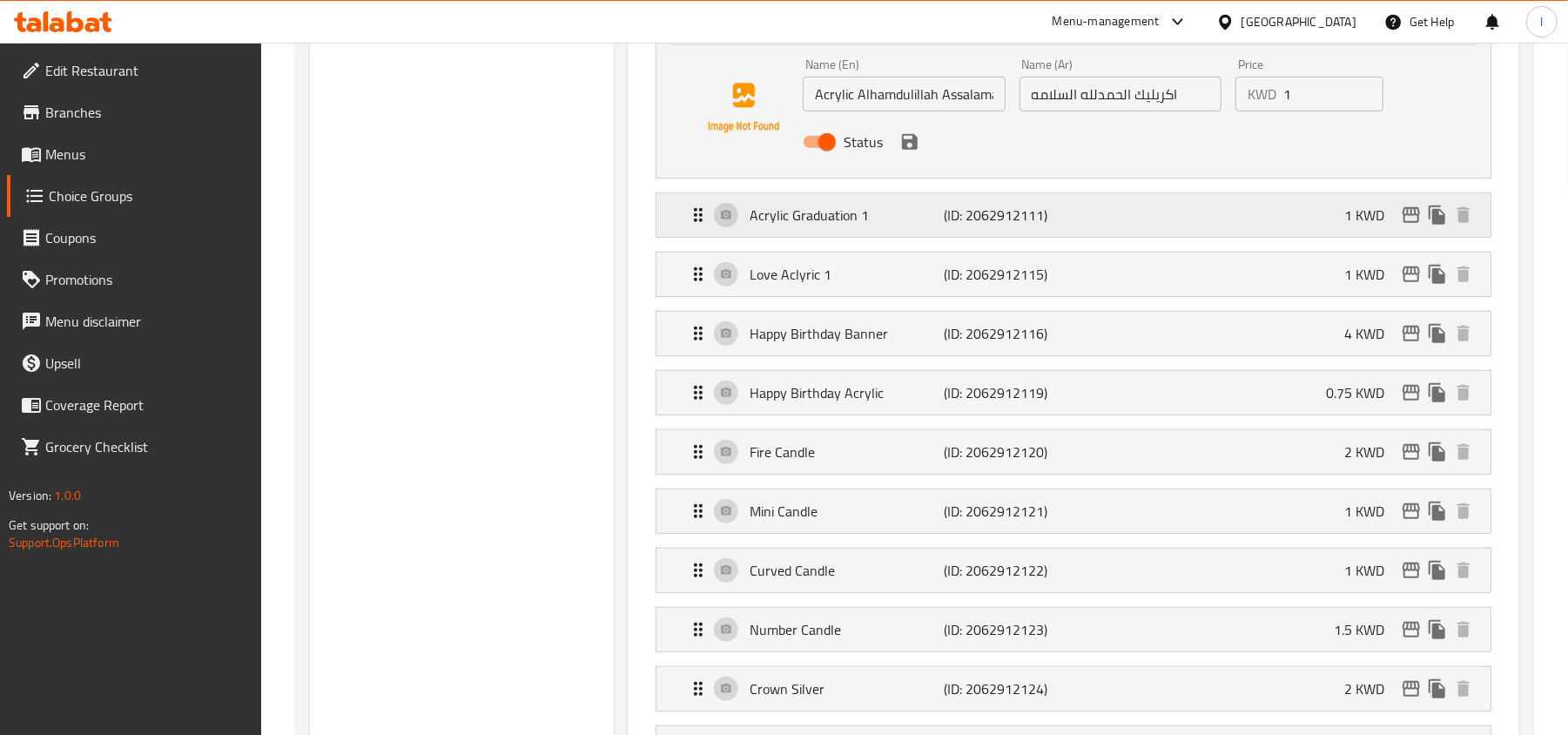
click at [826, 231] on div "Acrylic Graduation 1 (ID: 2062912111) 1 KWD" at bounding box center [1079, 214] width 782 height 43
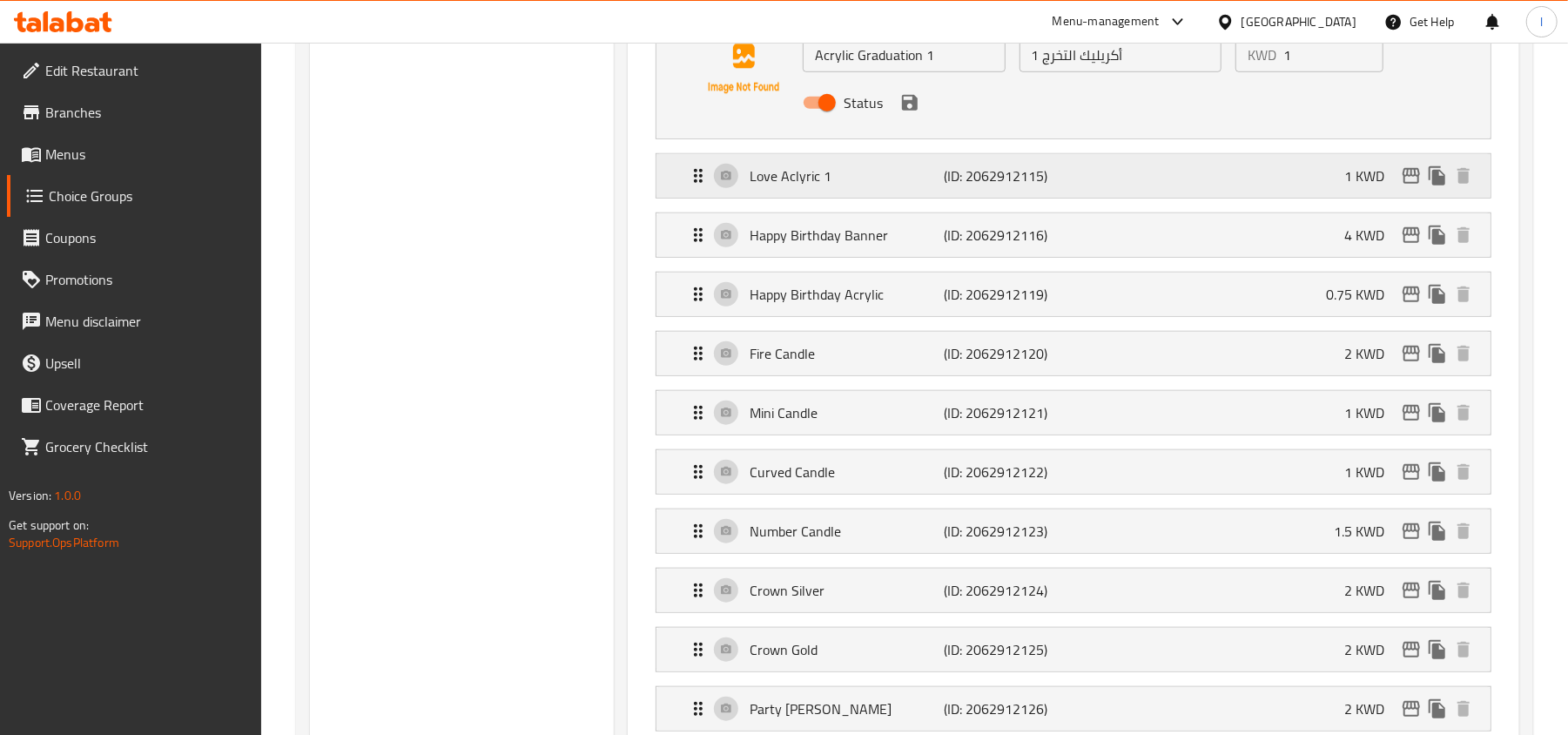
click at [857, 156] on div "Love Aclyric 1 (ID: 2062912115) 1 KWD" at bounding box center [1079, 176] width 782 height 43
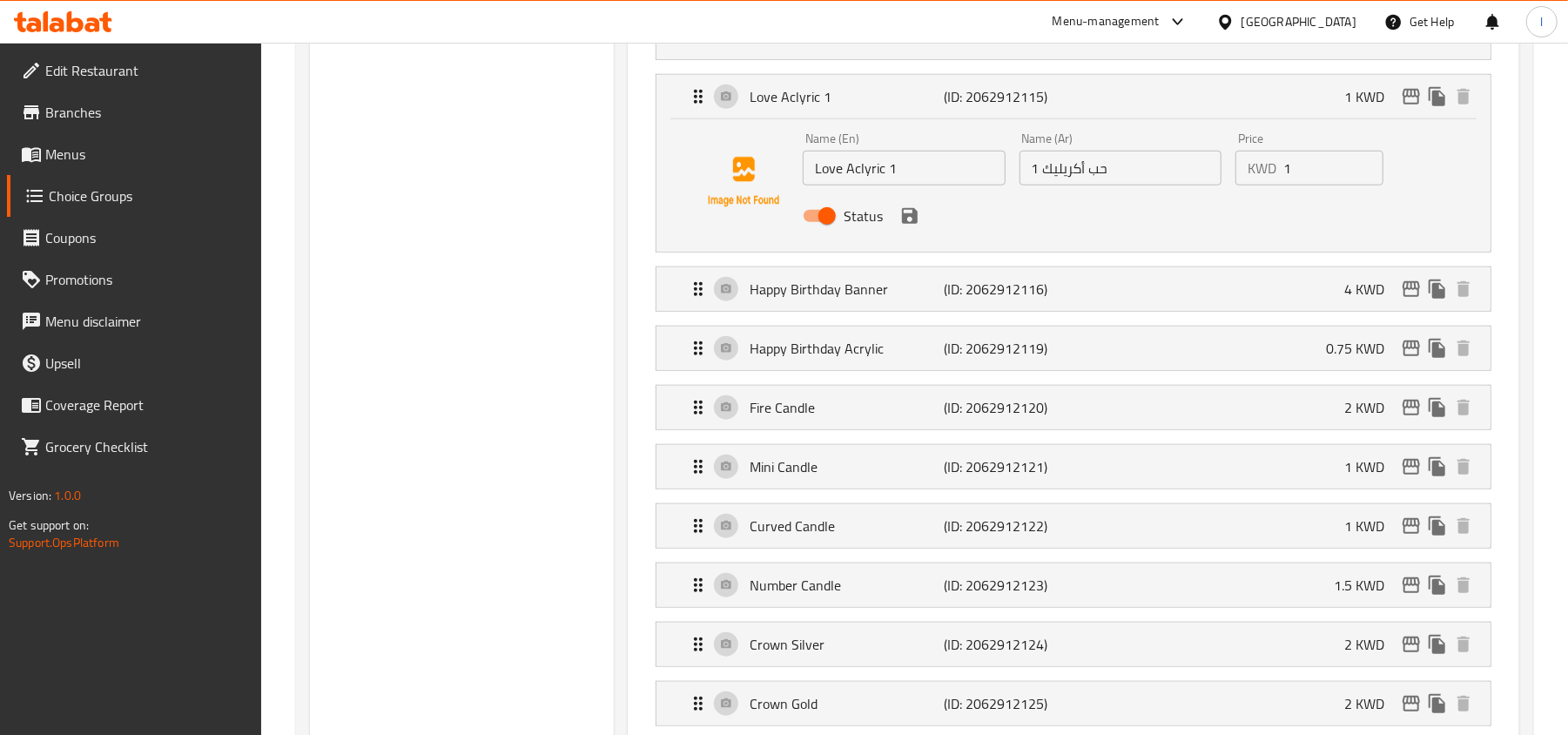
scroll to position [1045, 0]
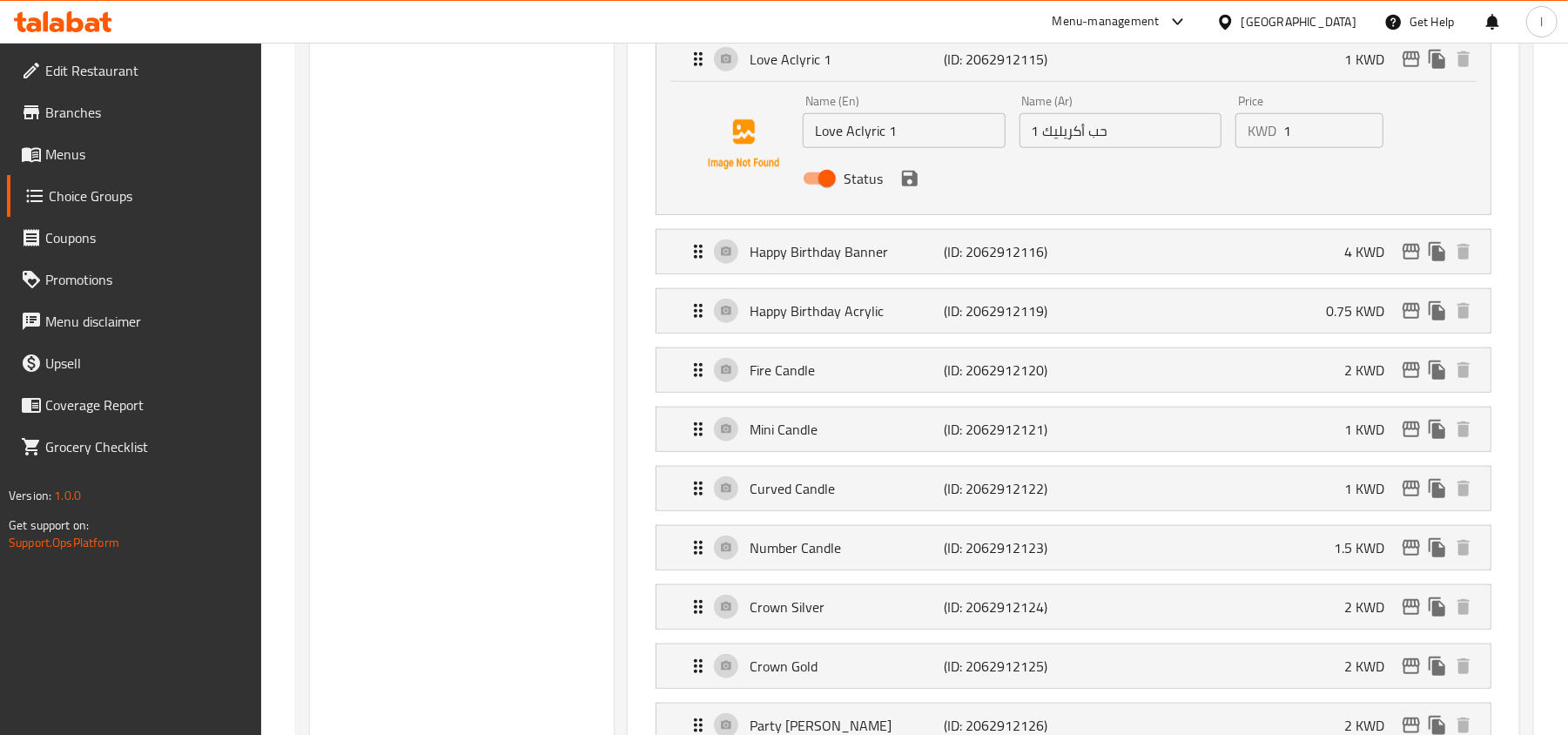
click at [378, 216] on div "Choice Groups Party Equipments 14 Helium Balloon 7" at bounding box center [461, 313] width 304 height 2326
click at [475, 315] on div "Choice Groups Party Equipments 14 Helium Balloon 7" at bounding box center [461, 313] width 304 height 2326
click at [861, 328] on div "Happy Birthday Acrylic (ID: 2062912119) 0.75 KWD" at bounding box center [1079, 311] width 782 height 43
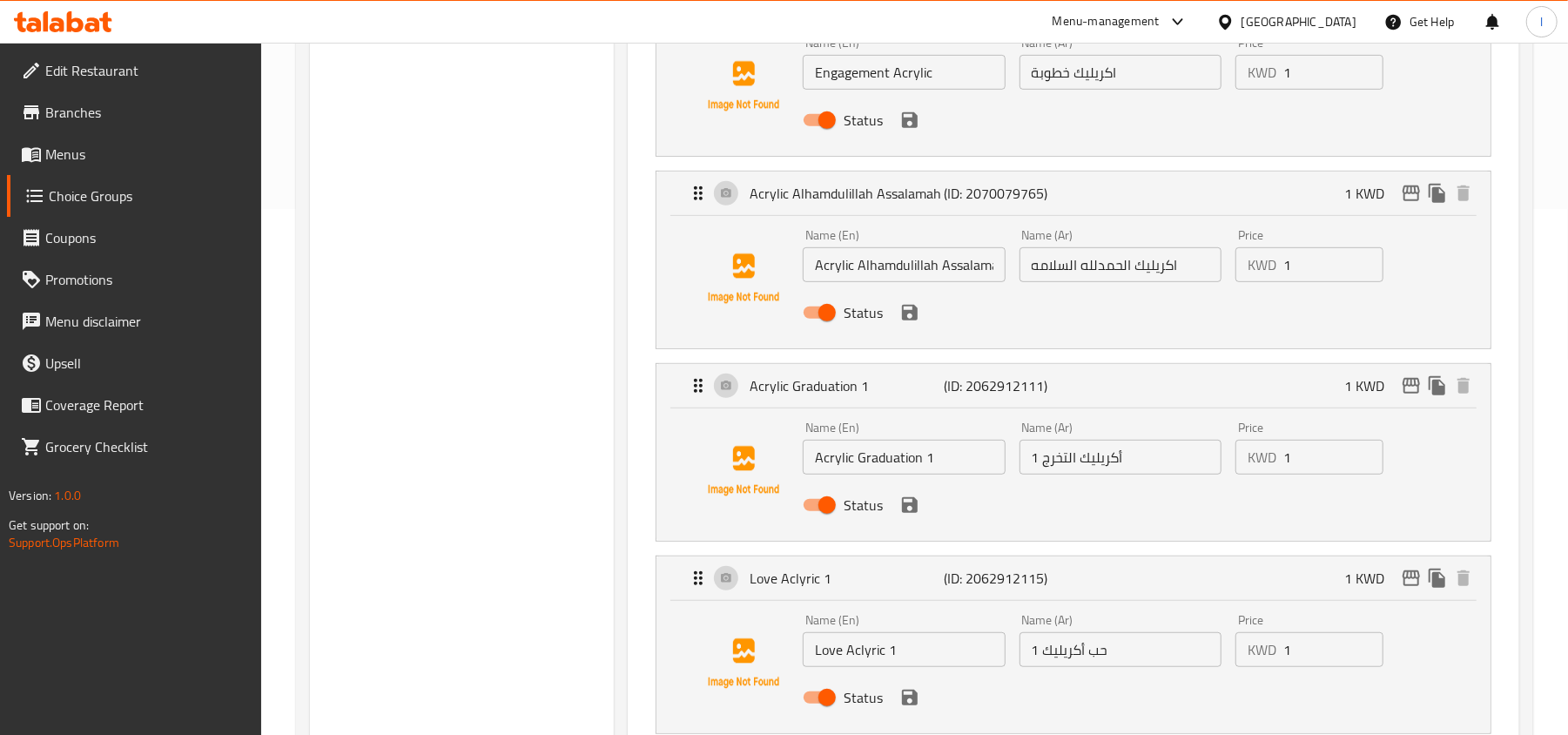
scroll to position [580, 0]
